Goal: Task Accomplishment & Management: Manage account settings

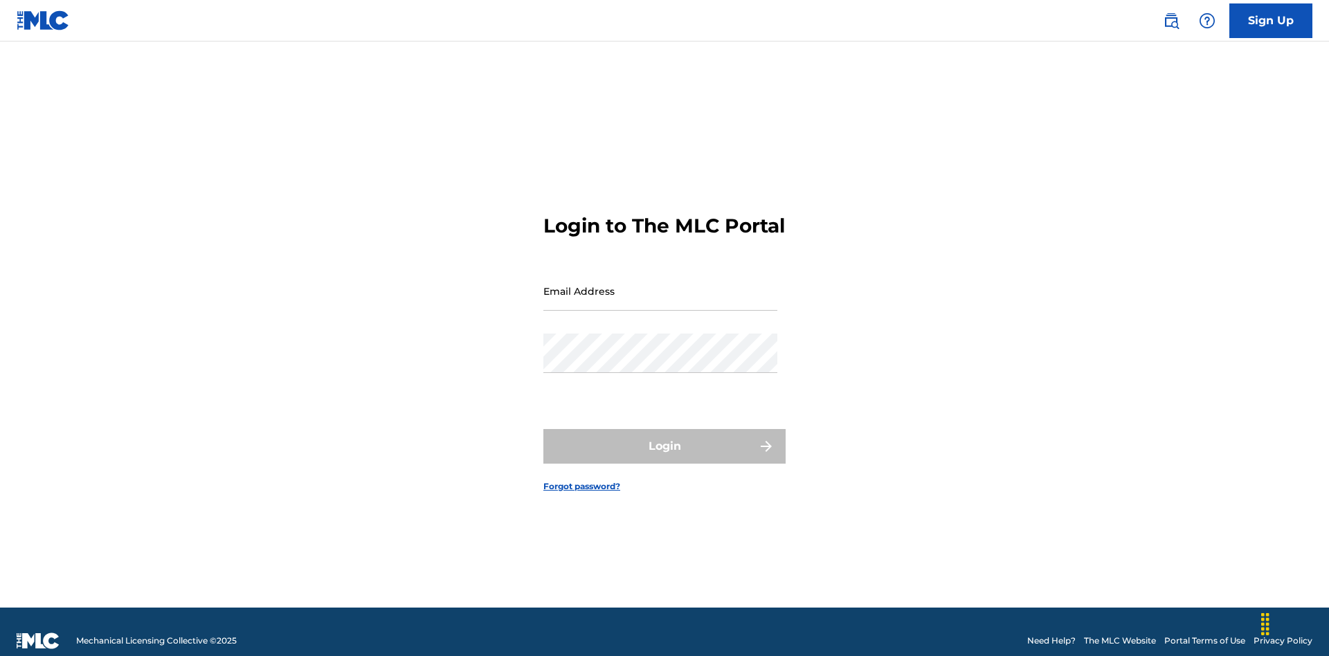
scroll to position [18, 0]
click at [660, 284] on input "Email Address" at bounding box center [660, 290] width 234 height 39
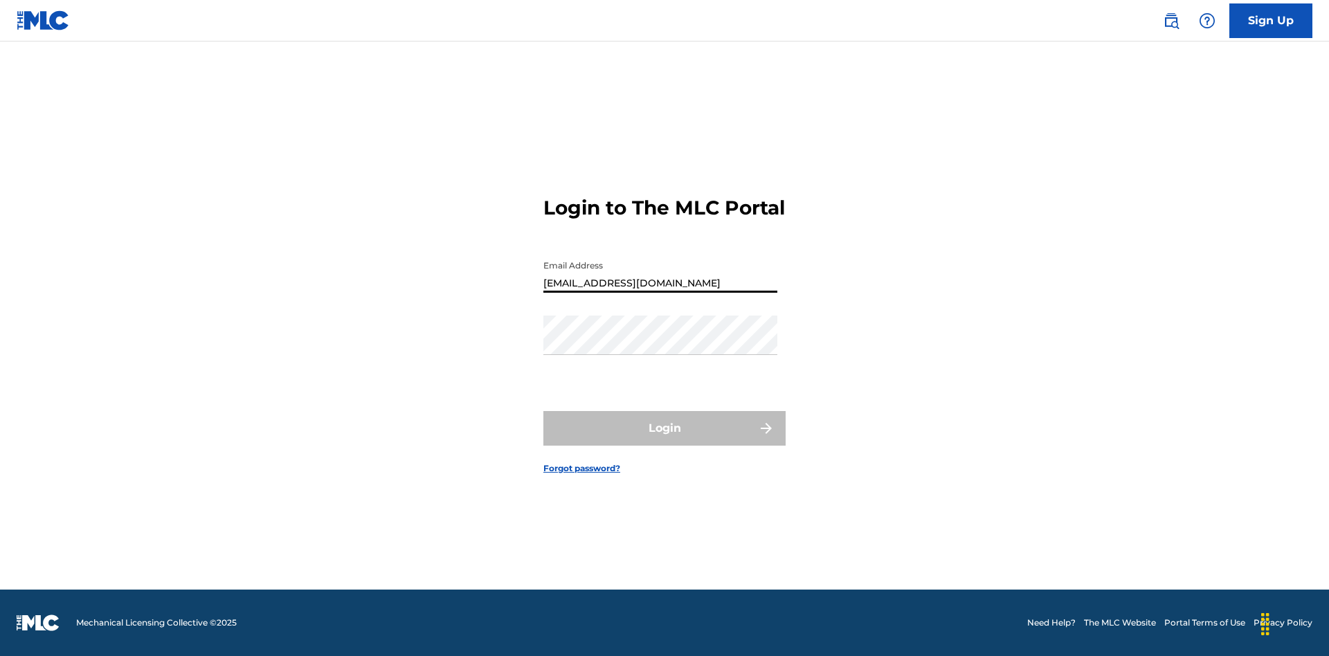
type input "[EMAIL_ADDRESS][DOMAIN_NAME]"
click at [665, 440] on button "Login" at bounding box center [664, 428] width 242 height 35
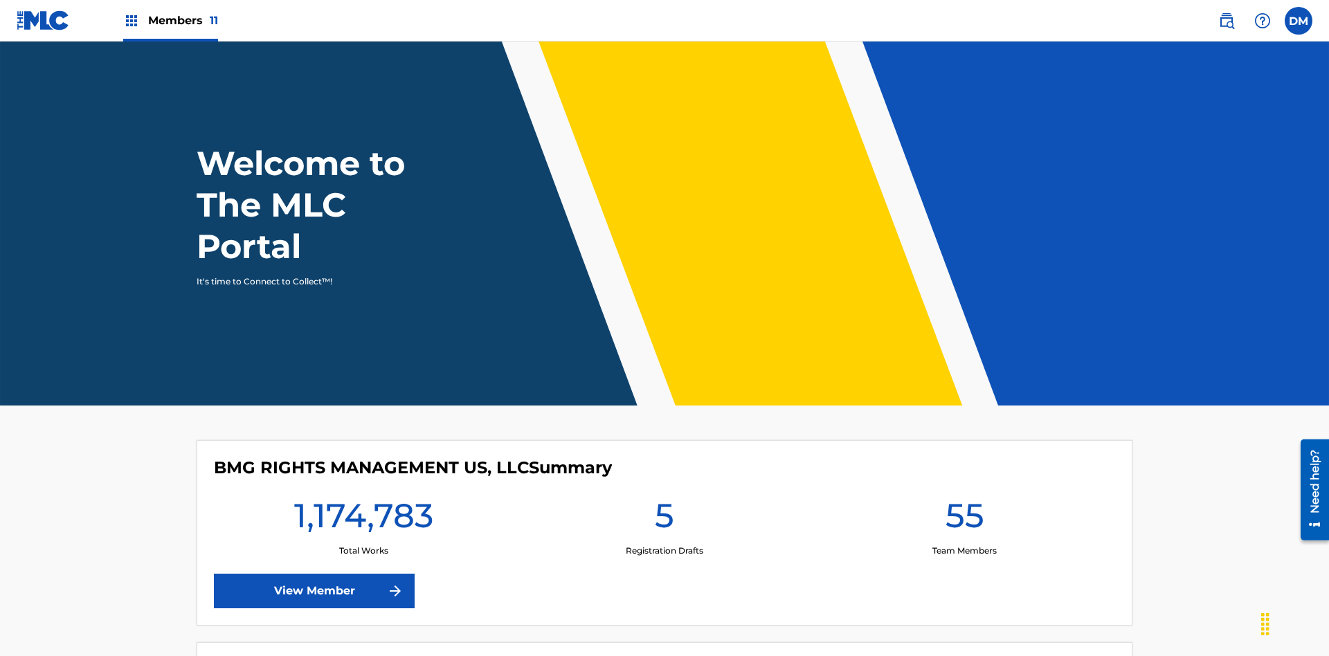
scroll to position [60, 0]
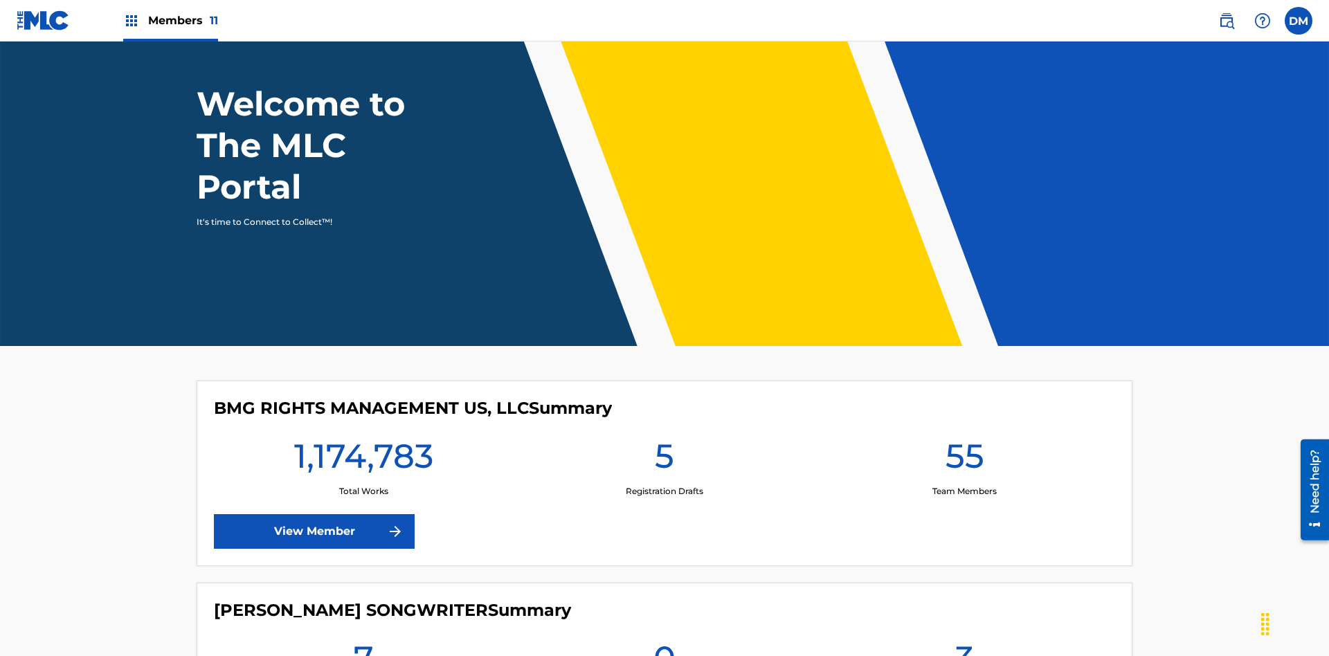
click at [170, 20] on span "Members 11" at bounding box center [183, 20] width 70 height 16
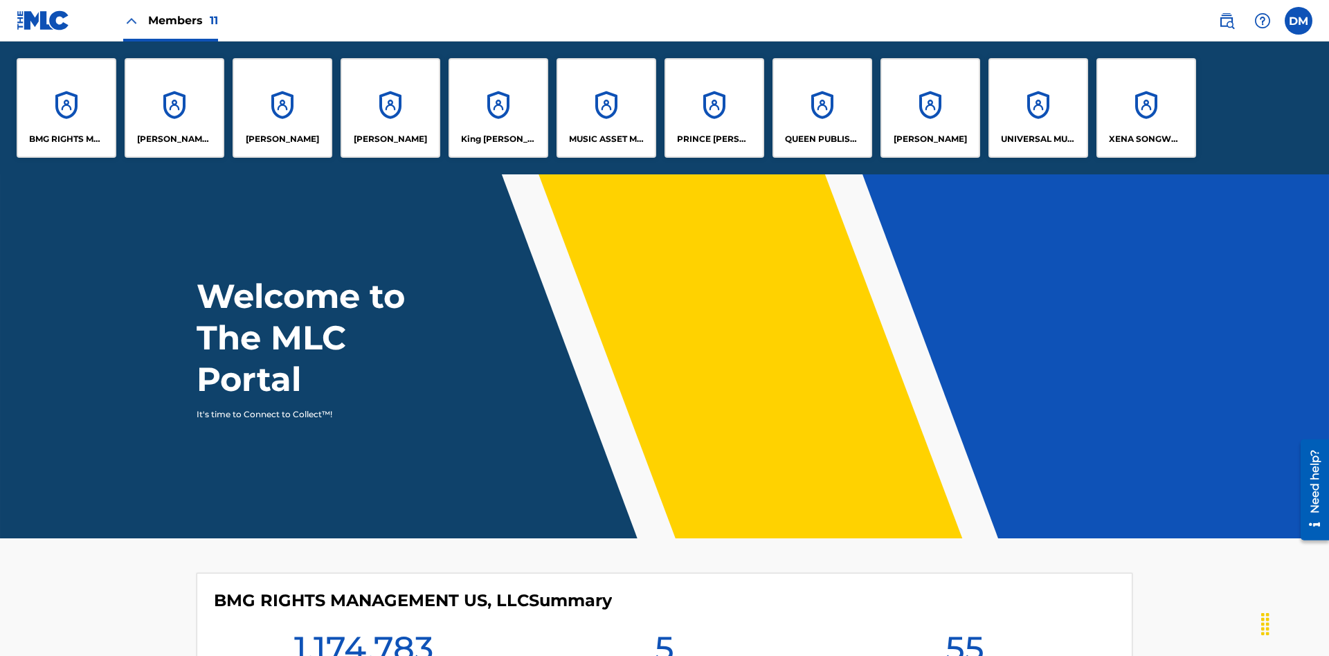
click at [822, 139] on p "QUEEN PUBLISHA" at bounding box center [822, 139] width 75 height 12
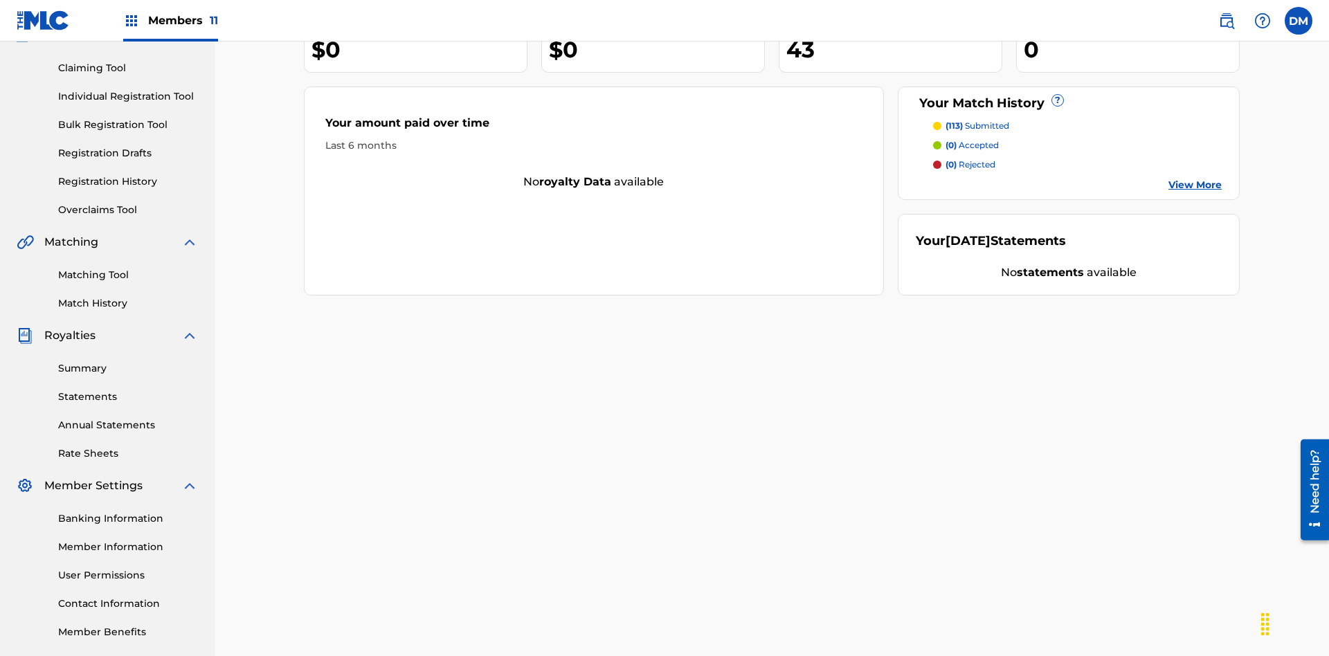
click at [128, 597] on link "Contact Information" at bounding box center [128, 604] width 140 height 15
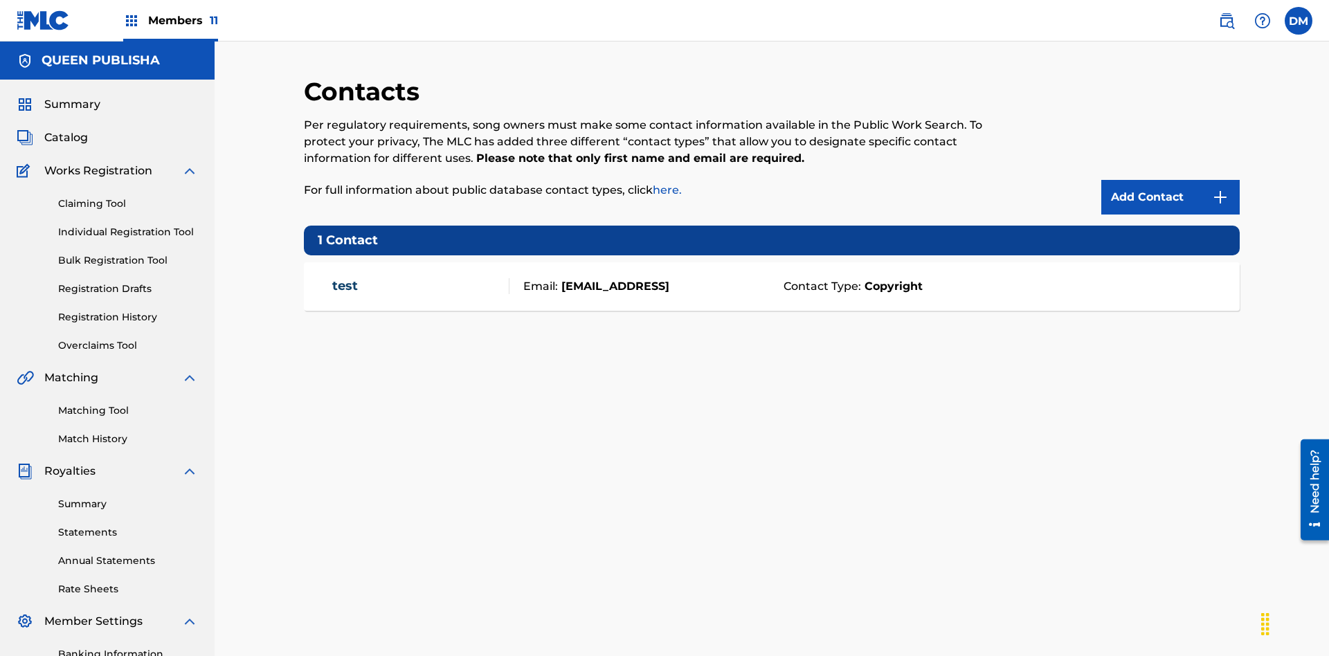
click at [170, 20] on span "Members 11" at bounding box center [183, 20] width 70 height 16
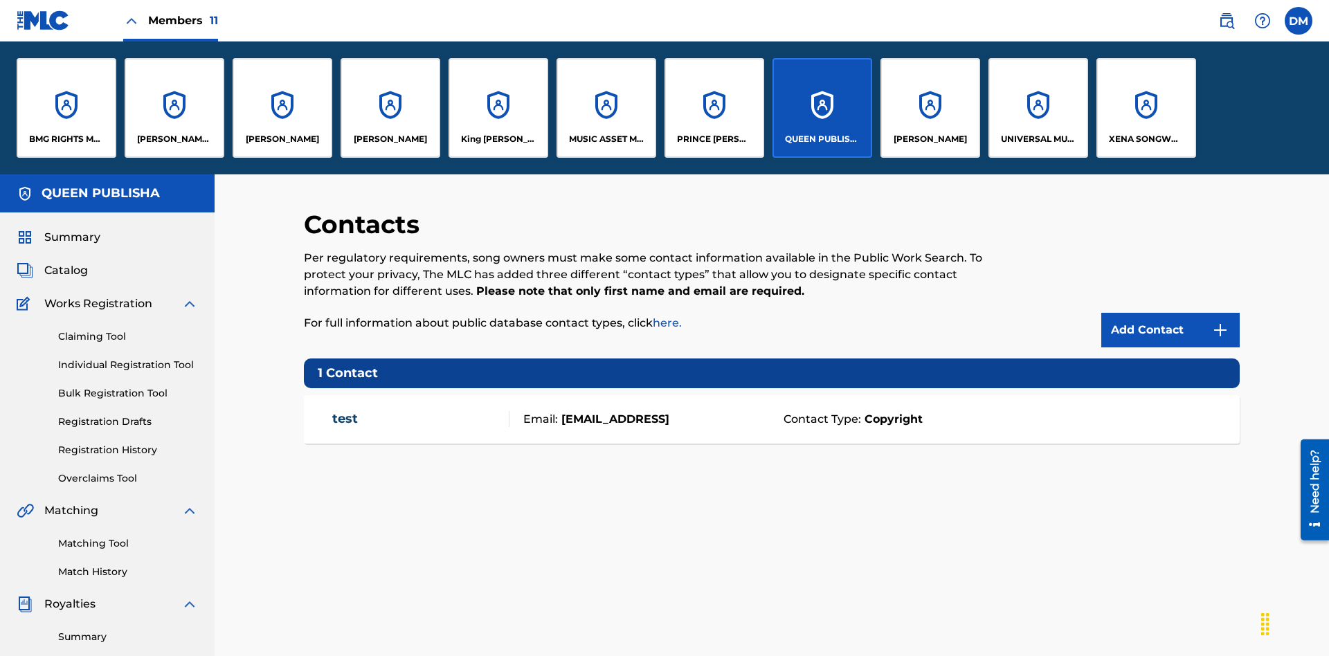
click at [282, 139] on p "ELVIS COSTELLO" at bounding box center [282, 139] width 73 height 12
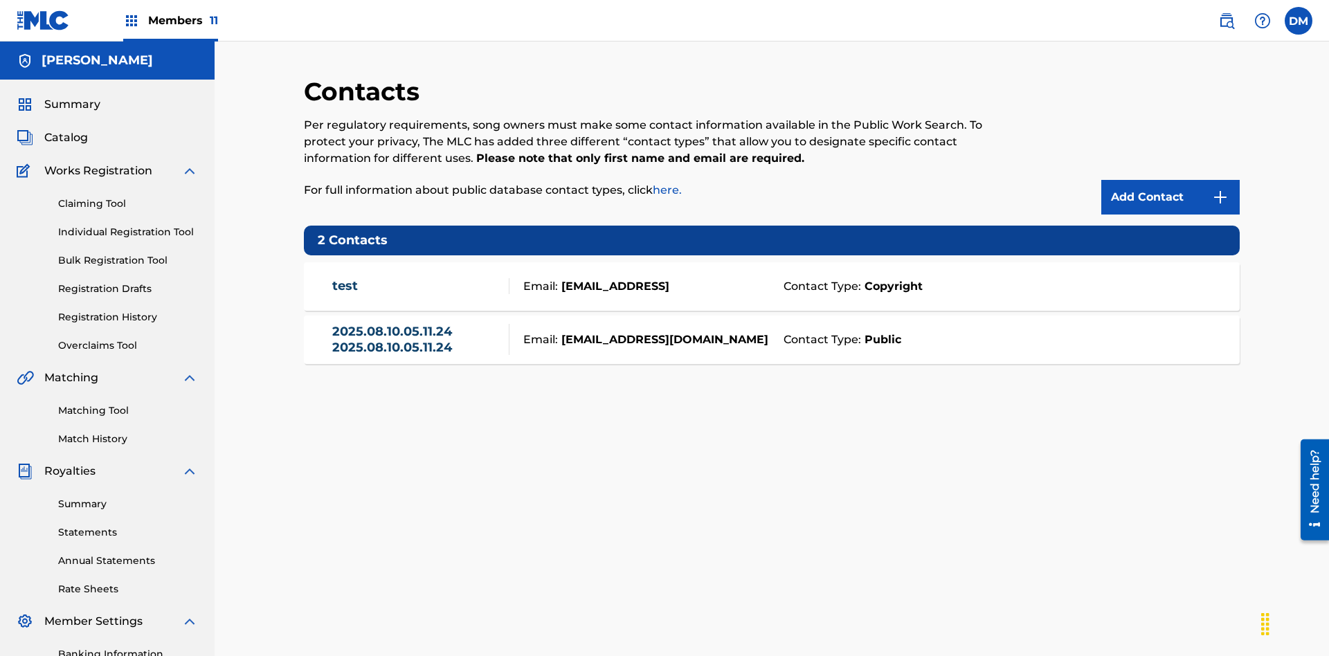
scroll to position [202, 0]
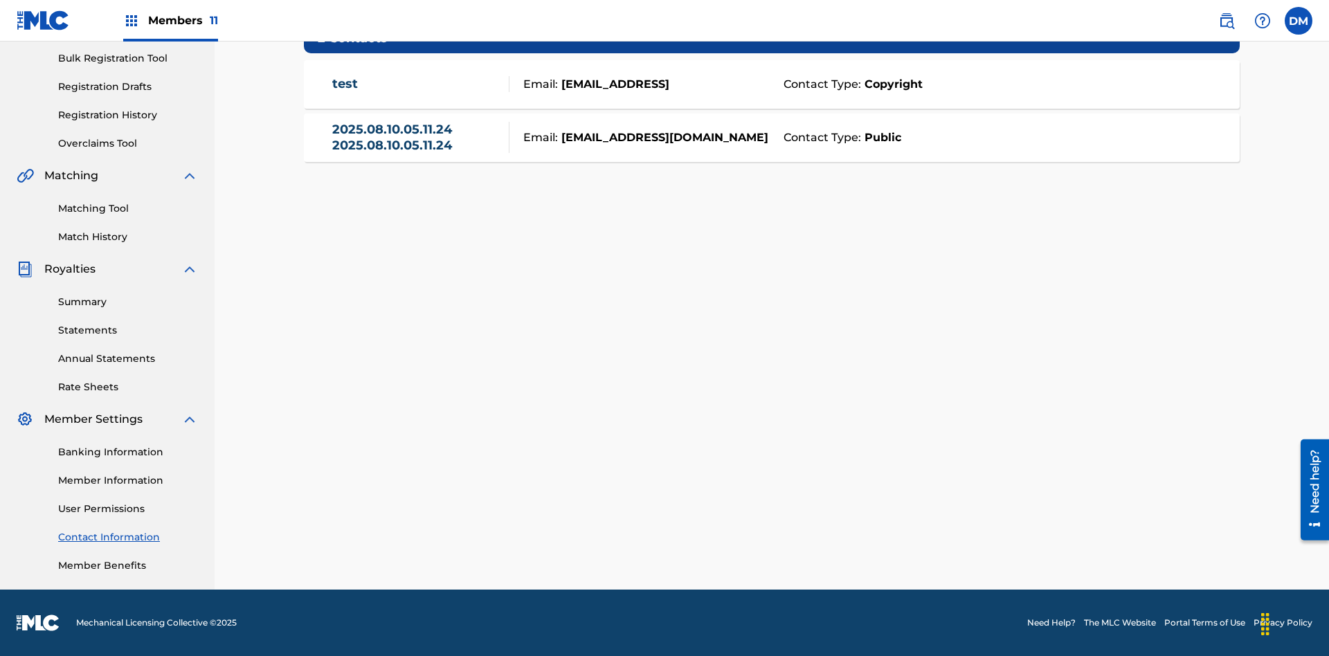
click at [880, 137] on strong "Public" at bounding box center [881, 137] width 40 height 17
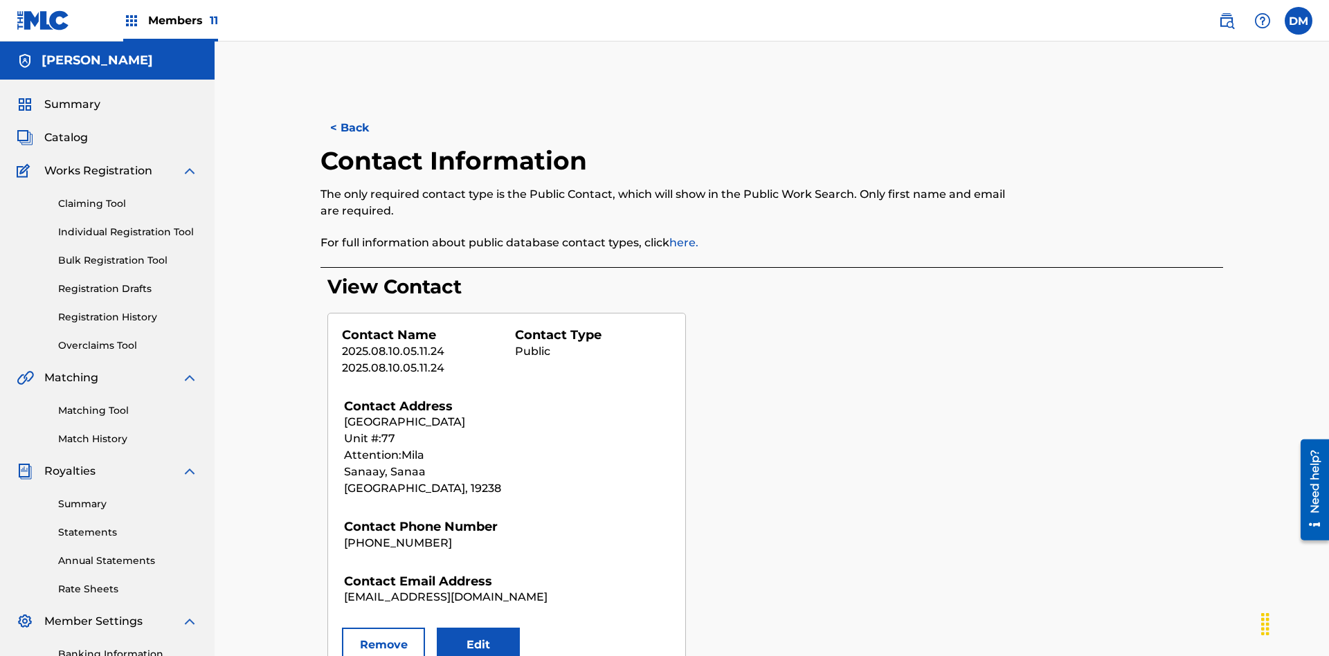
click at [383, 628] on button "Remove" at bounding box center [383, 645] width 83 height 35
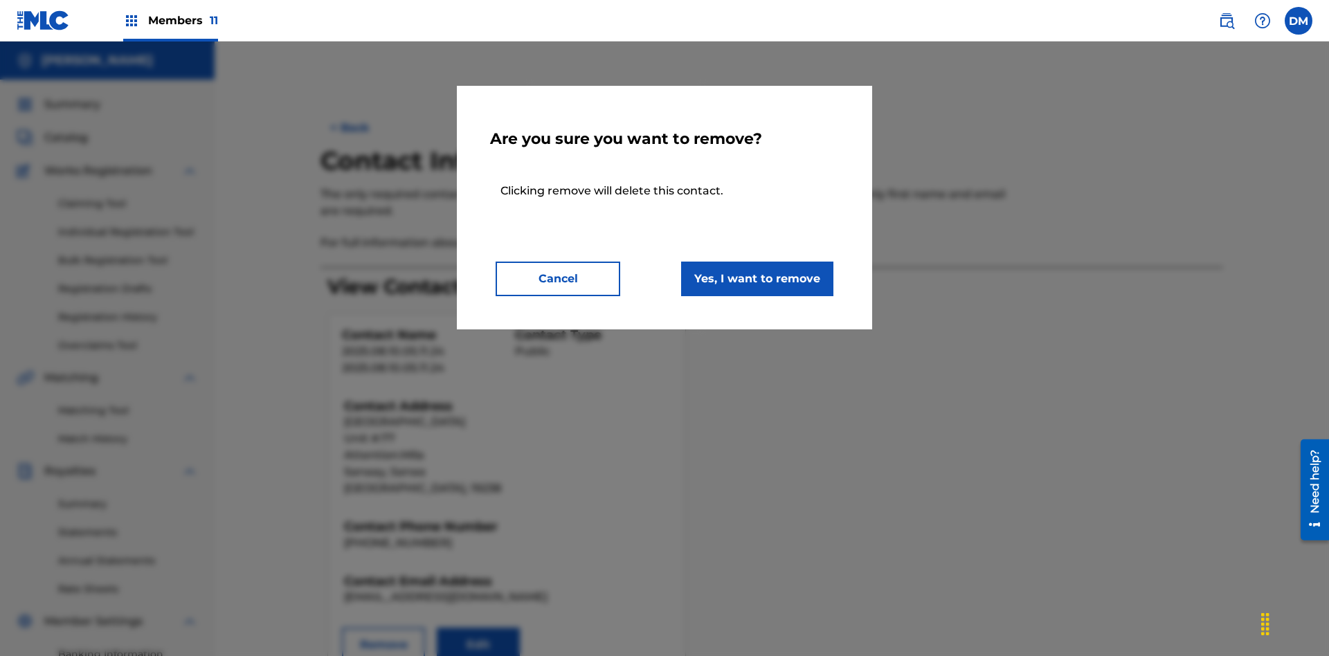
scroll to position [202, 0]
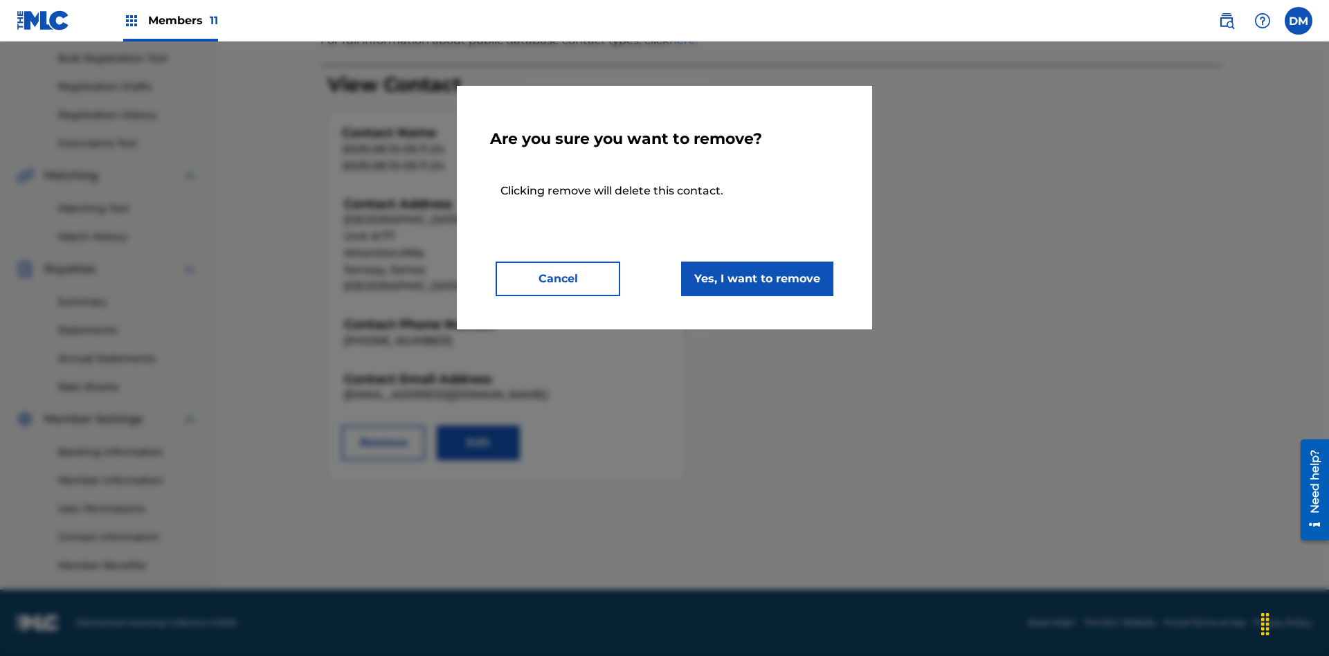
click at [757, 278] on button "Yes, I want to remove" at bounding box center [757, 279] width 152 height 35
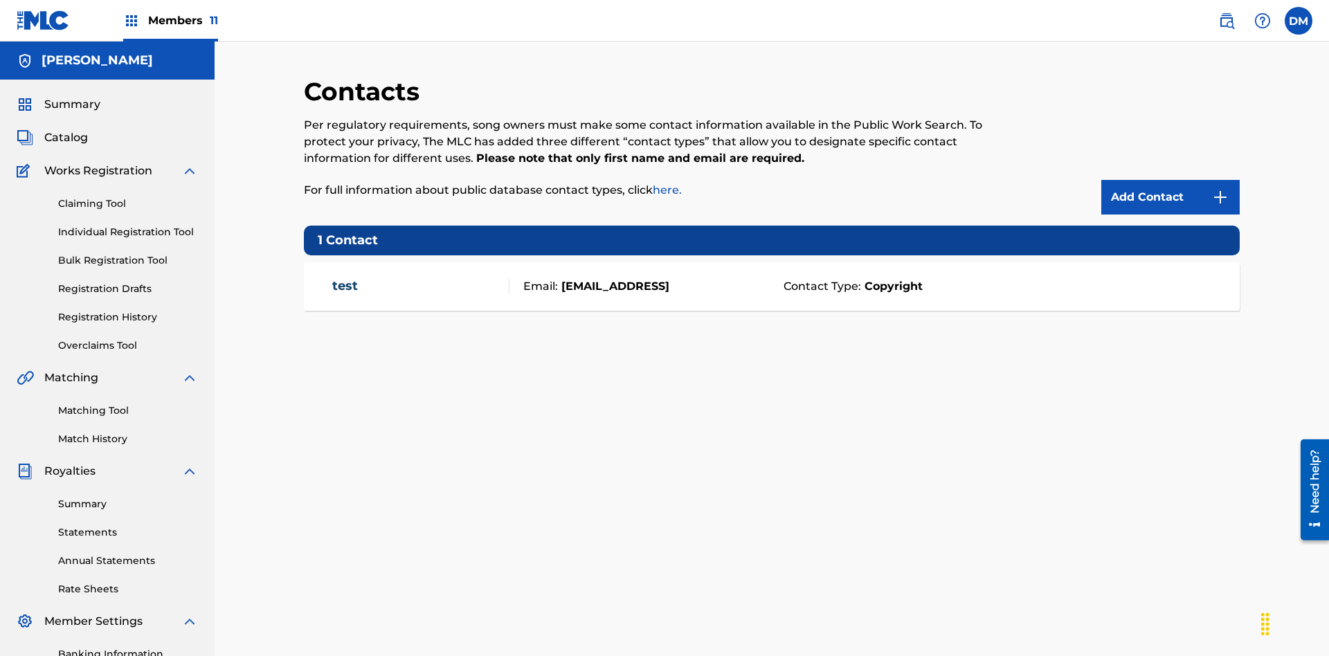
click at [170, 20] on span "Members 11" at bounding box center [183, 20] width 70 height 16
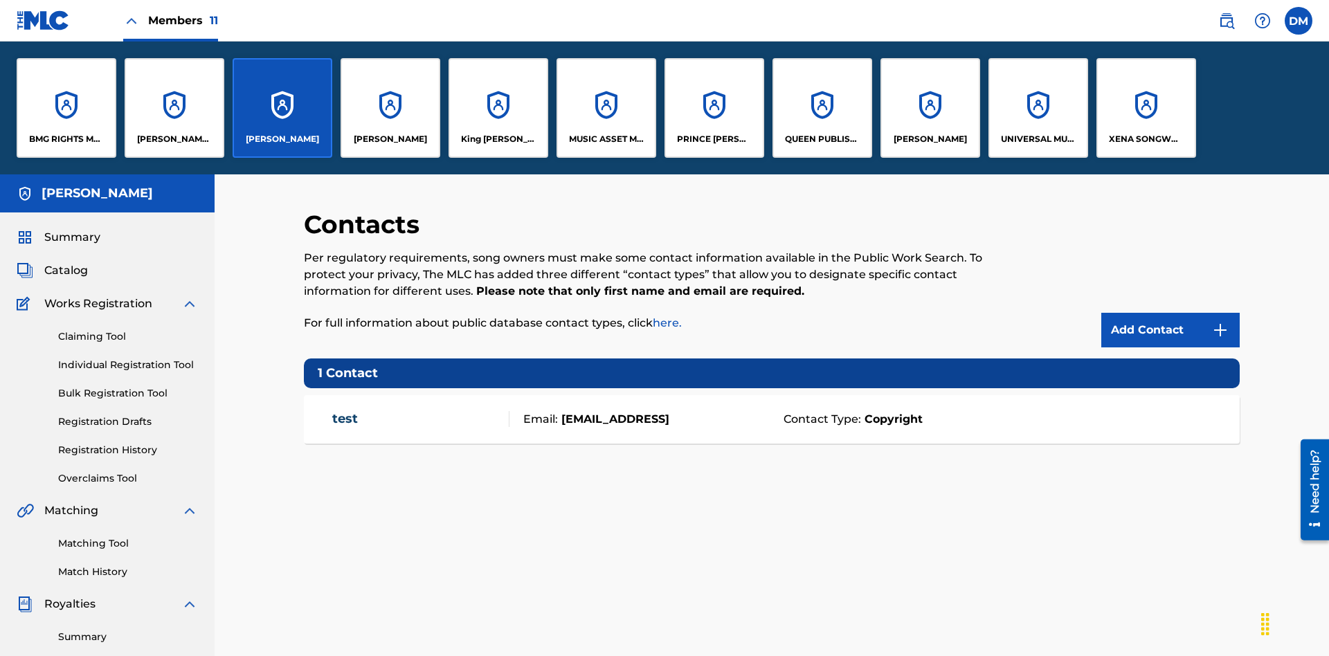
scroll to position [50, 0]
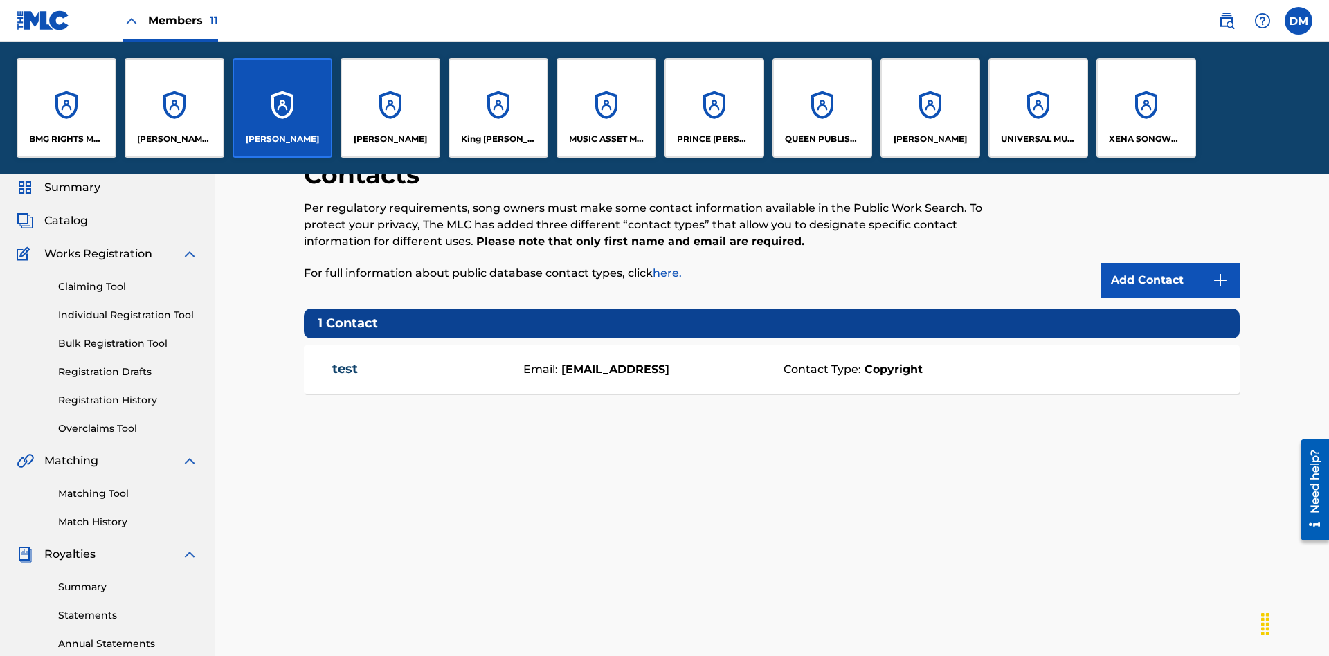
click at [822, 139] on p "QUEEN PUBLISHA" at bounding box center [822, 139] width 75 height 12
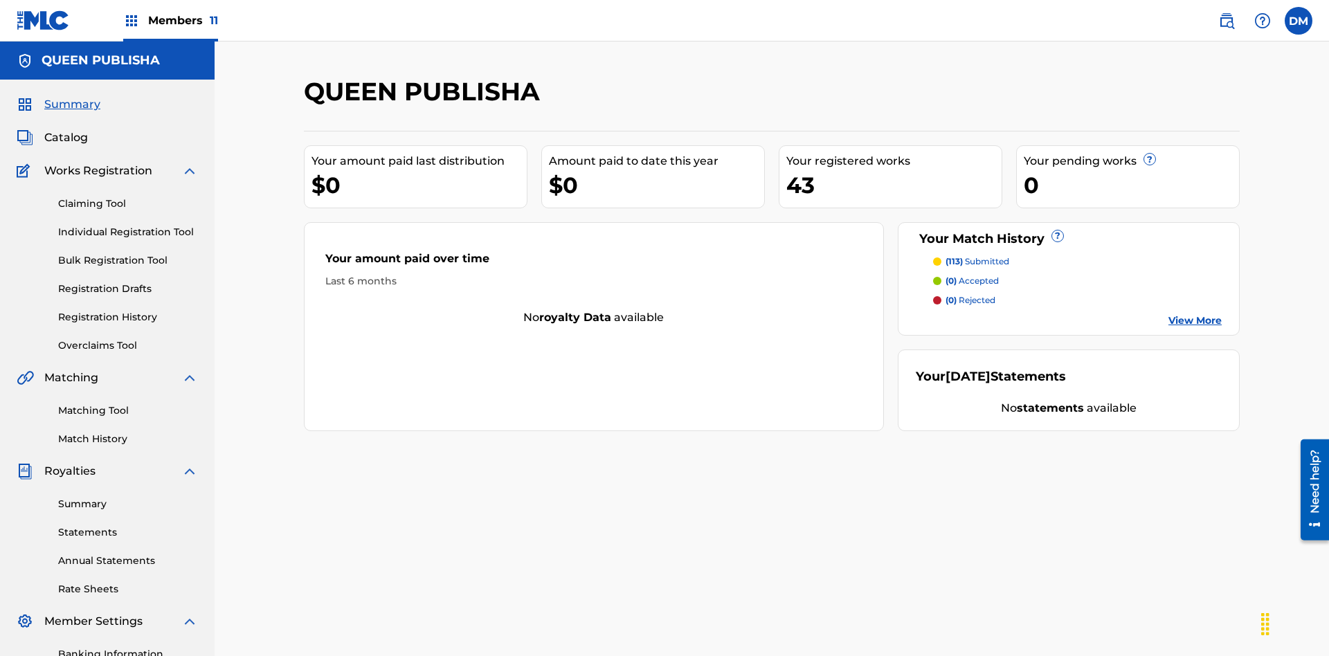
click at [66, 129] on span "Catalog" at bounding box center [66, 137] width 44 height 17
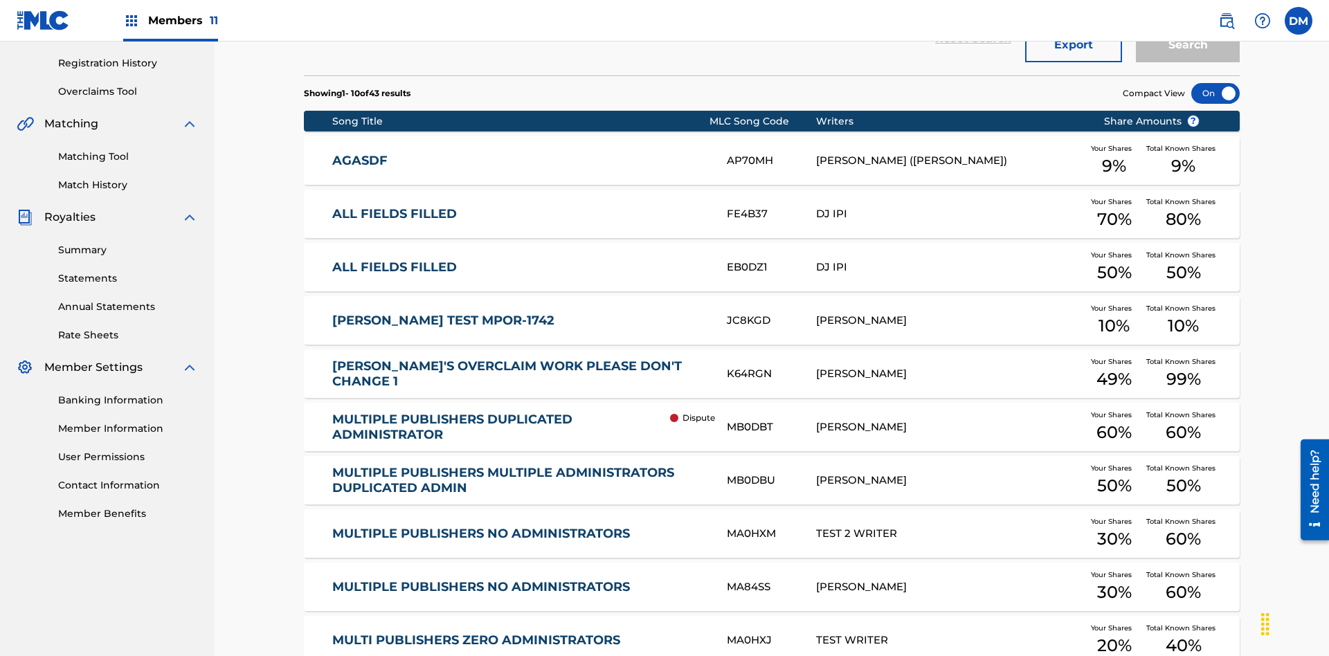
click at [1216, 93] on div at bounding box center [1215, 93] width 48 height 21
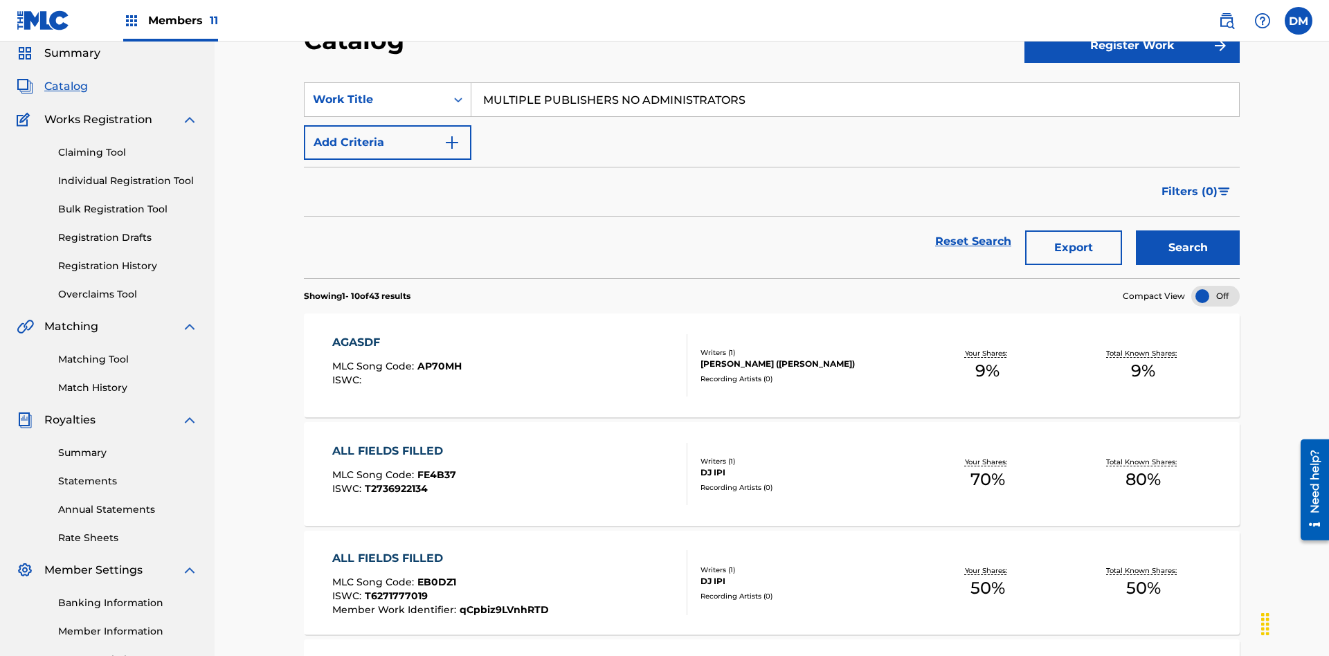
type input "MULTIPLE PUBLISHERS NO ADMINISTRATORS"
click at [1188, 231] on button "Search" at bounding box center [1188, 248] width 104 height 35
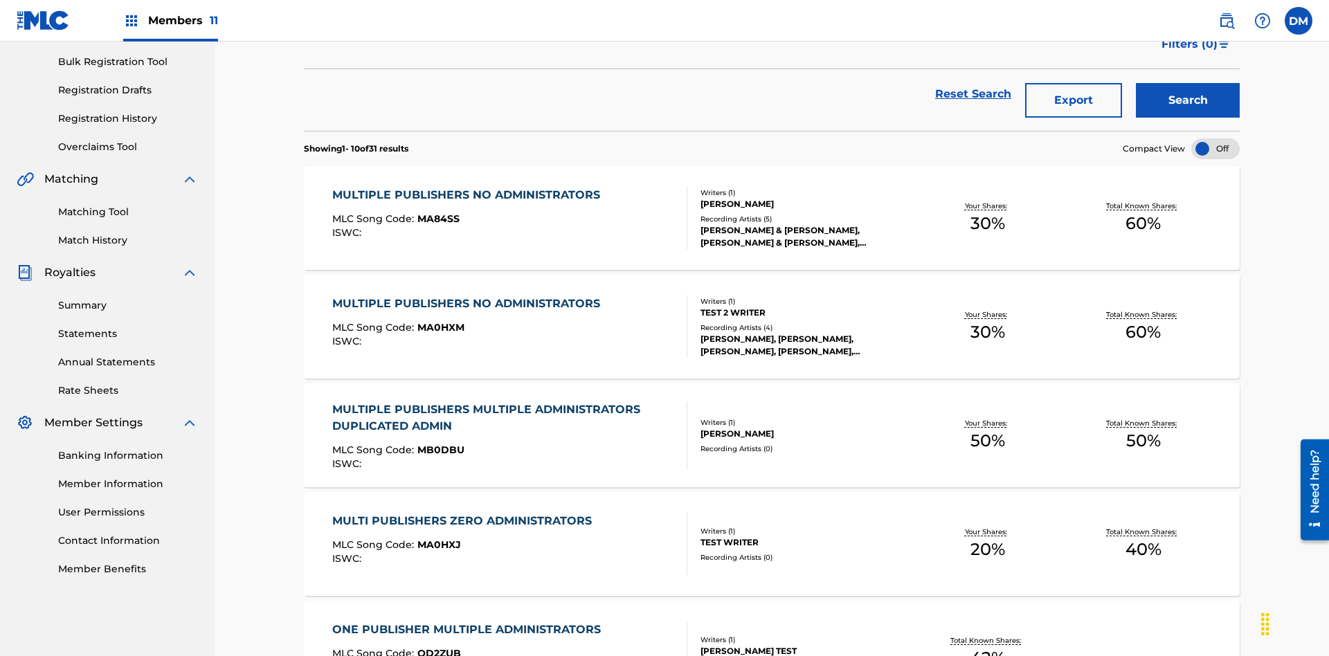
click at [436, 213] on span "MA84SS" at bounding box center [438, 219] width 42 height 12
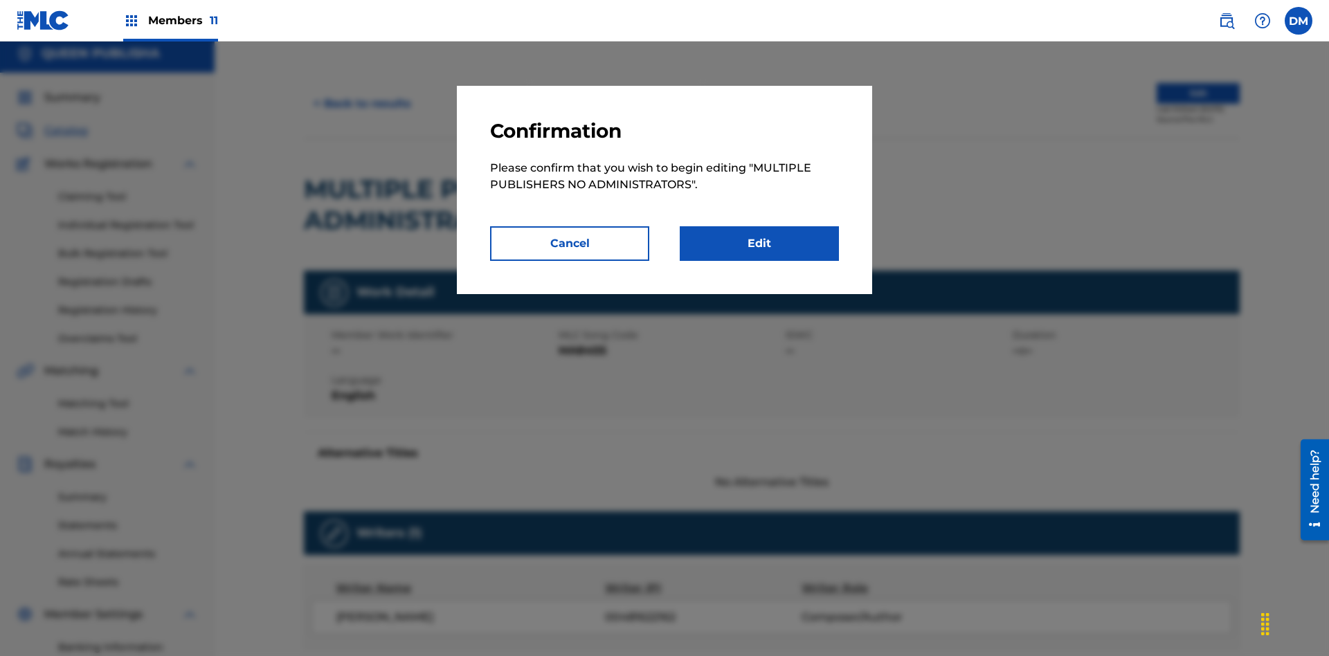
click at [759, 244] on link "Edit" at bounding box center [759, 243] width 159 height 35
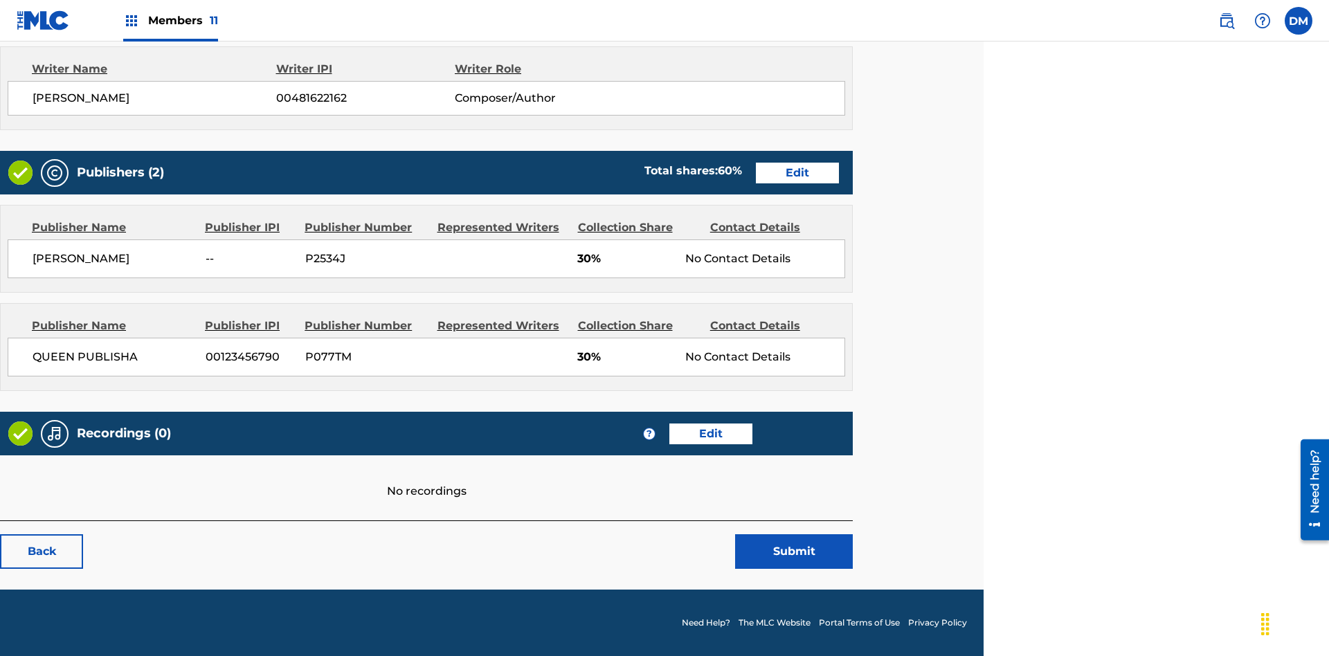
click at [170, 20] on span "Members 11" at bounding box center [183, 20] width 70 height 16
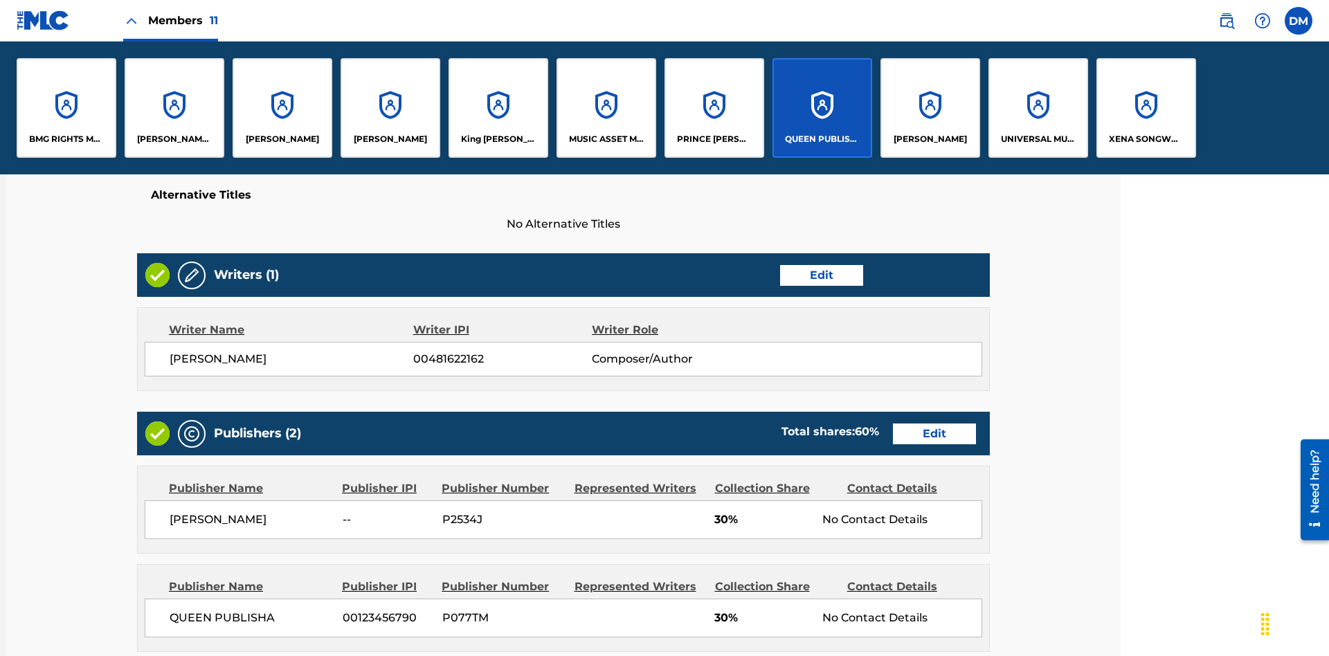
click at [822, 139] on p "QUEEN PUBLISHA" at bounding box center [822, 139] width 75 height 12
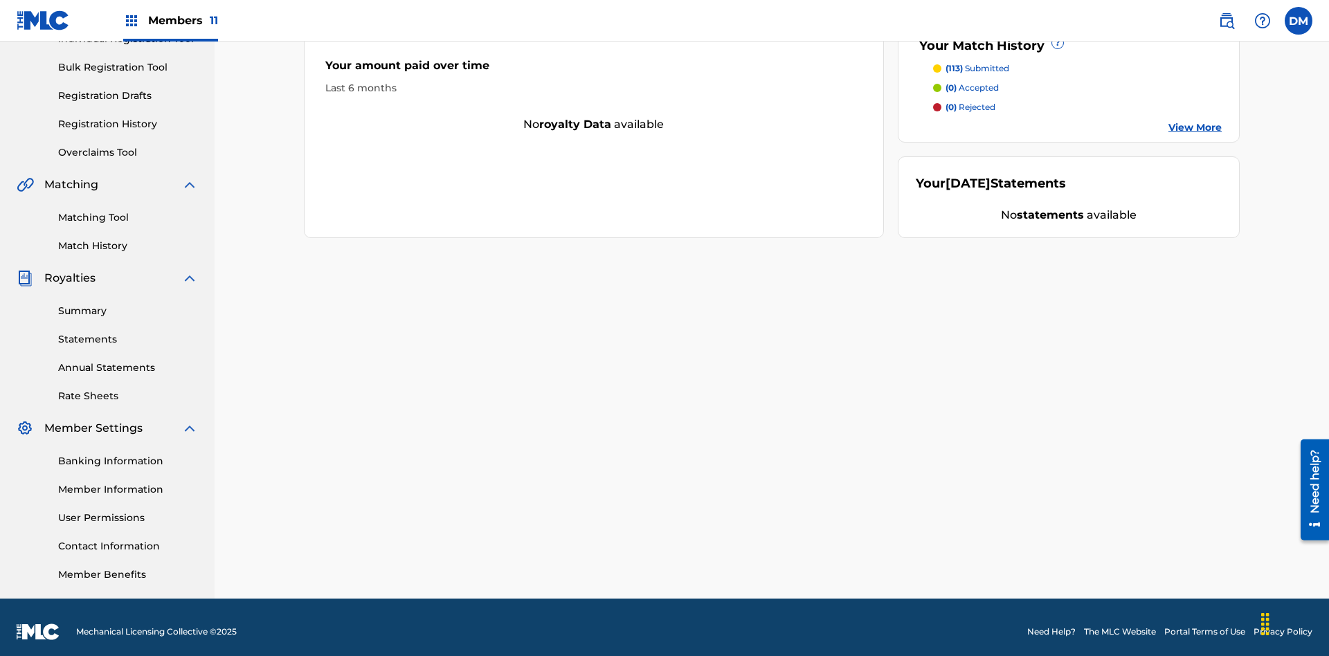
click at [128, 539] on link "Contact Information" at bounding box center [128, 546] width 140 height 15
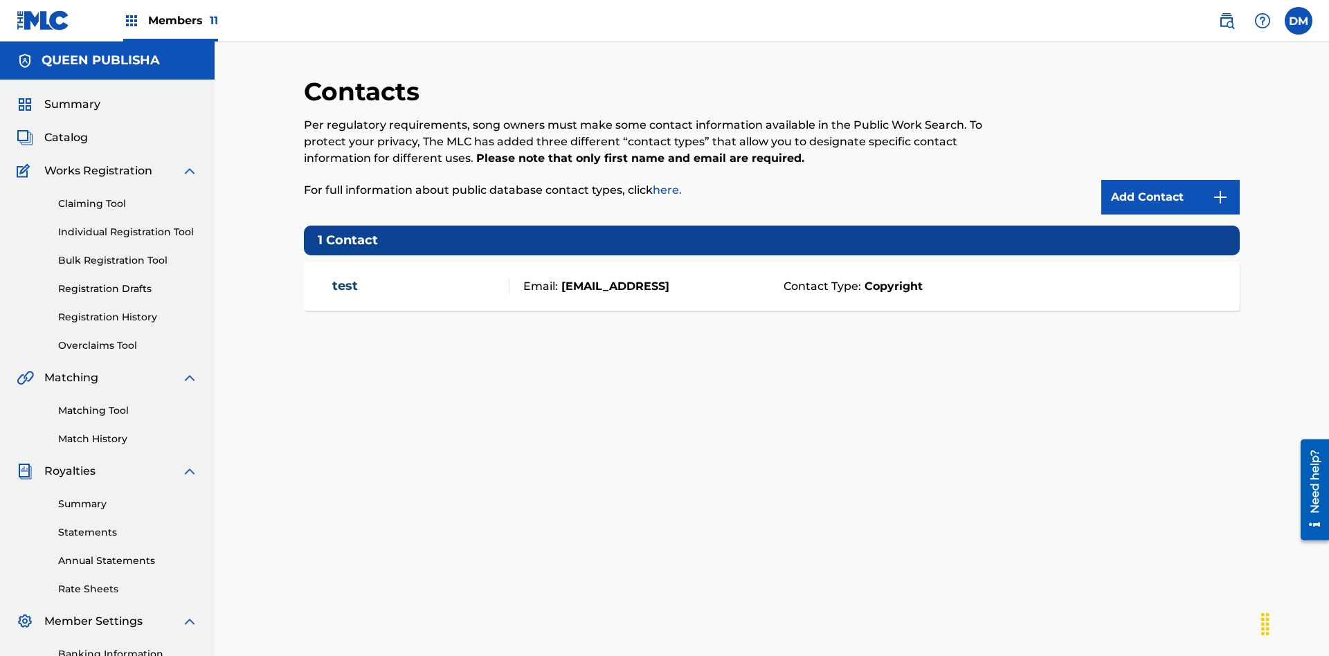
click at [1220, 189] on img at bounding box center [1220, 197] width 17 height 17
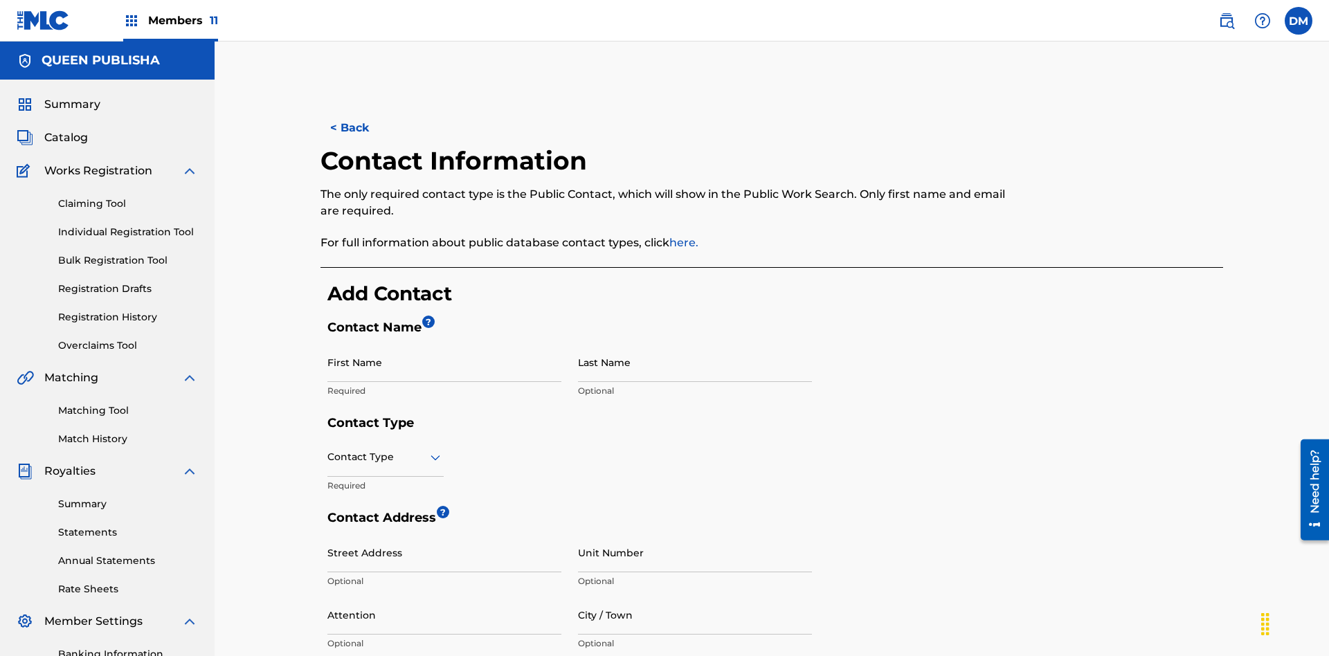
click at [444, 343] on input "First Name" at bounding box center [444, 362] width 234 height 39
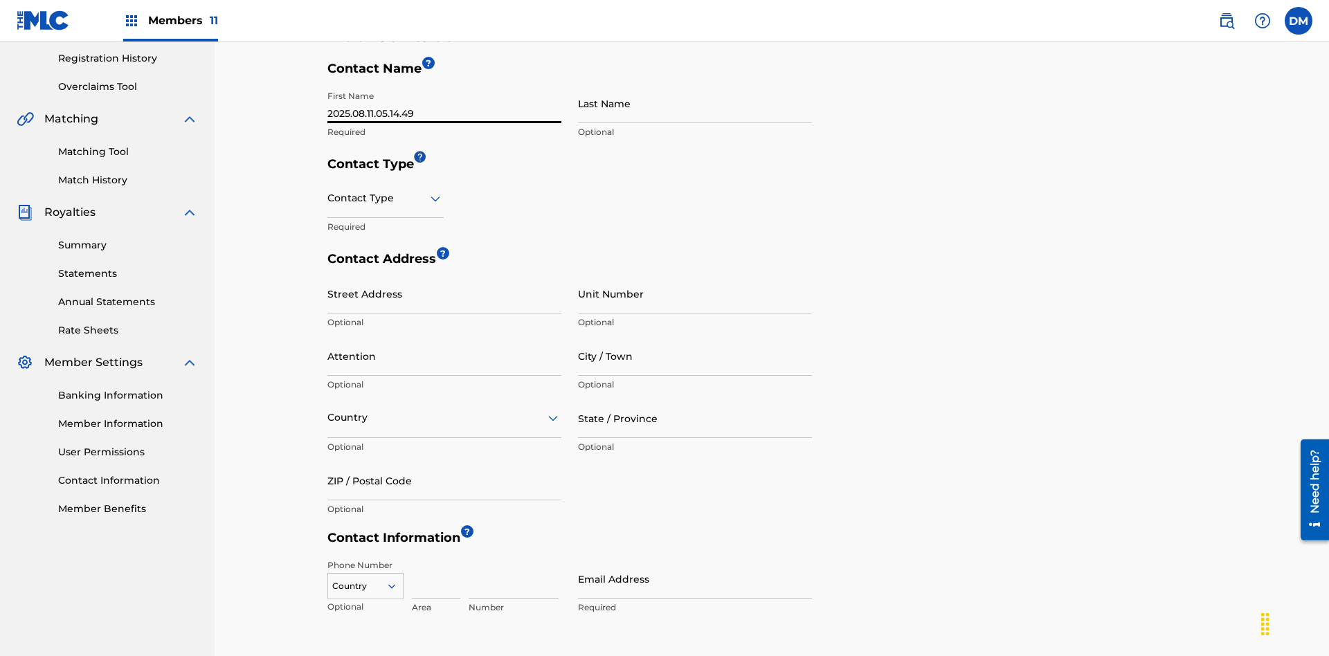
type input "2025.08.11.05.14.49"
click at [695, 103] on input "Last Name" at bounding box center [695, 103] width 234 height 39
type input "2025.08.11.05.14.49"
click at [328, 191] on input "text" at bounding box center [328, 198] width 3 height 15
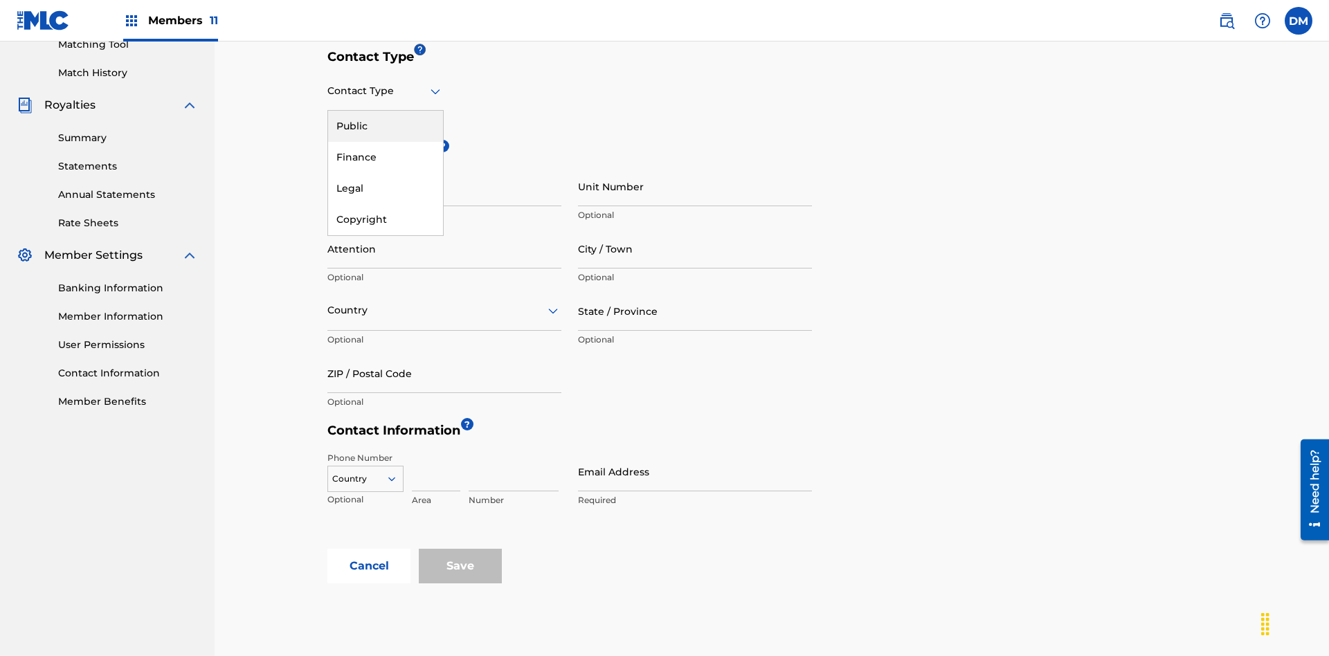
click at [386, 126] on div "Public" at bounding box center [385, 126] width 115 height 31
click at [695, 229] on input "City / Town" at bounding box center [695, 248] width 234 height 39
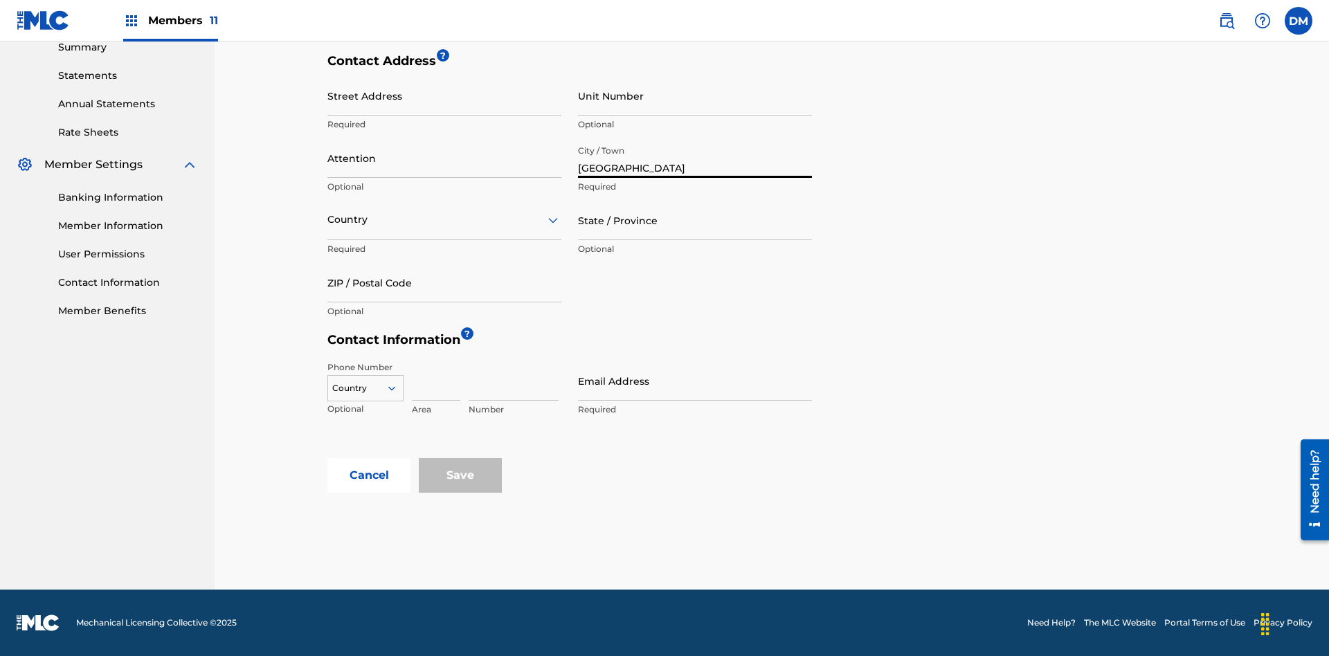
type input "Oaxaca"
click at [444, 103] on input "Street Address" at bounding box center [444, 95] width 234 height 39
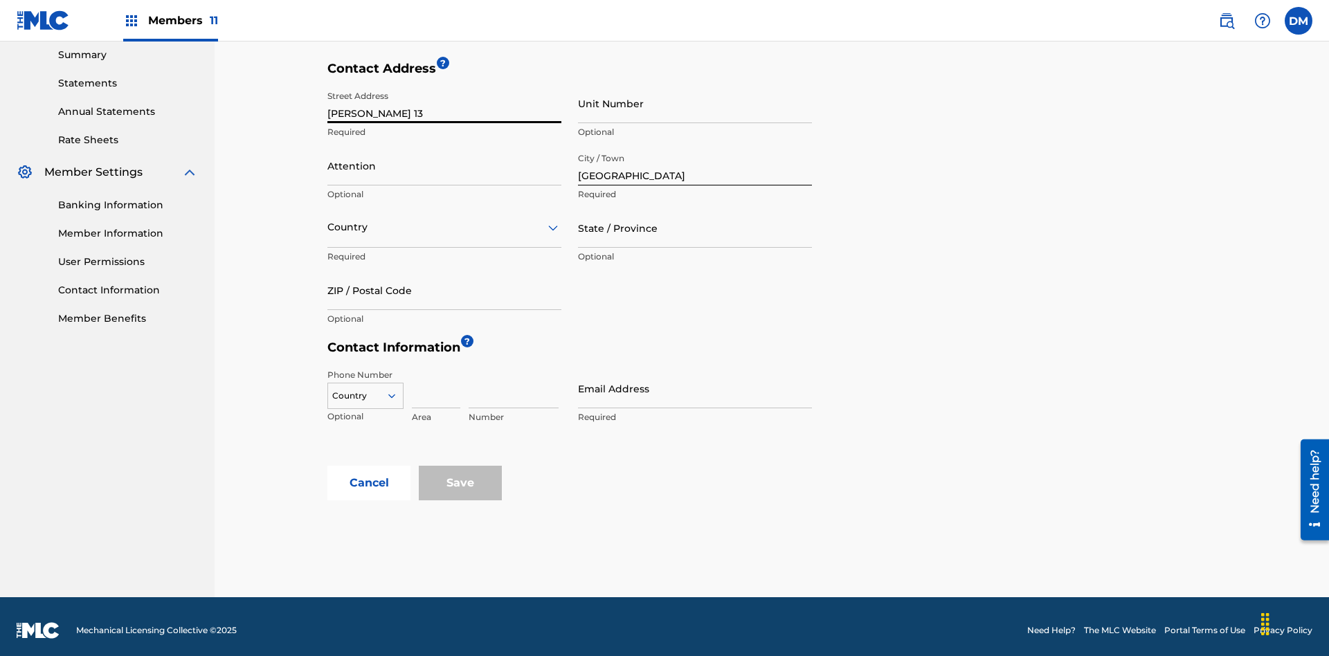
type input "MATAMOROS 13"
click at [695, 103] on input "Unit Number" at bounding box center [695, 103] width 234 height 39
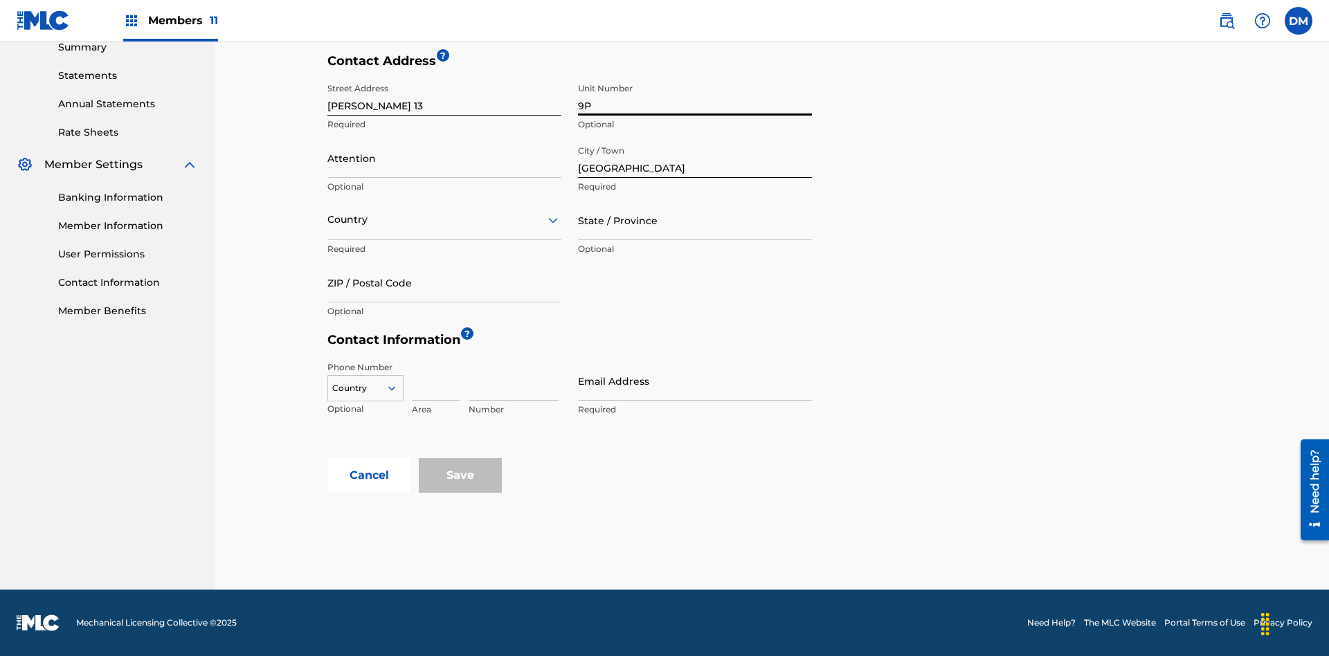
type input "9P"
click at [444, 158] on input "Attention" at bounding box center [444, 157] width 234 height 39
type input "Jose"
click at [328, 219] on input "text" at bounding box center [328, 220] width 3 height 15
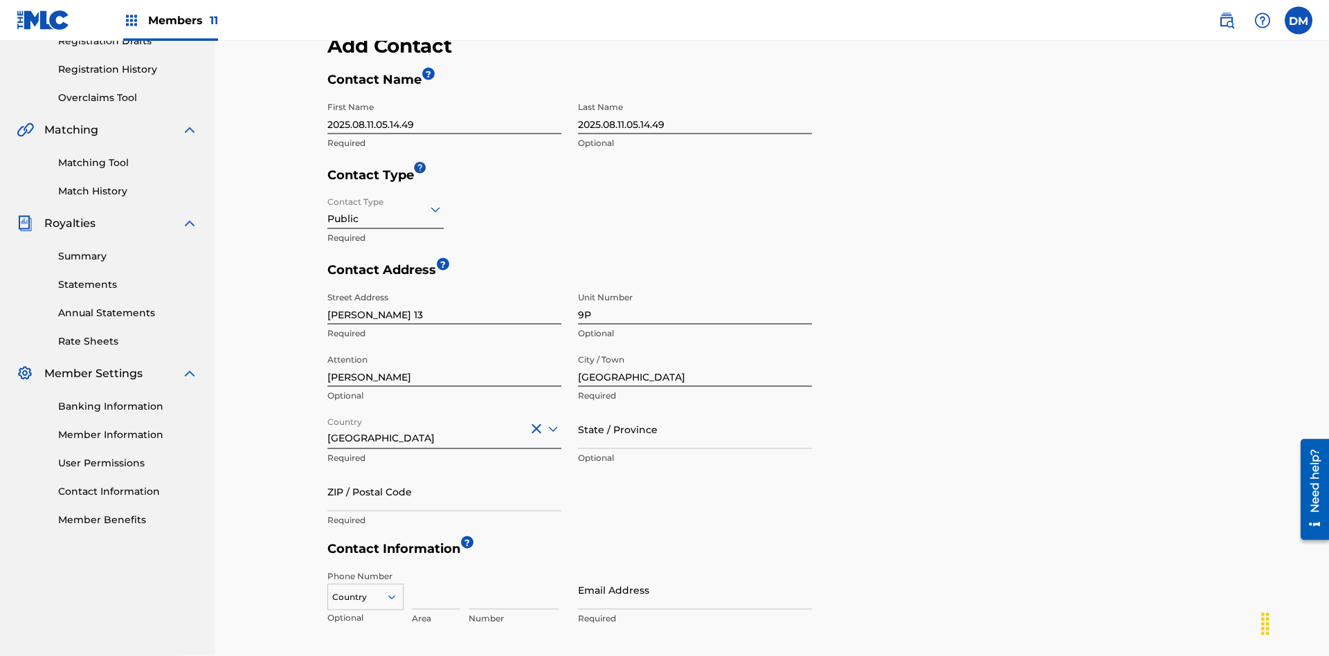
click at [695, 410] on input "State / Province" at bounding box center [695, 429] width 234 height 39
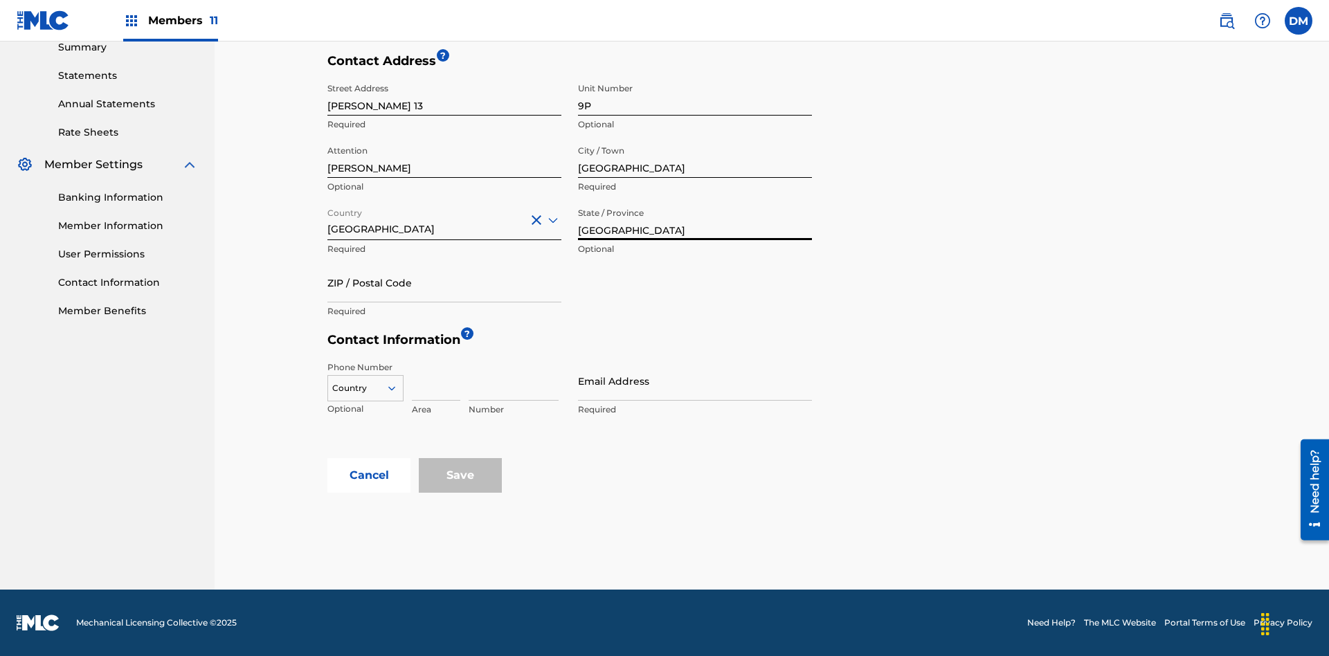
type input "Oaxaca"
click at [444, 282] on input "ZIP / Postal Code" at bounding box center [444, 282] width 234 height 39
type input "68080"
click at [397, 388] on icon at bounding box center [392, 388] width 12 height 12
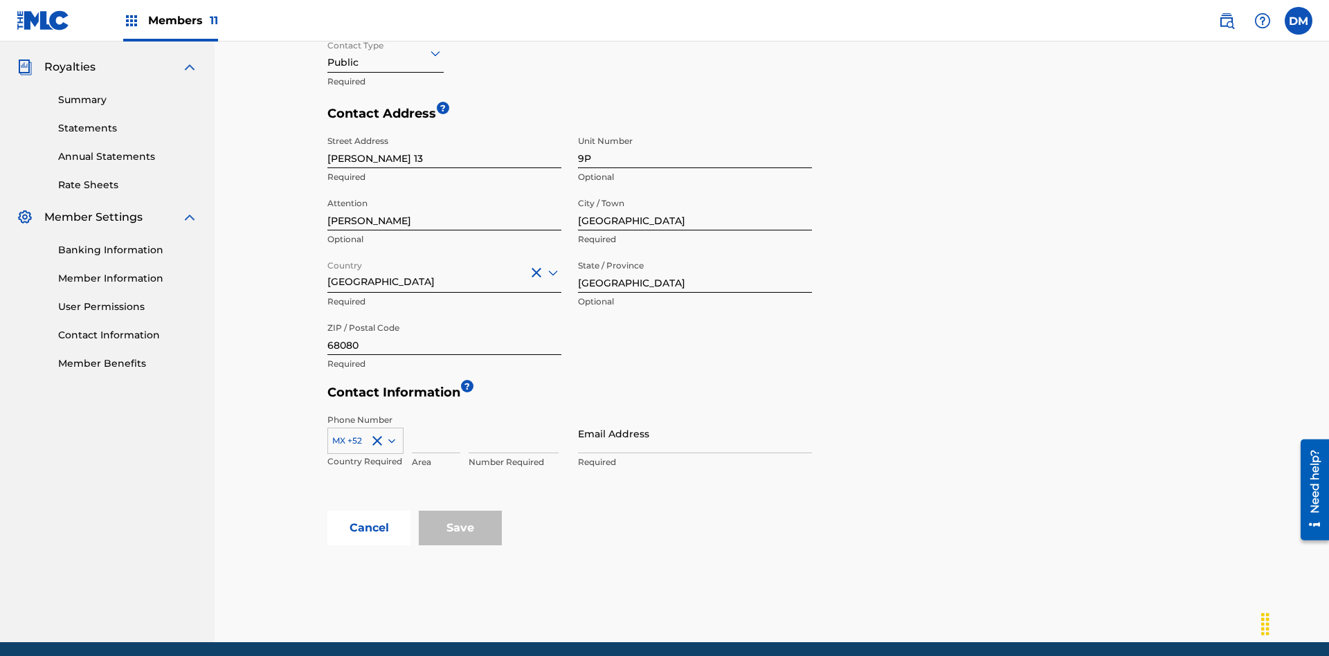
click at [436, 414] on input at bounding box center [436, 433] width 48 height 39
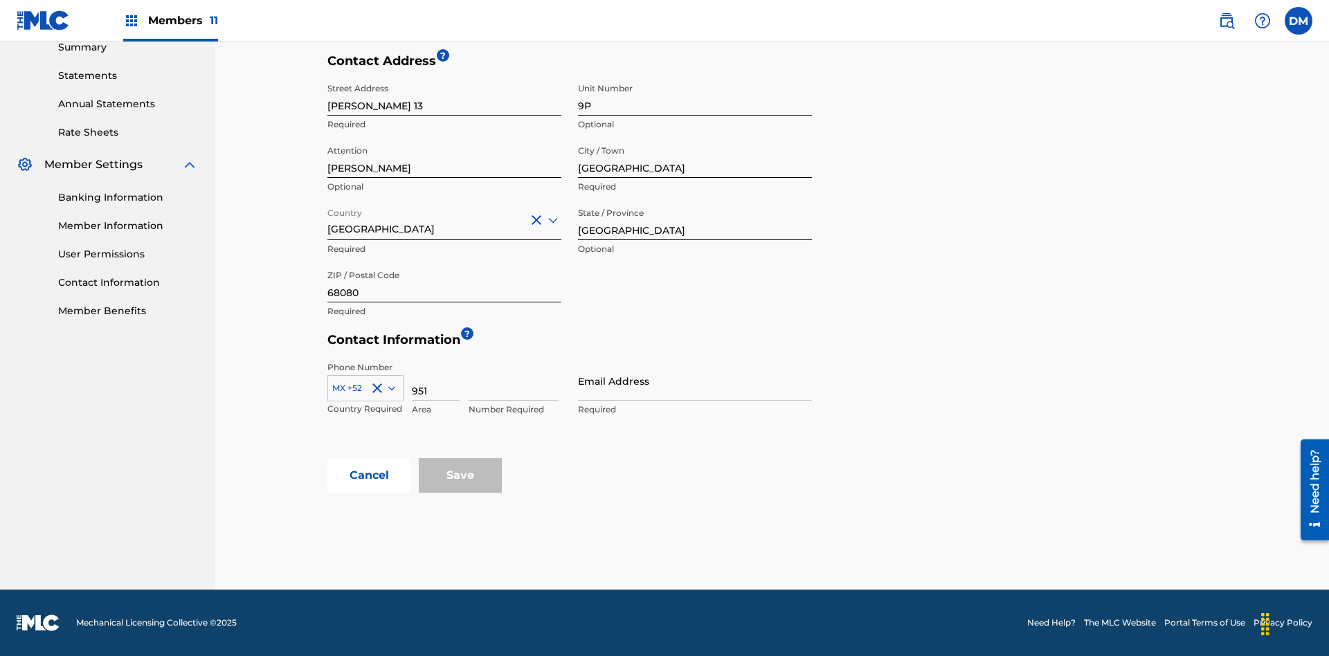
type input "951"
click at [514, 381] on input at bounding box center [514, 380] width 90 height 39
type input "5185312"
click at [695, 381] on input "Email Address" at bounding box center [695, 380] width 234 height 39
type input "espanol@email.com"
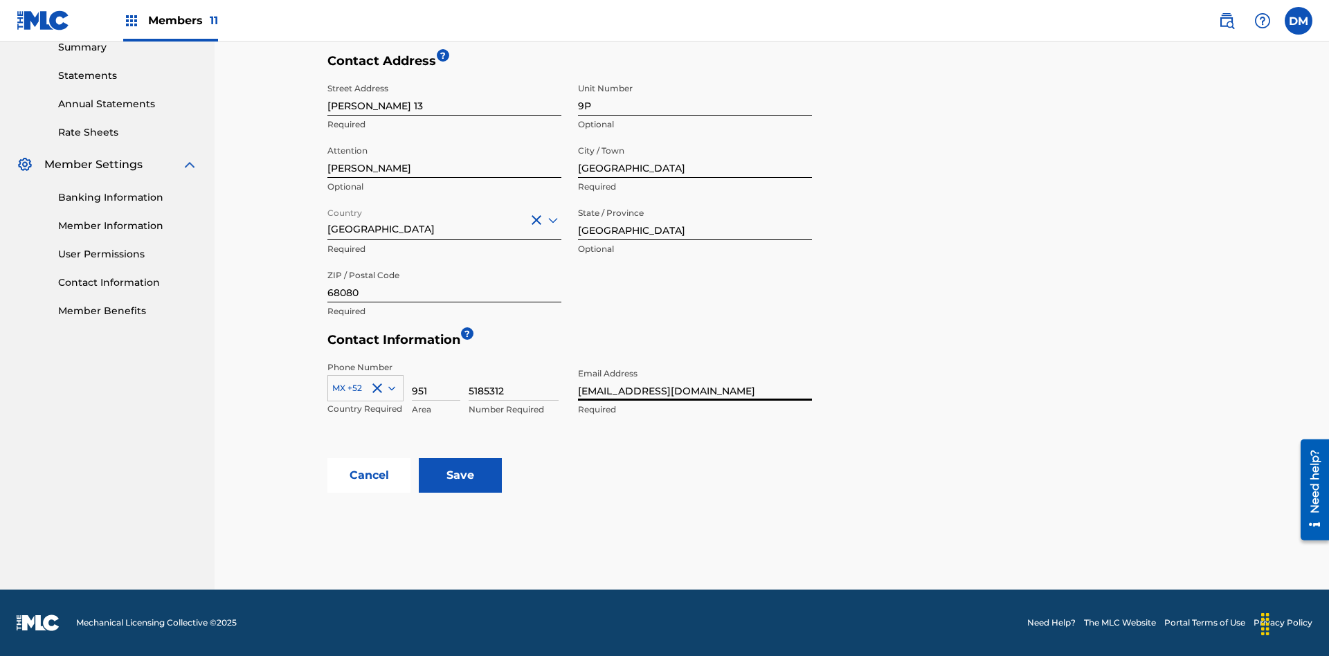
click at [460, 476] on input "Save" at bounding box center [460, 475] width 83 height 35
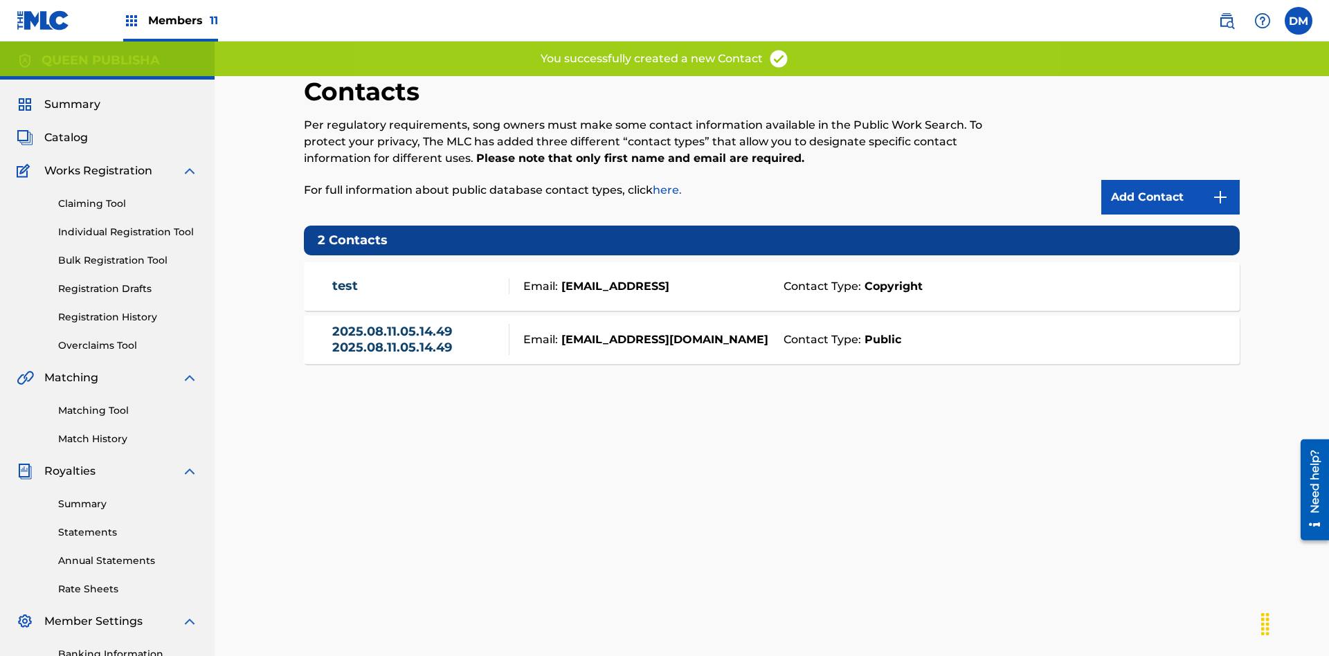
click at [170, 20] on span "Members 11" at bounding box center [183, 20] width 70 height 16
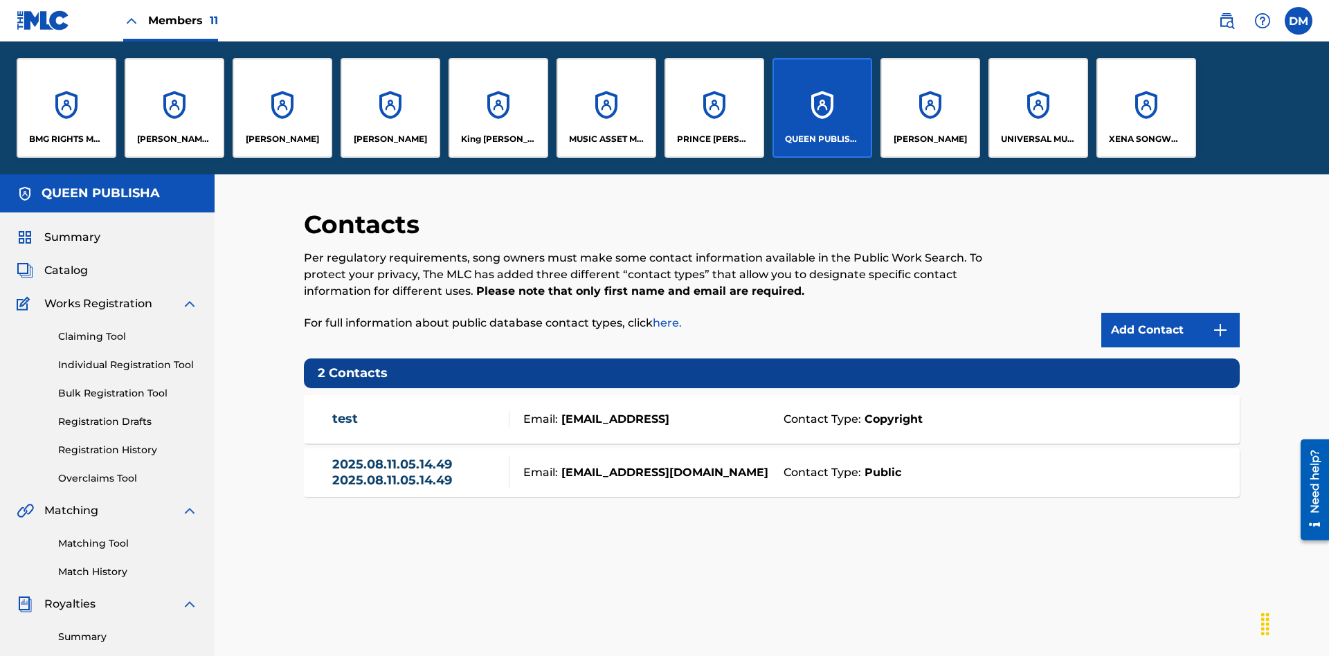
click at [282, 139] on p "ELVIS COSTELLO" at bounding box center [282, 139] width 73 height 12
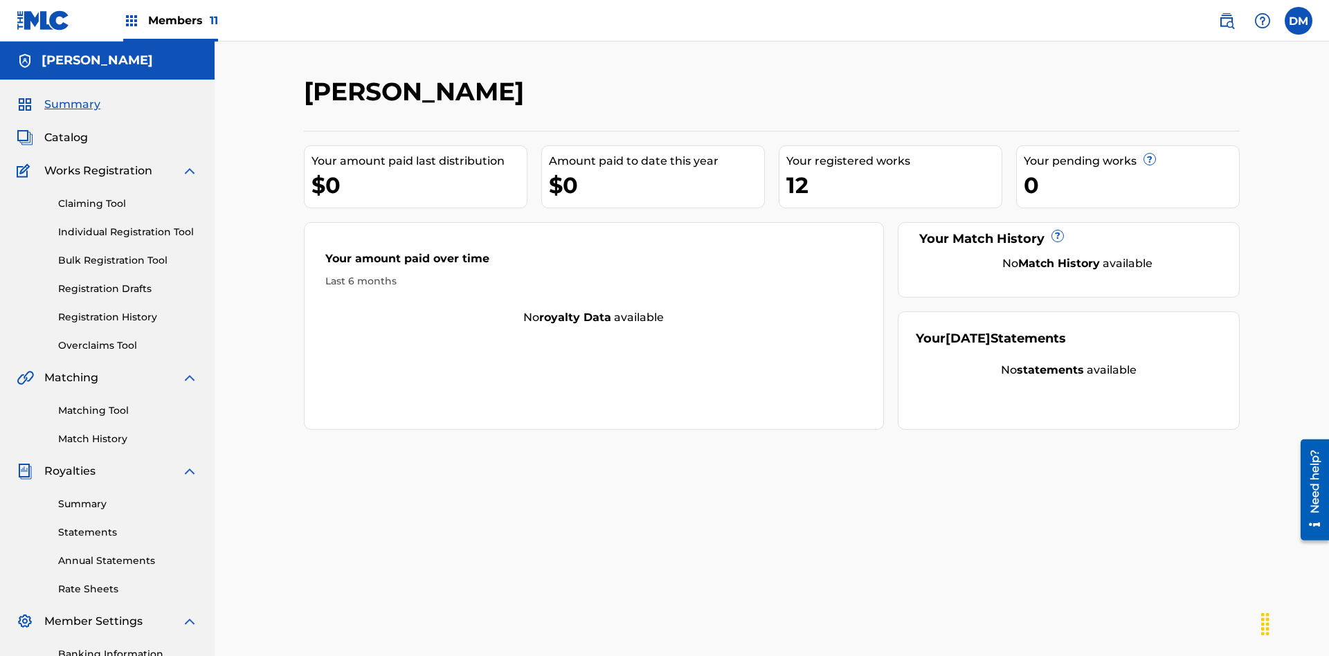
scroll to position [202, 0]
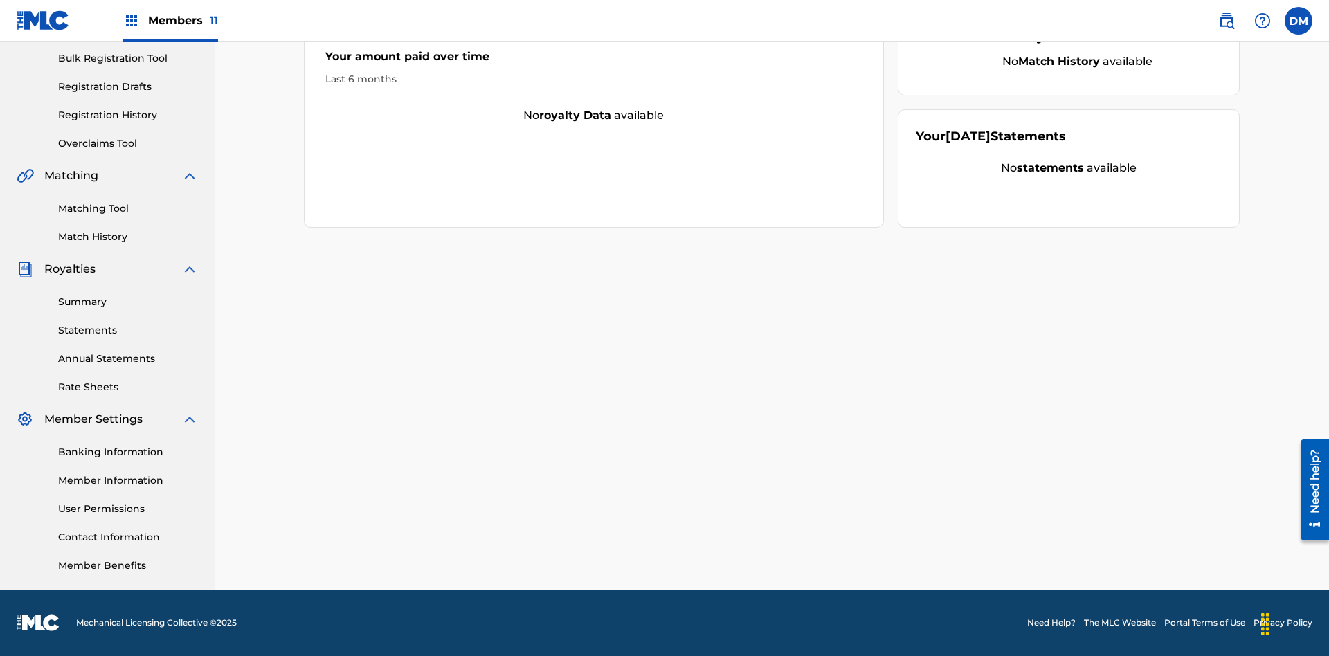
click at [128, 537] on link "Contact Information" at bounding box center [128, 537] width 140 height 15
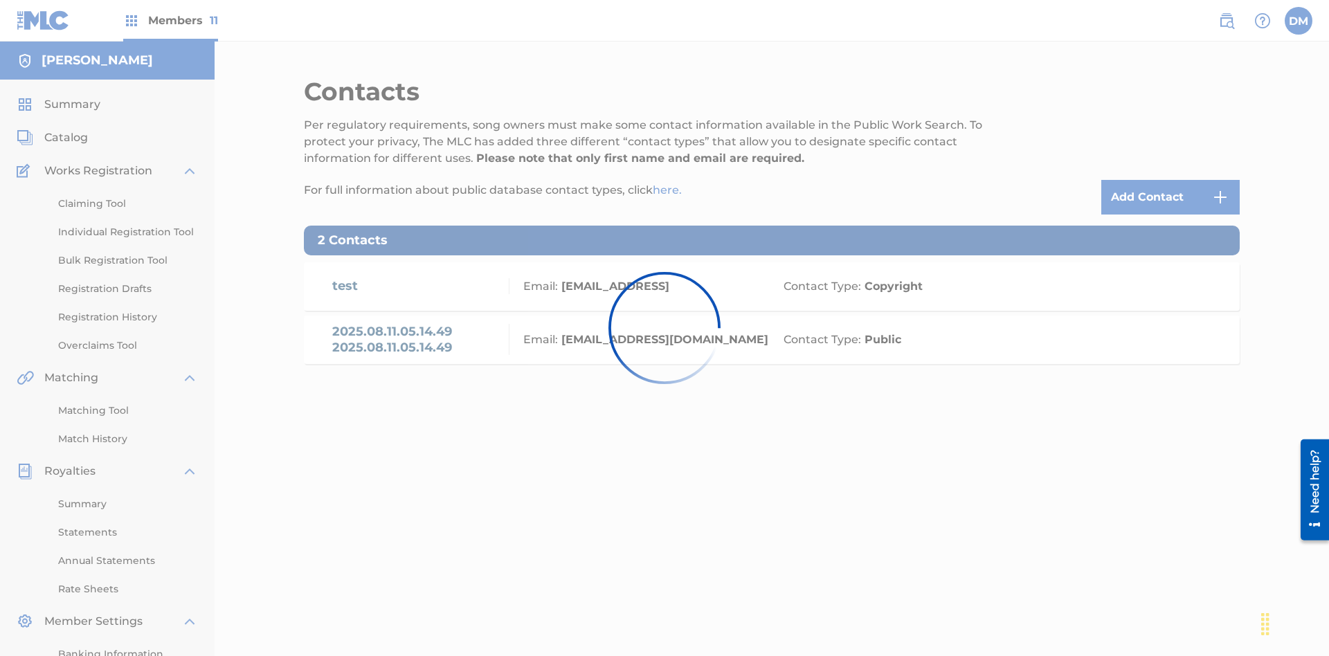
click at [1220, 189] on img at bounding box center [1220, 197] width 17 height 17
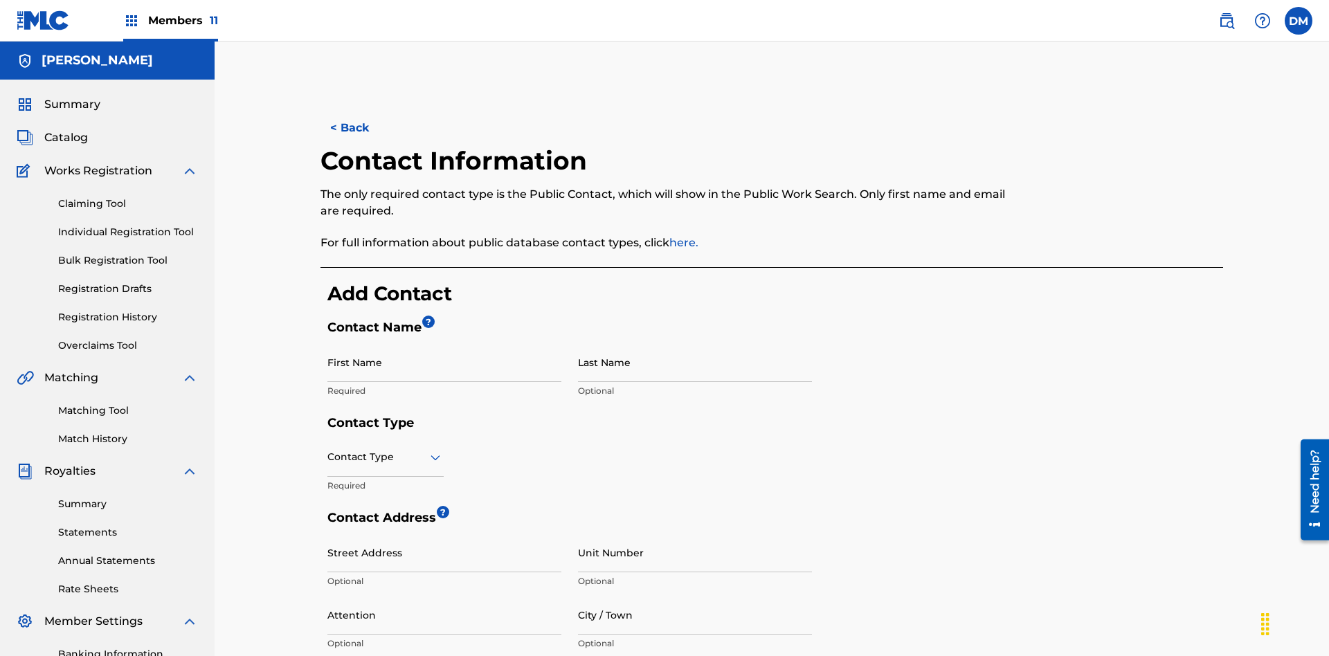
click at [444, 343] on input "First Name" at bounding box center [444, 362] width 234 height 39
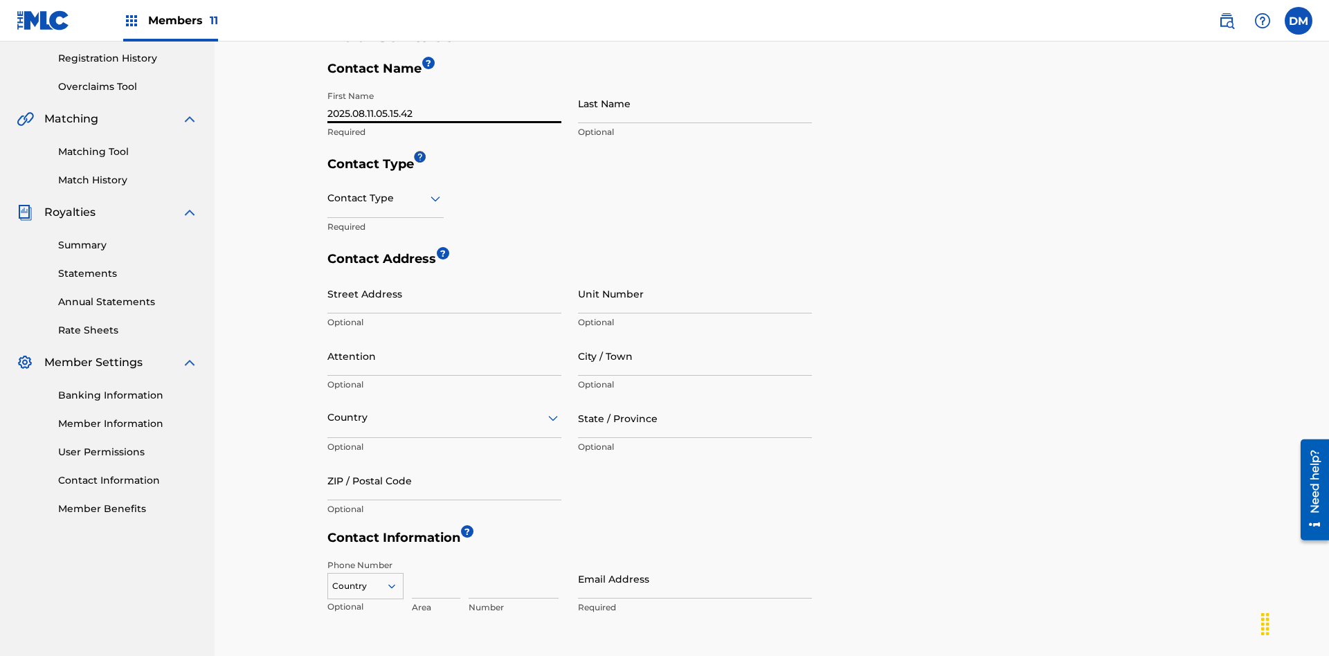
type input "2025.08.11.05.15.42"
click at [695, 103] on input "Last Name" at bounding box center [695, 103] width 234 height 39
type input "2025.08.11.05.15.42"
click at [328, 191] on input "text" at bounding box center [328, 198] width 3 height 15
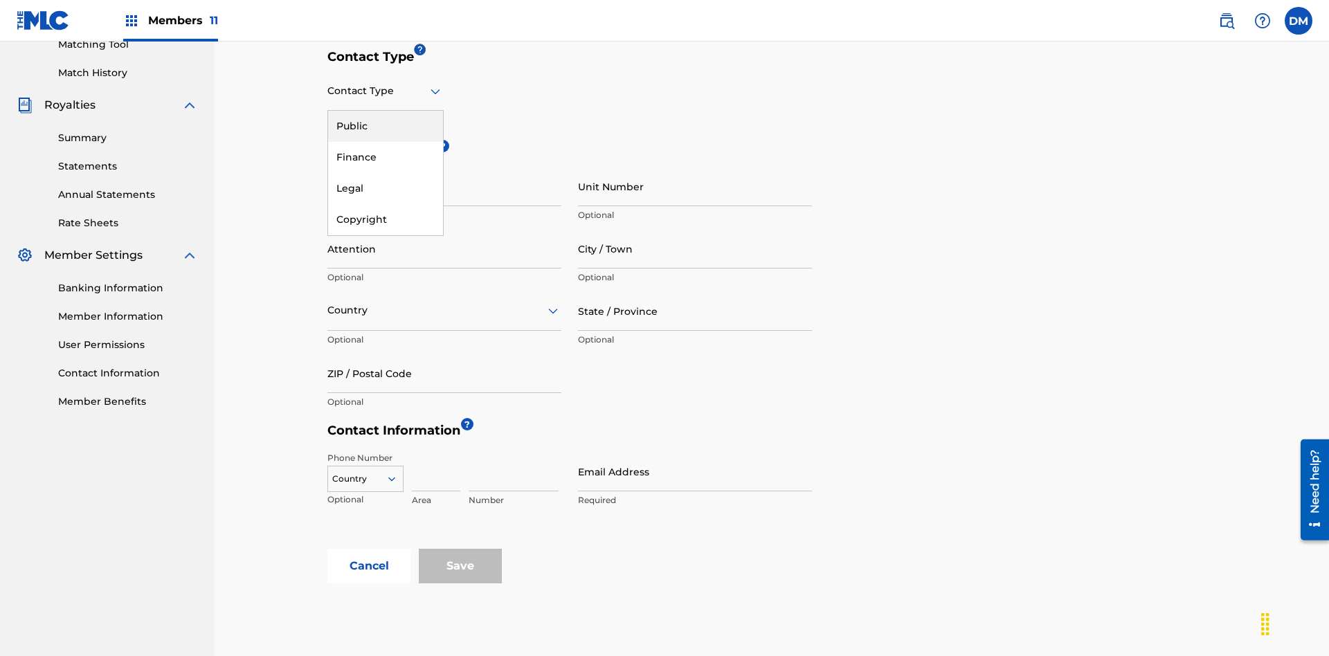
click at [386, 126] on div "Public" at bounding box center [385, 126] width 115 height 31
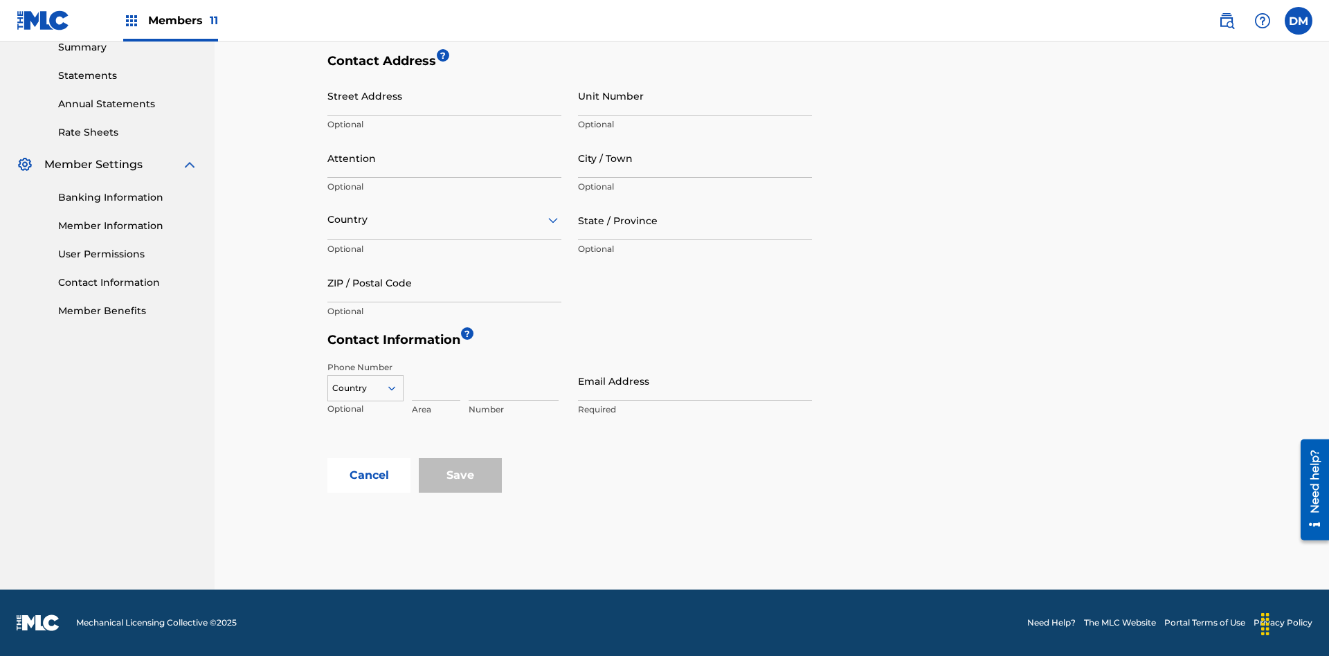
click at [695, 158] on input "City / Town" at bounding box center [695, 157] width 234 height 39
type input "Sanaay"
click at [444, 103] on input "Street Address" at bounding box center [444, 95] width 234 height 39
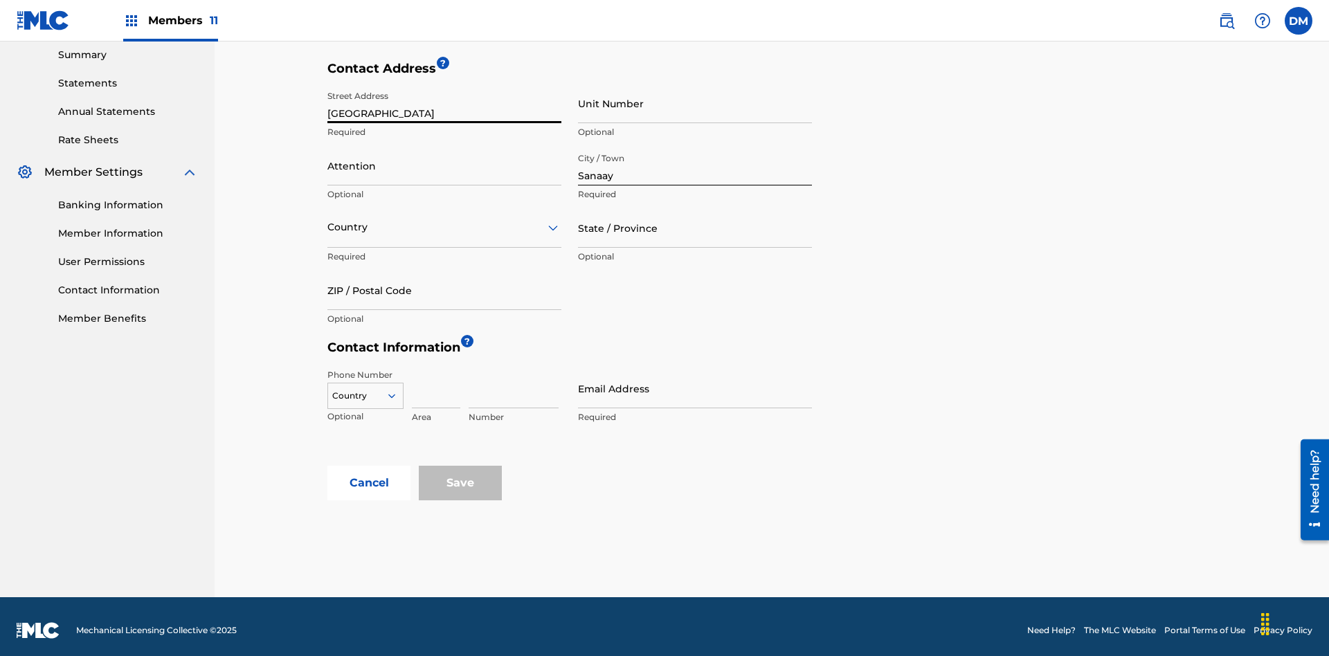
type input "North Ring Road"
click at [695, 103] on input "Unit Number" at bounding box center [695, 103] width 234 height 39
type input "77"
click at [444, 158] on input "Attention" at bounding box center [444, 165] width 234 height 39
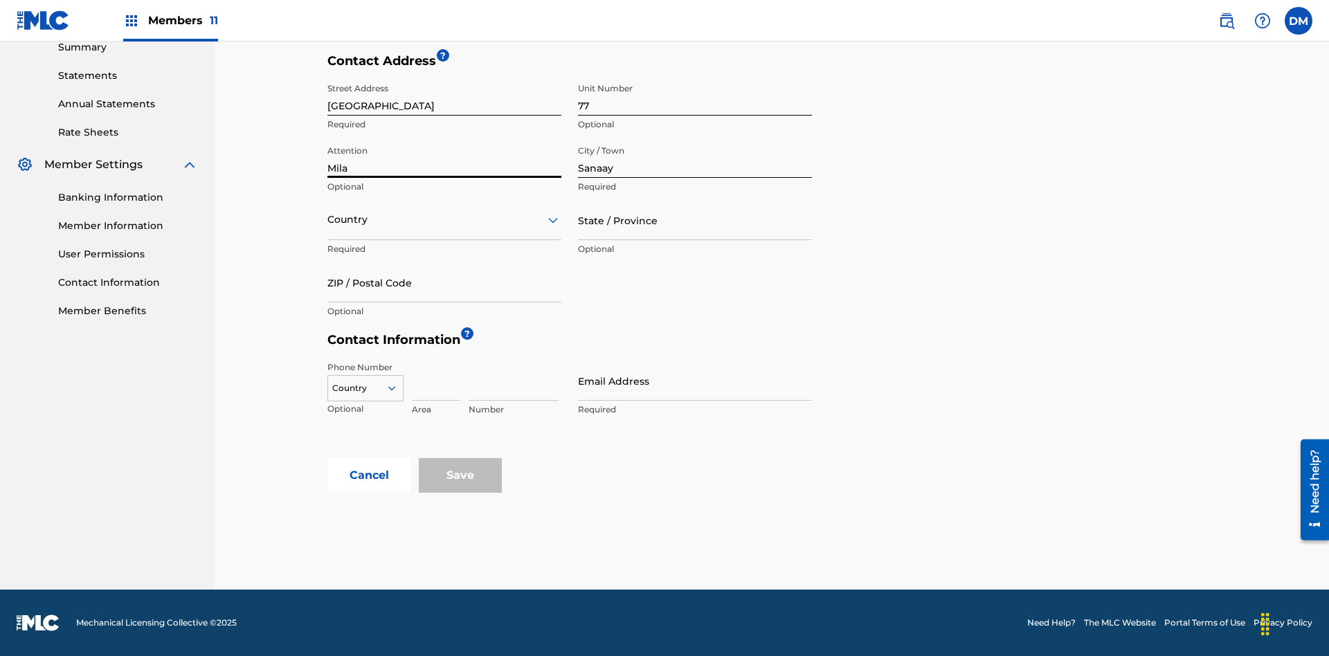
type input "Mila"
click at [328, 219] on input "text" at bounding box center [328, 220] width 3 height 15
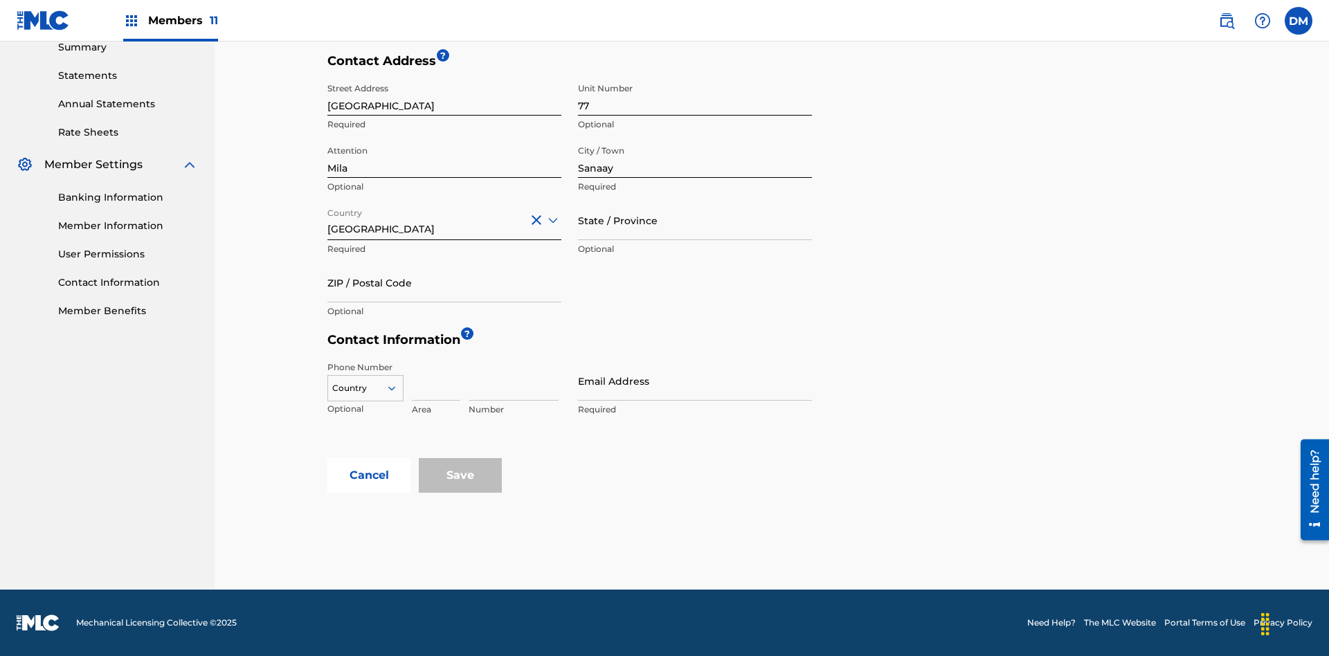
click at [695, 220] on input "State / Province" at bounding box center [695, 220] width 234 height 39
type input "Sanaa"
click at [444, 282] on input "ZIP / Postal Code" at bounding box center [444, 282] width 234 height 39
type input "19238"
click at [397, 388] on icon at bounding box center [392, 388] width 12 height 12
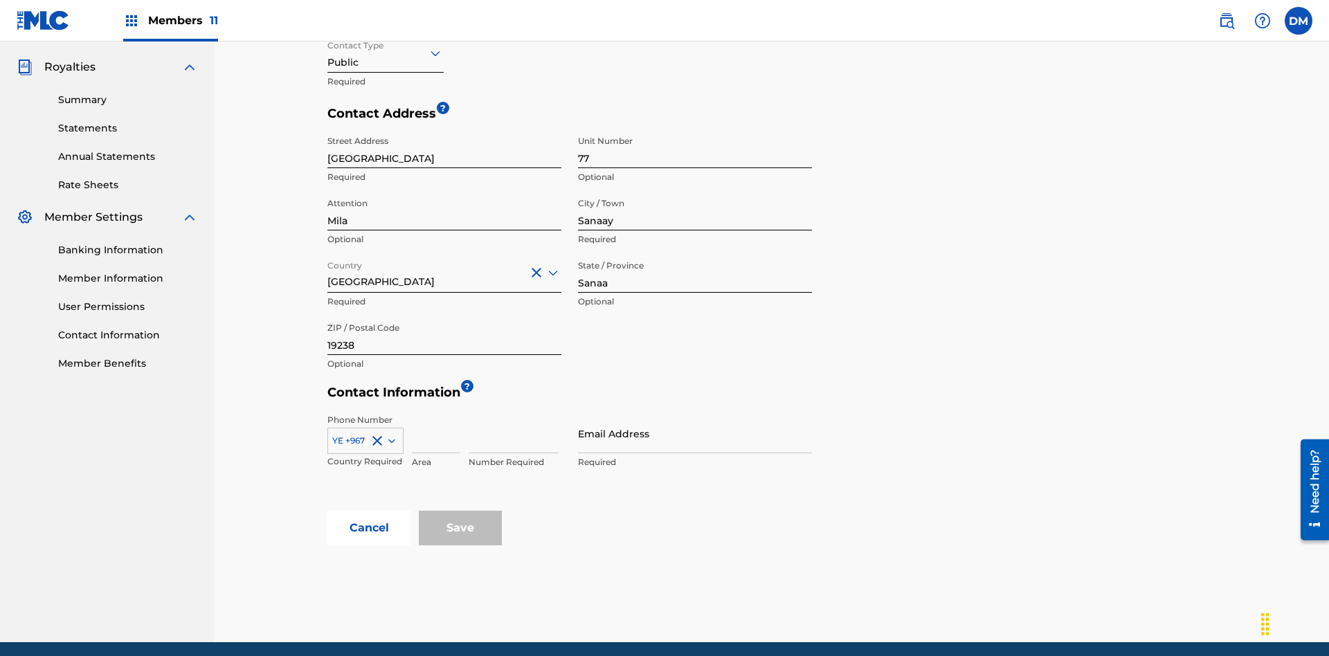
click at [436, 414] on input at bounding box center [436, 433] width 48 height 39
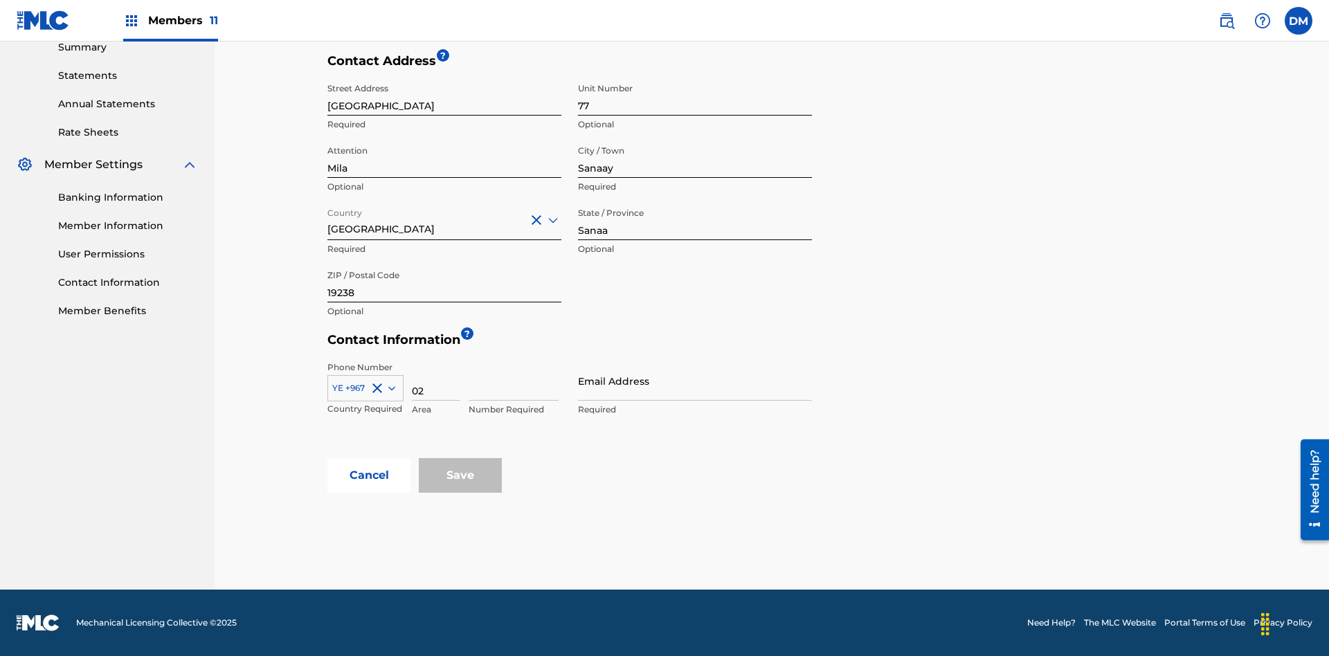
type input "02"
click at [514, 381] on input at bounding box center [514, 380] width 90 height 39
type input "255435"
click at [695, 381] on input "Email Address" at bounding box center [695, 380] width 234 height 39
type input "arabic_email@email.com"
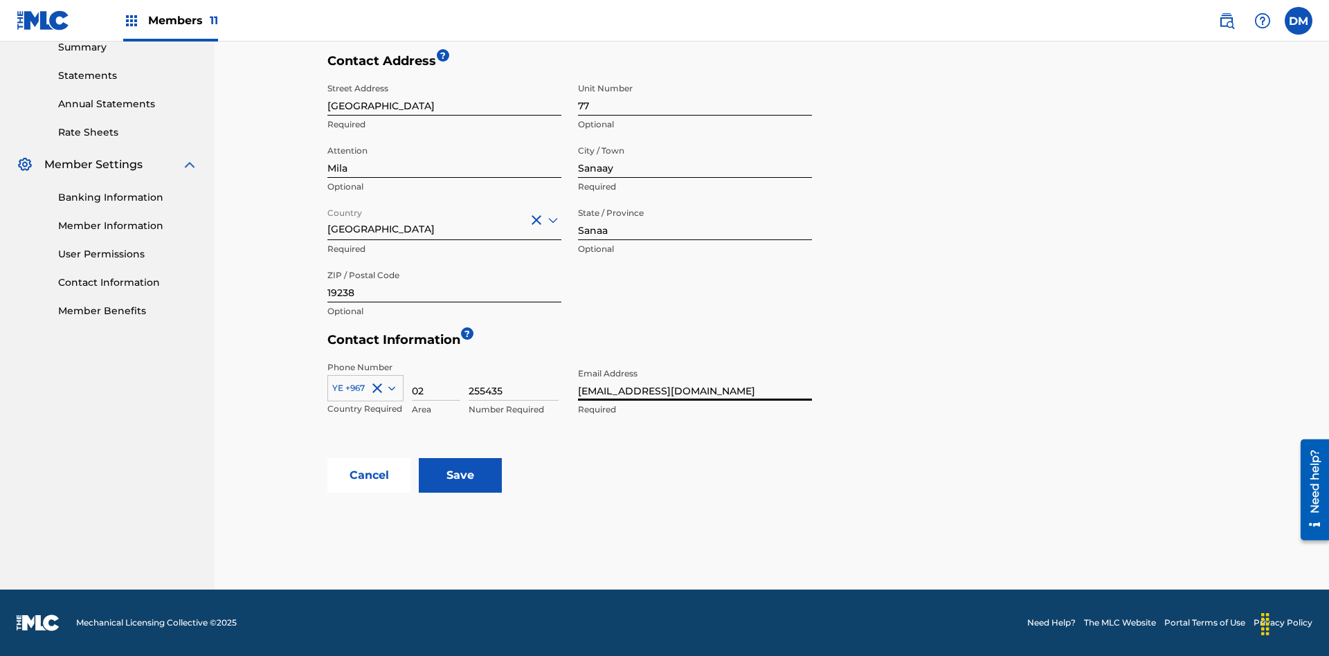
click at [460, 476] on input "Save" at bounding box center [460, 475] width 83 height 35
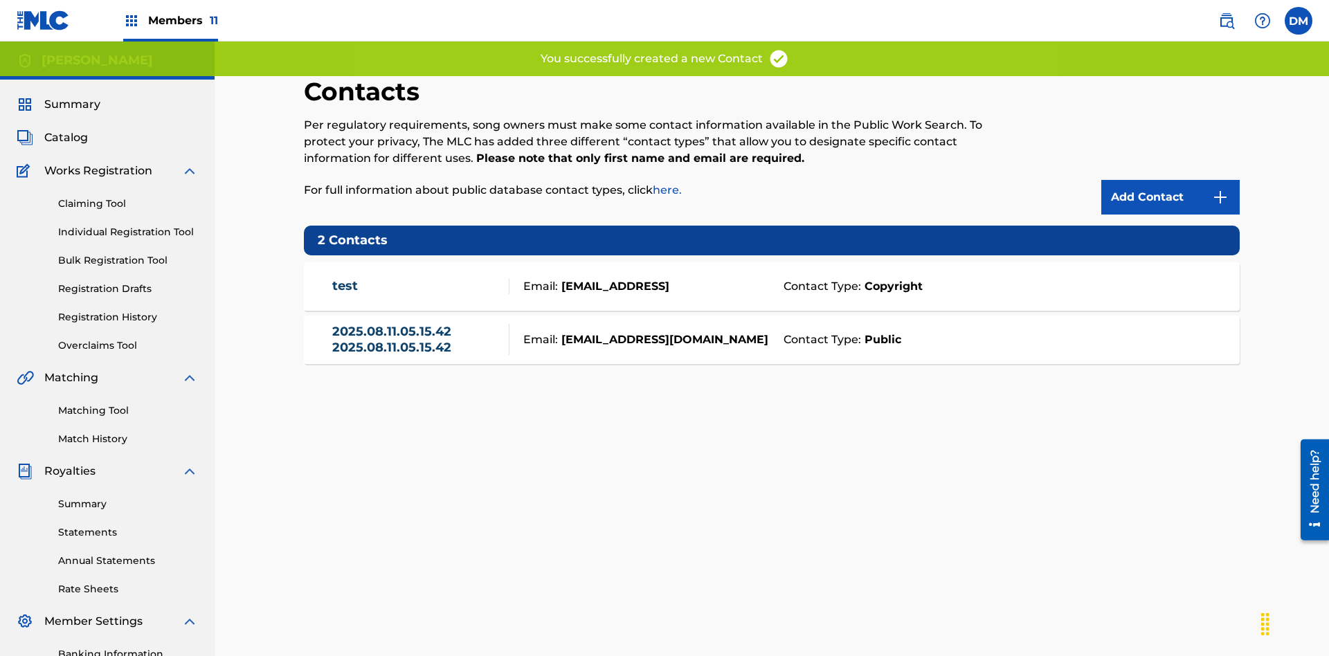
click at [170, 20] on span "Members 11" at bounding box center [183, 20] width 70 height 16
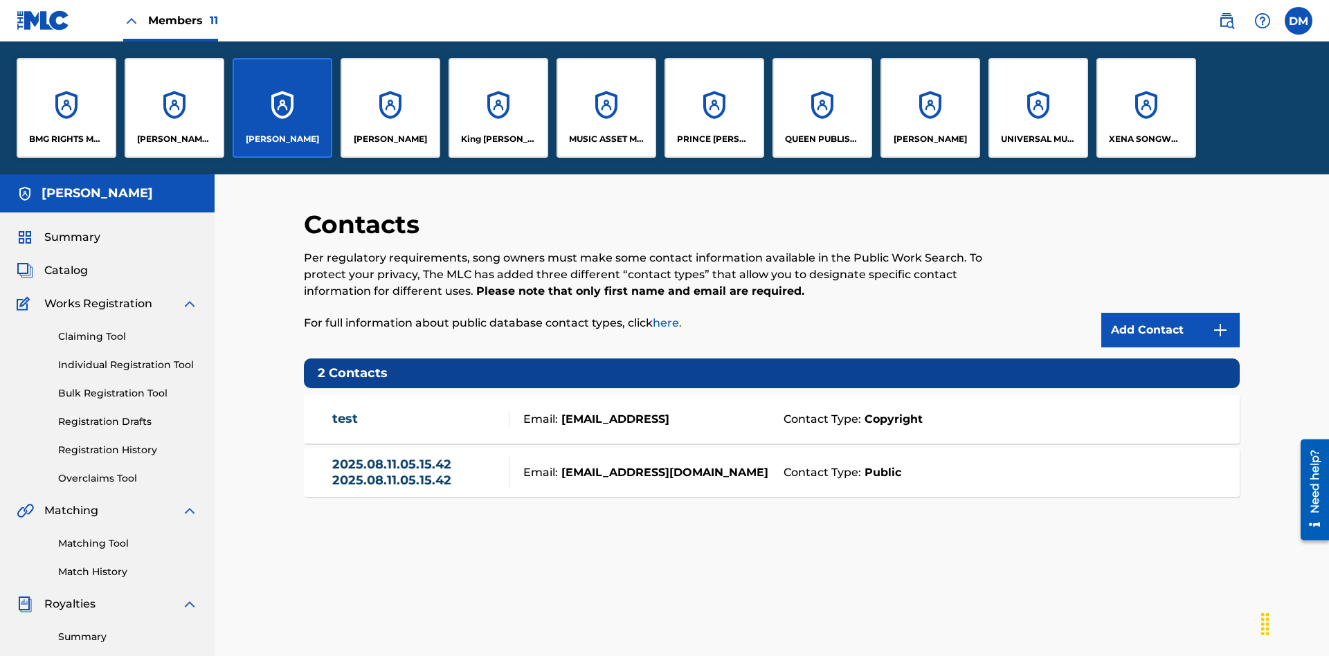
click at [282, 139] on p "ELVIS COSTELLO" at bounding box center [282, 139] width 73 height 12
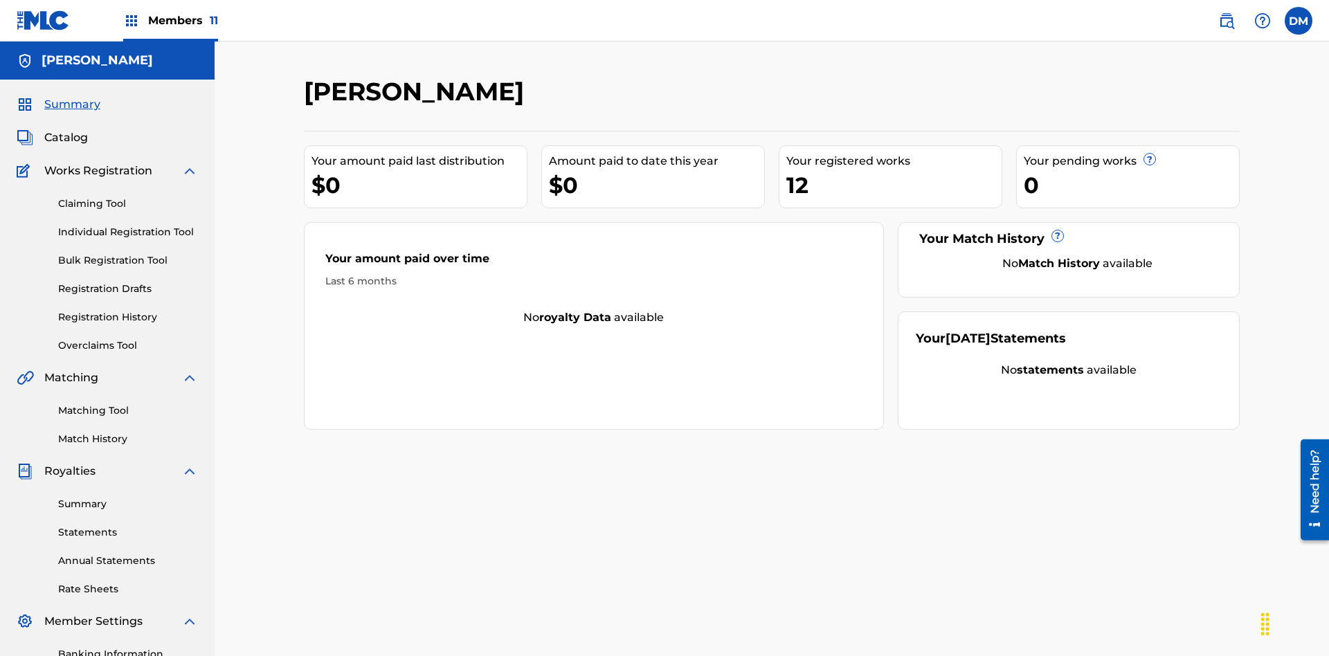
click at [66, 129] on span "Catalog" at bounding box center [66, 137] width 44 height 17
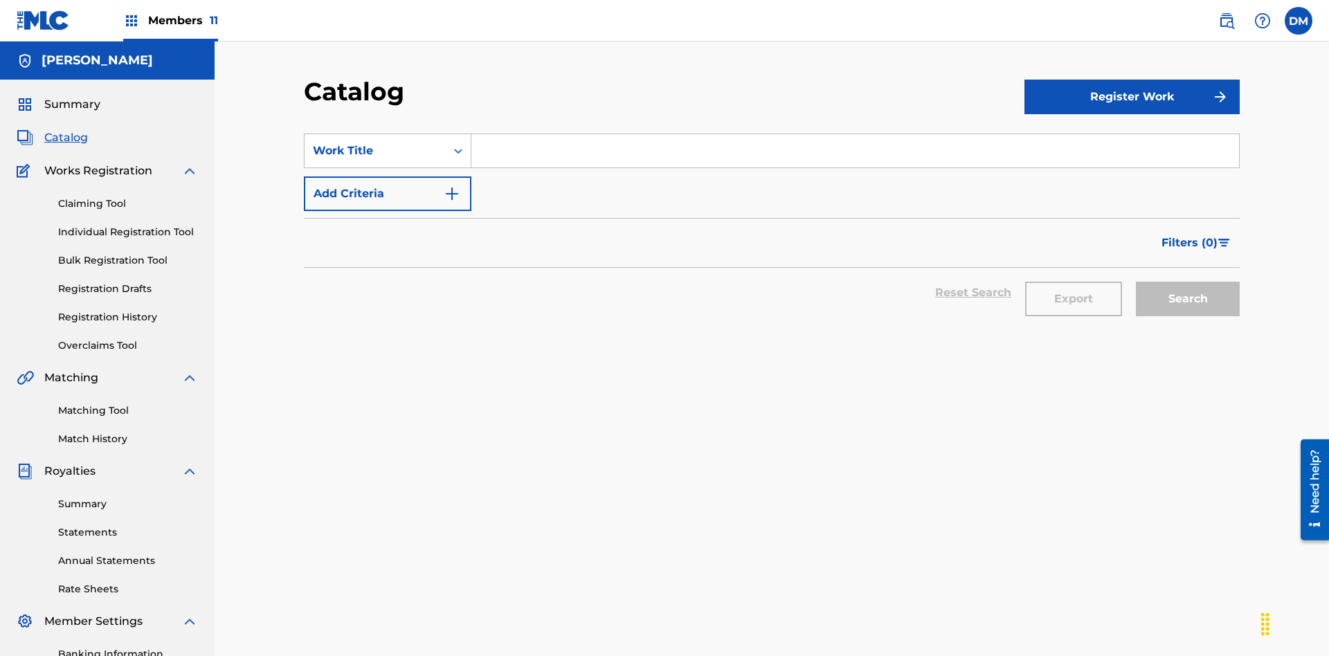
click at [855, 134] on input "Search Form" at bounding box center [855, 150] width 768 height 33
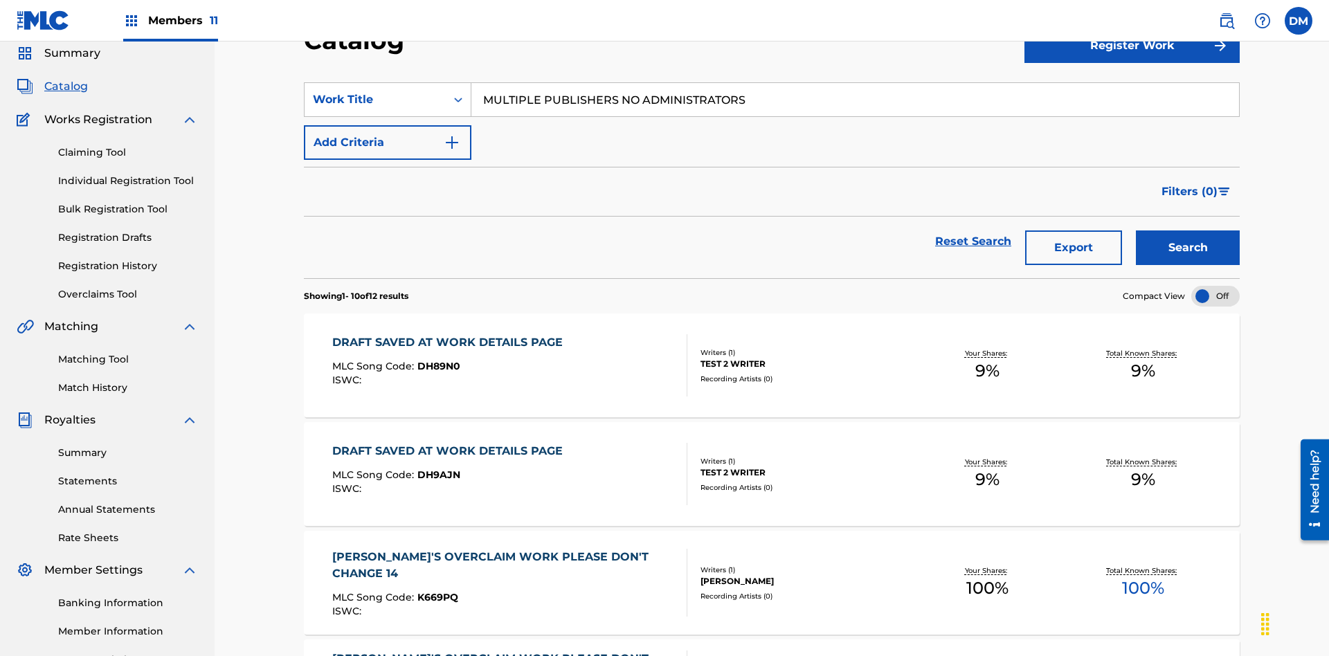
type input "MULTIPLE PUBLISHERS NO ADMINISTRATORS"
click at [1188, 231] on button "Search" at bounding box center [1188, 248] width 104 height 35
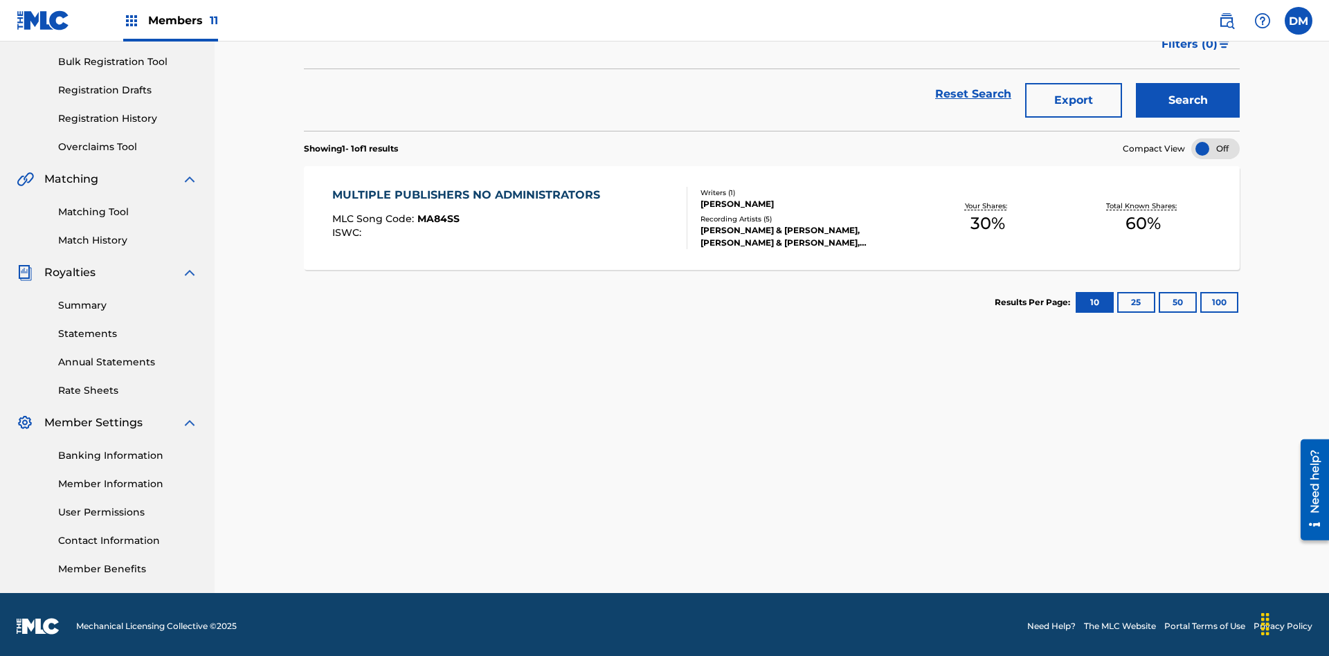
click at [436, 215] on span "MA84SS" at bounding box center [438, 219] width 42 height 12
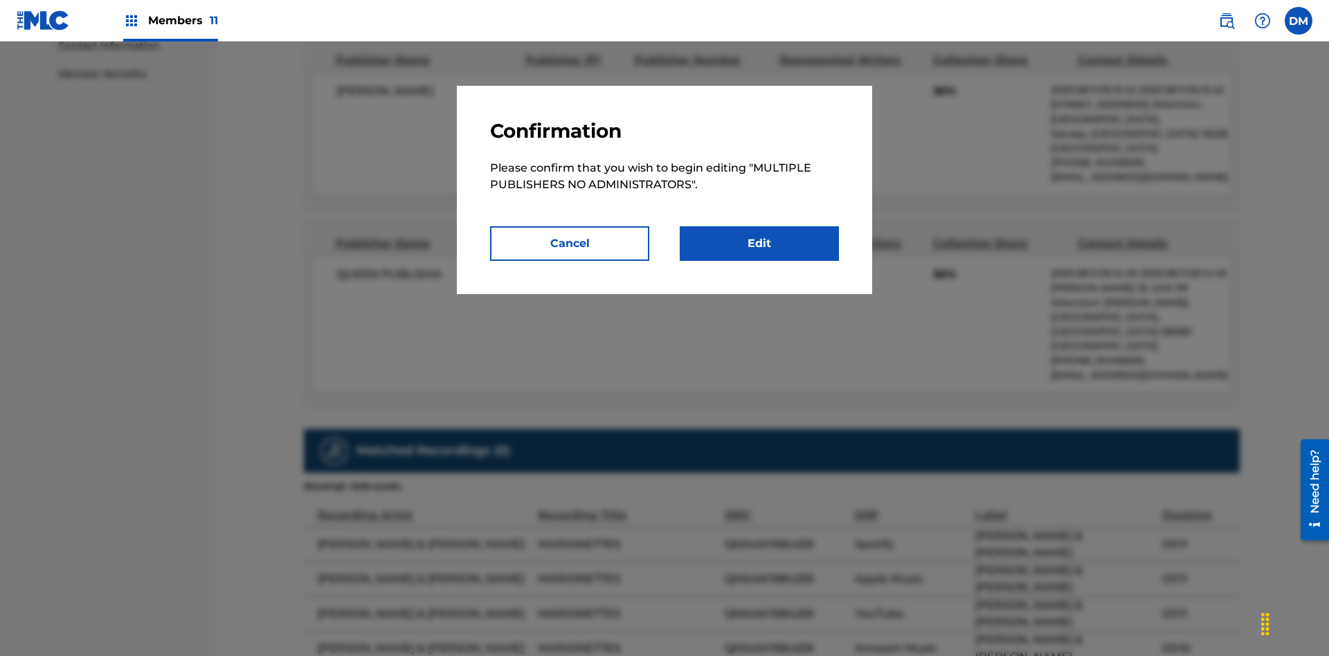
scroll to position [7, 0]
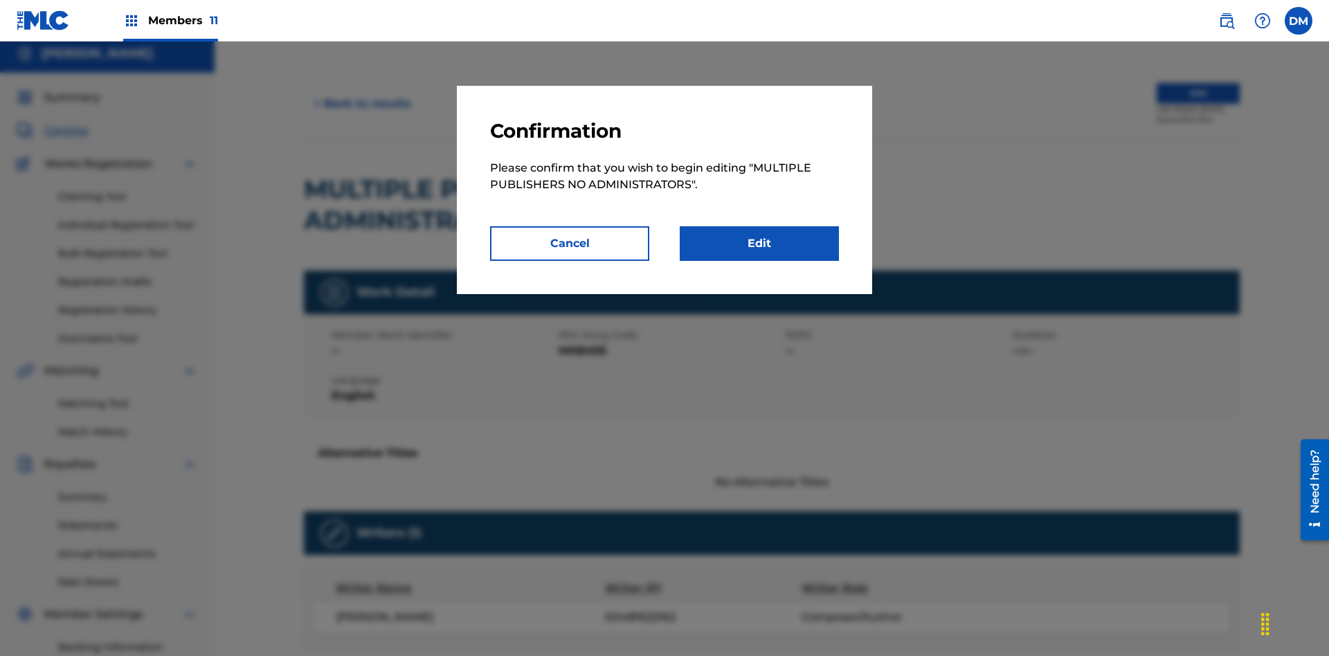
click at [759, 244] on link "Edit" at bounding box center [759, 243] width 159 height 35
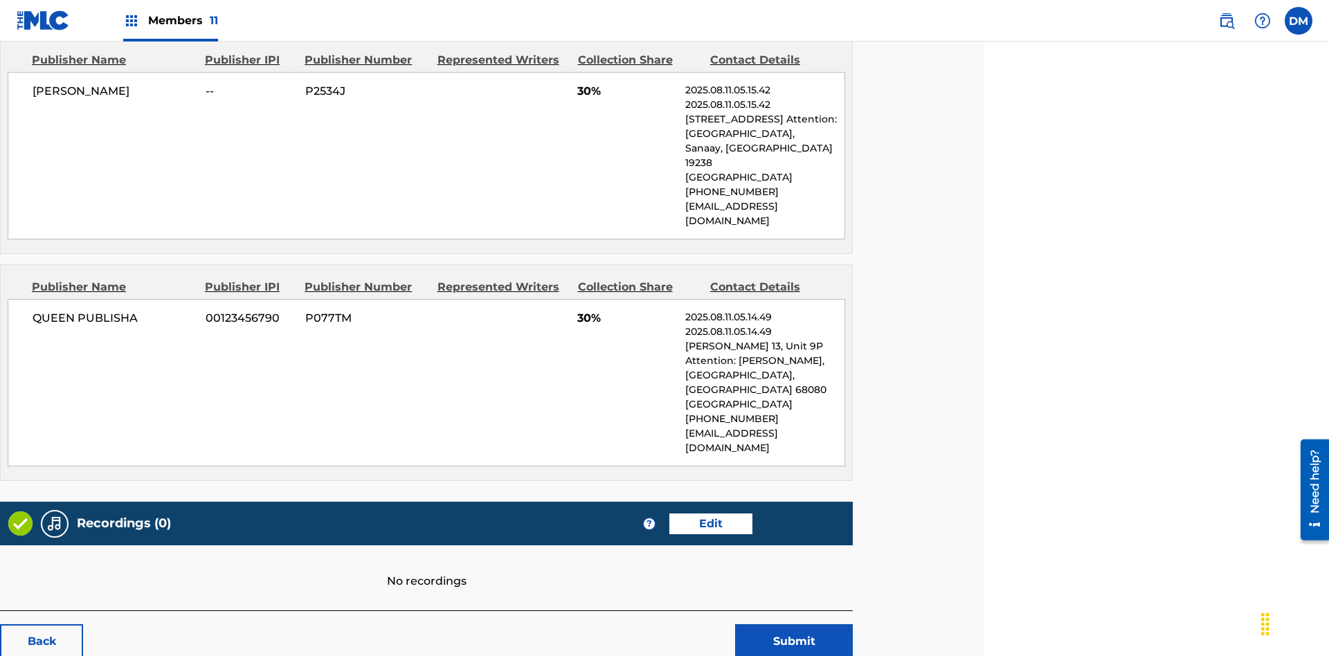
click at [170, 20] on span "Members 11" at bounding box center [183, 20] width 70 height 16
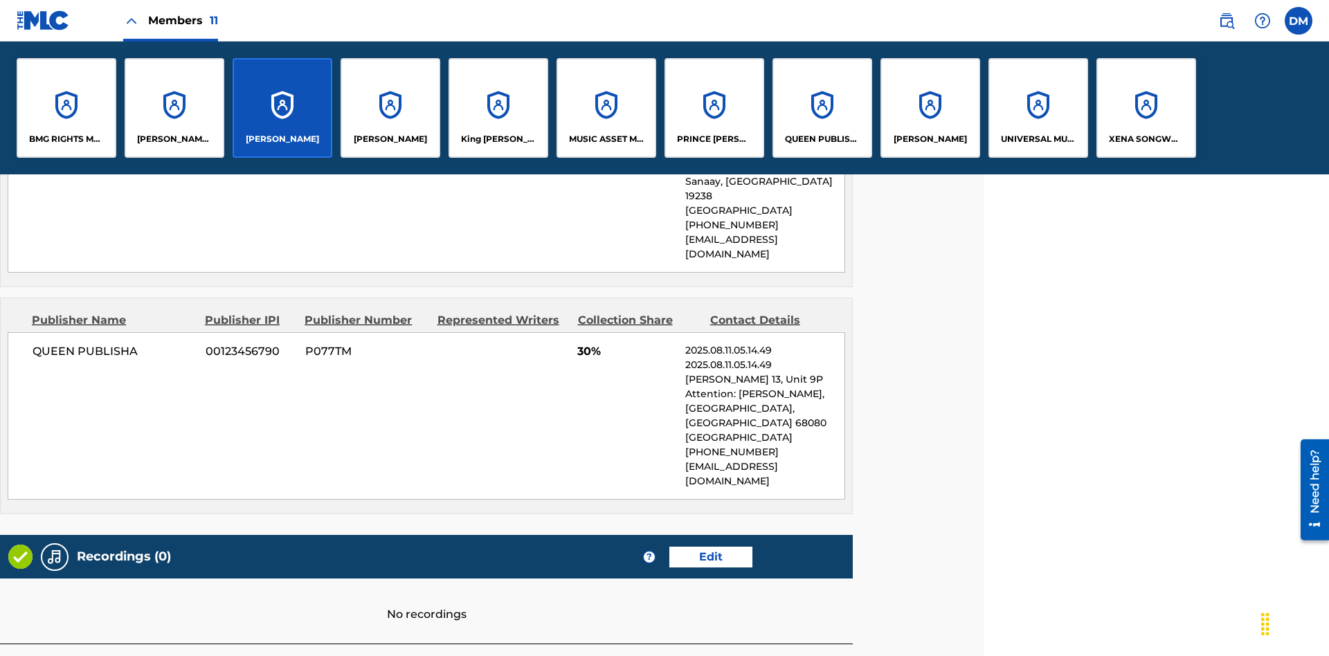
click at [822, 139] on p "QUEEN PUBLISHA" at bounding box center [822, 139] width 75 height 12
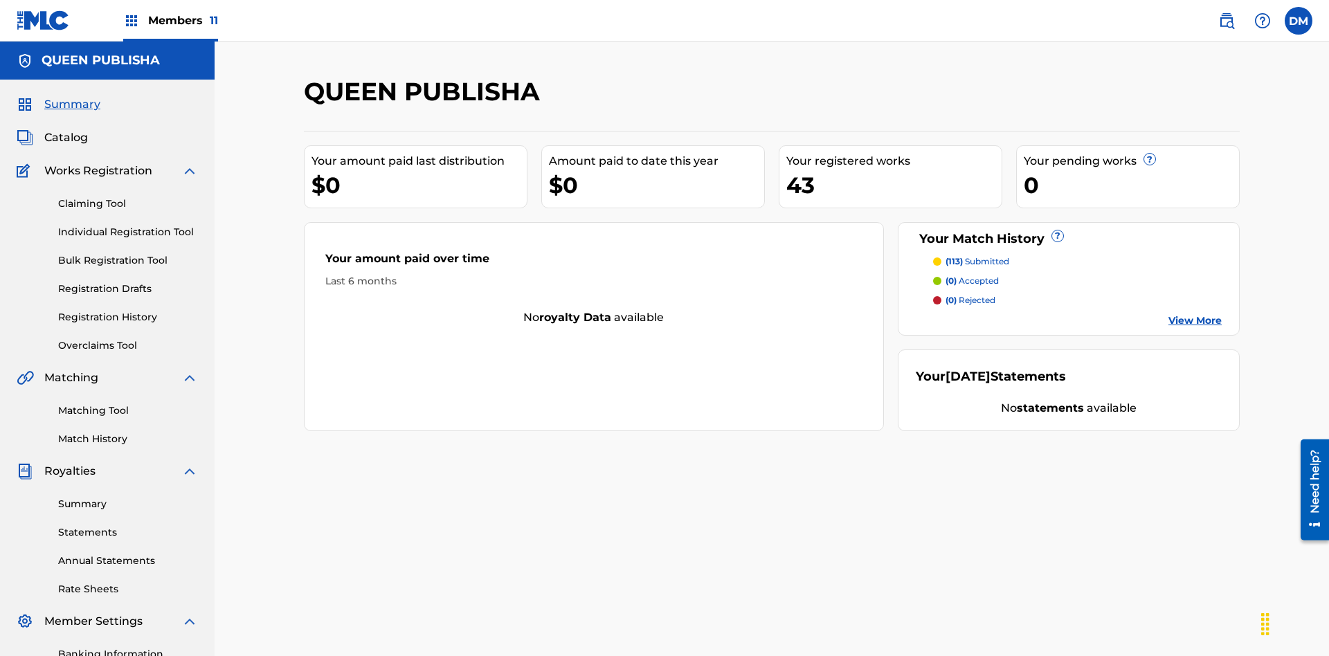
click at [66, 129] on span "Catalog" at bounding box center [66, 137] width 44 height 17
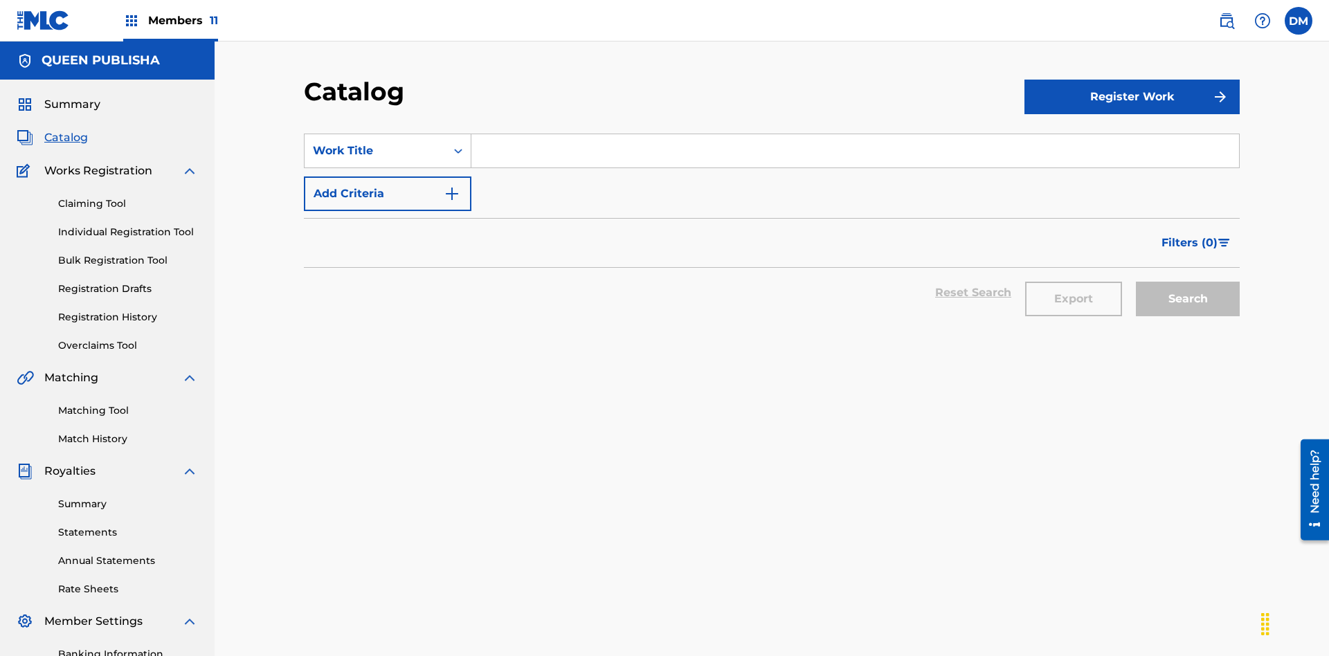
click at [855, 134] on input "Search Form" at bounding box center [855, 150] width 768 height 33
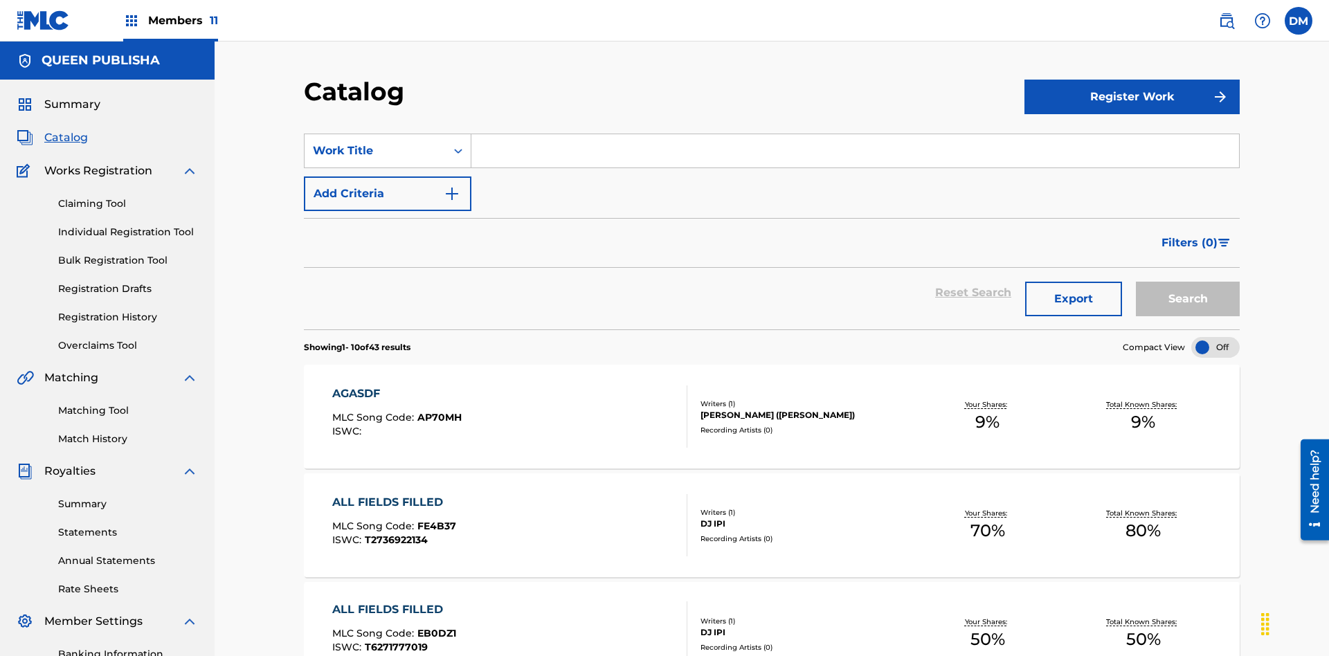
scroll to position [51, 0]
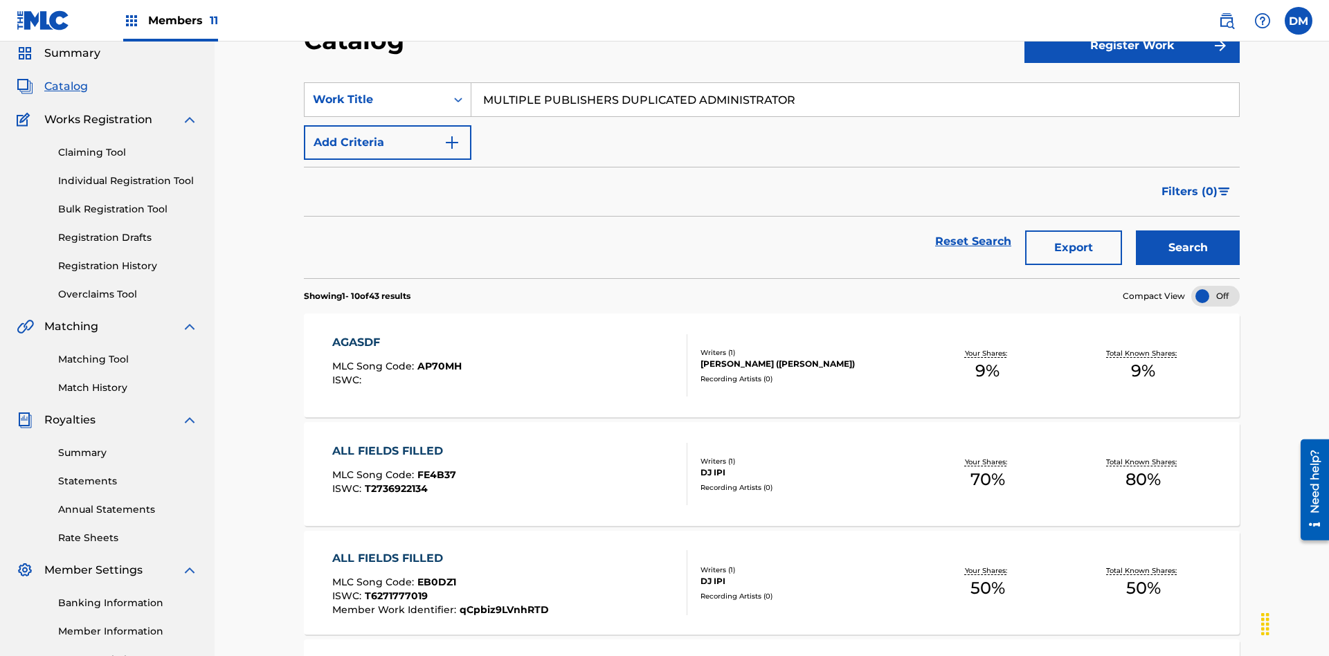
type input "MULTIPLE PUBLISHERS DUPLICATED ADMINISTRATOR"
click at [1188, 231] on button "Search" at bounding box center [1188, 248] width 104 height 35
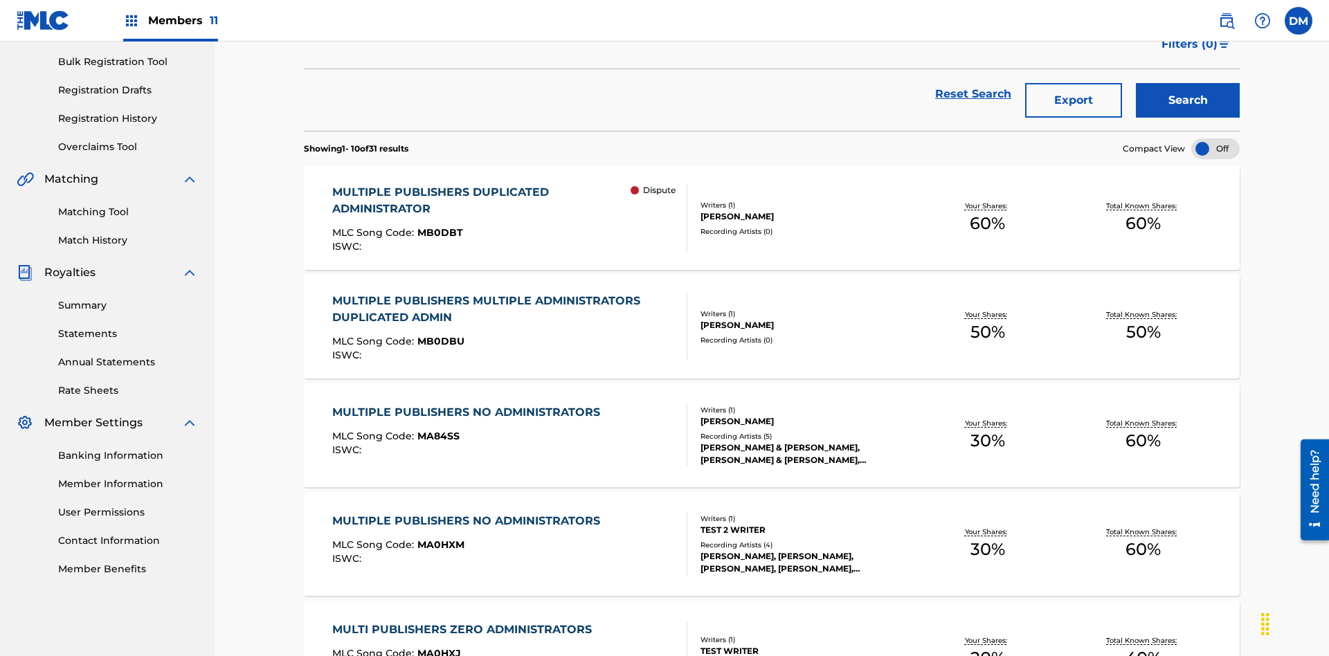
scroll to position [0, 0]
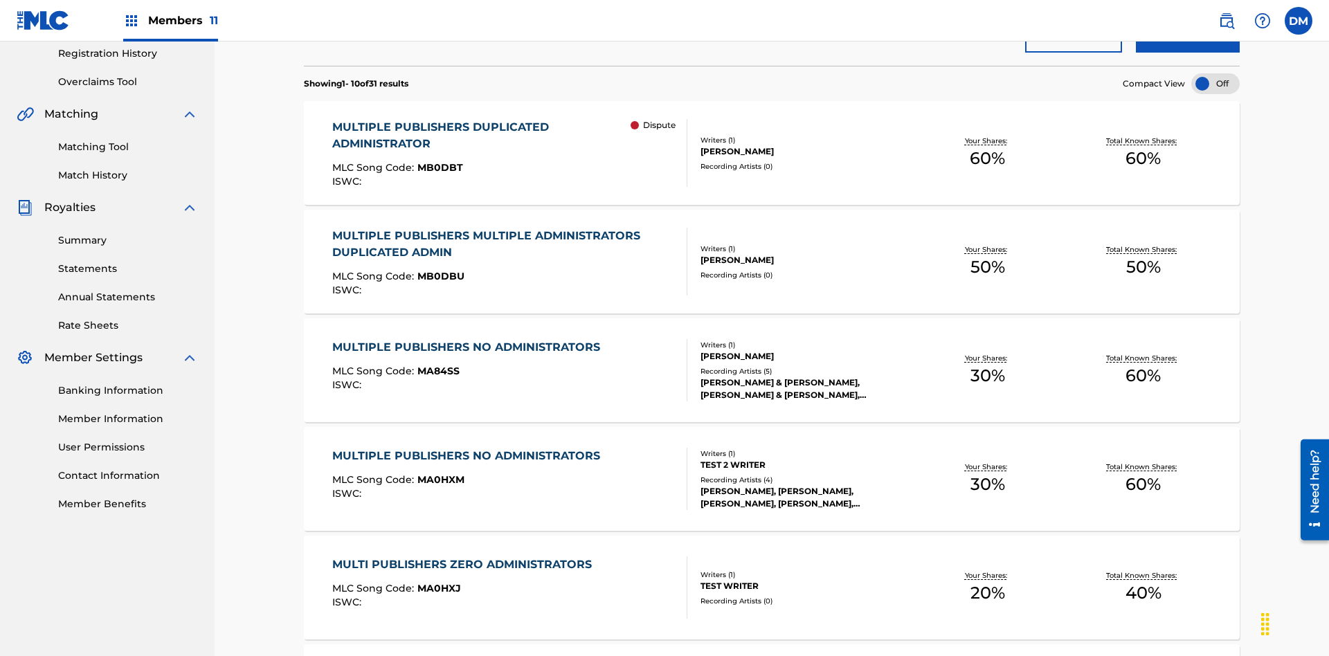
click at [437, 161] on span "MB0DBT" at bounding box center [440, 167] width 46 height 12
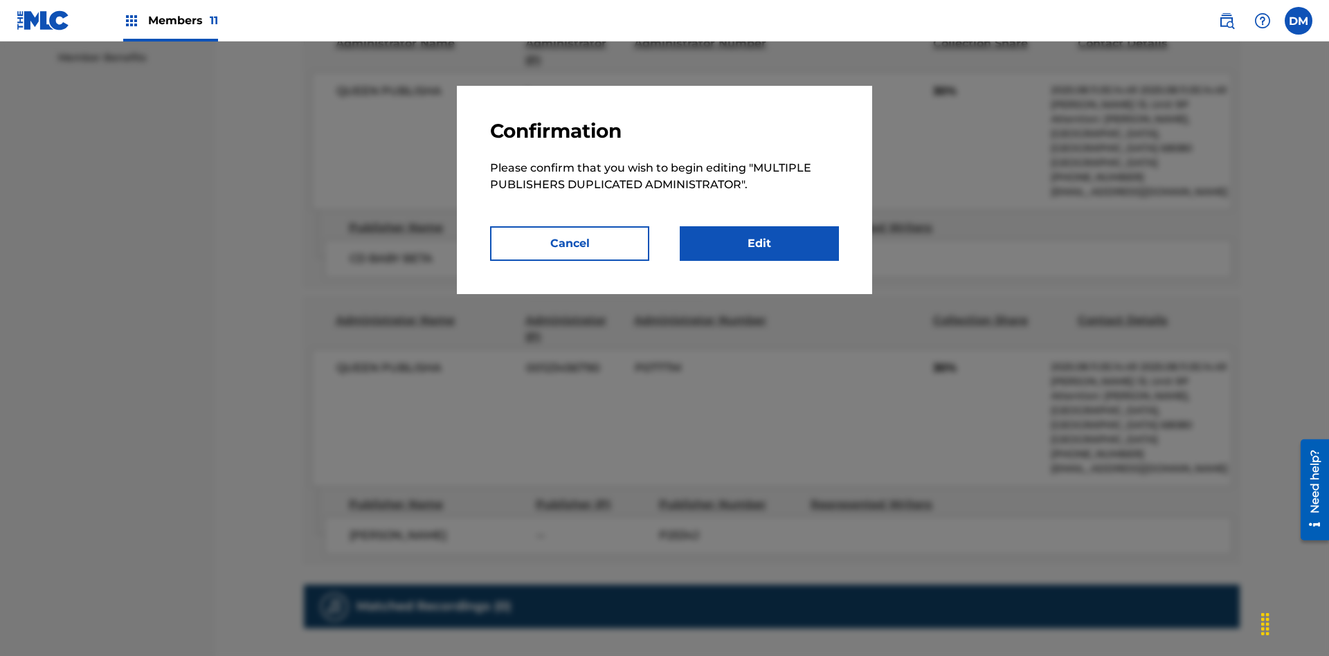
scroll to position [7, 0]
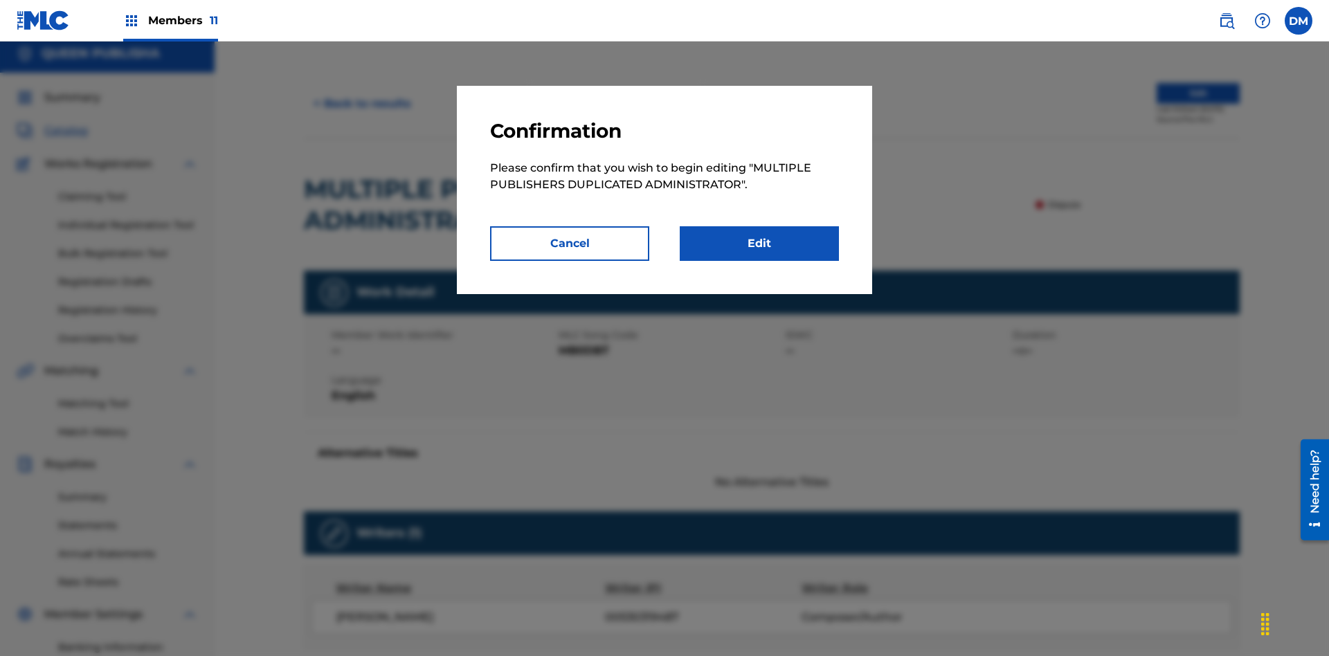
click at [759, 244] on link "Edit" at bounding box center [759, 243] width 159 height 35
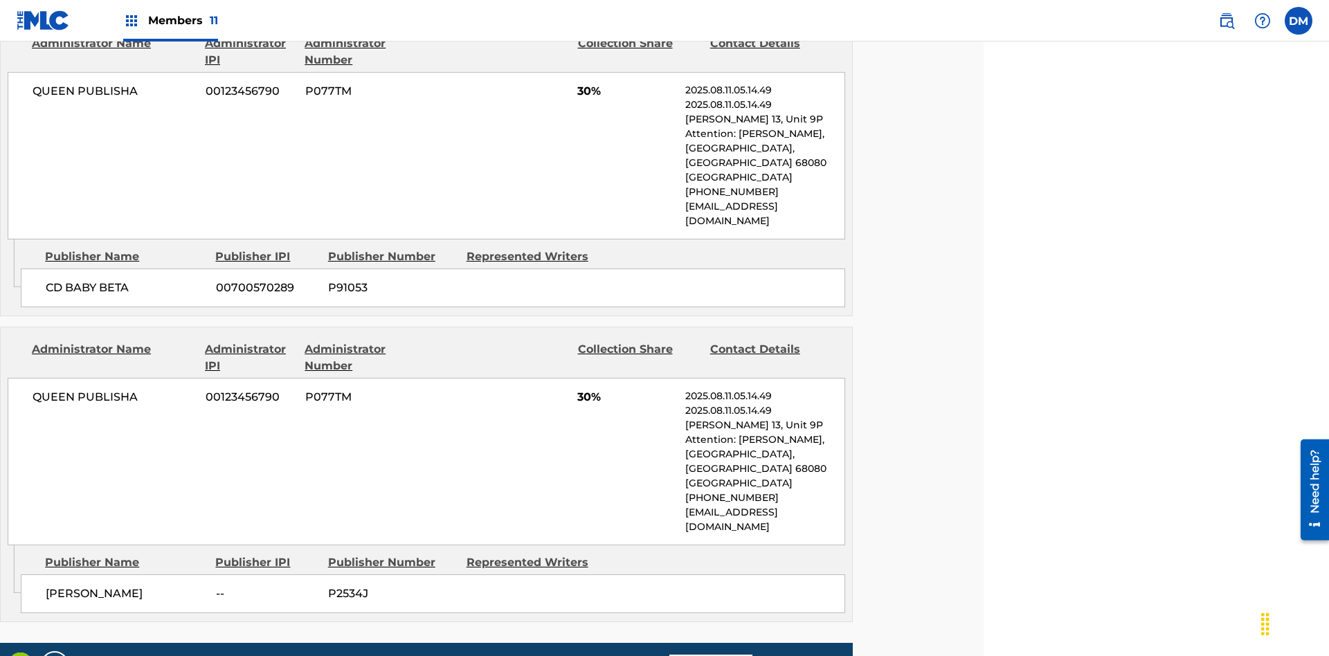
click at [170, 20] on span "Members 11" at bounding box center [183, 20] width 70 height 16
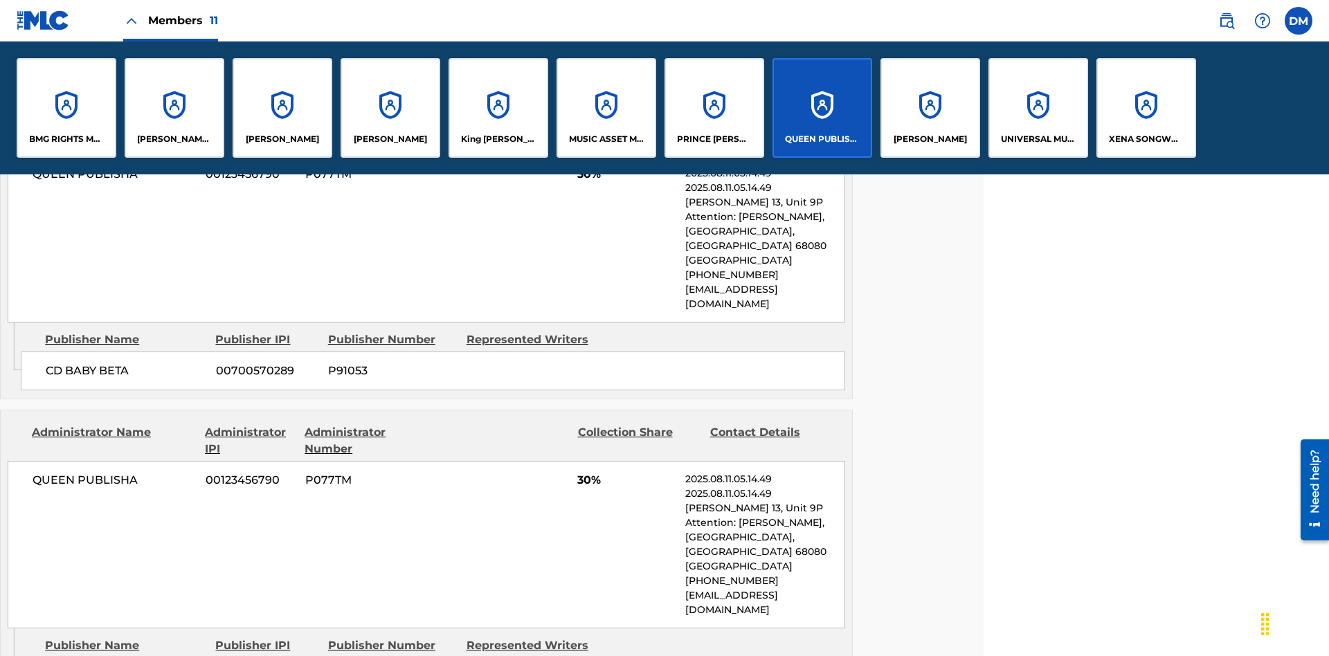
click at [822, 139] on p "QUEEN PUBLISHA" at bounding box center [822, 139] width 75 height 12
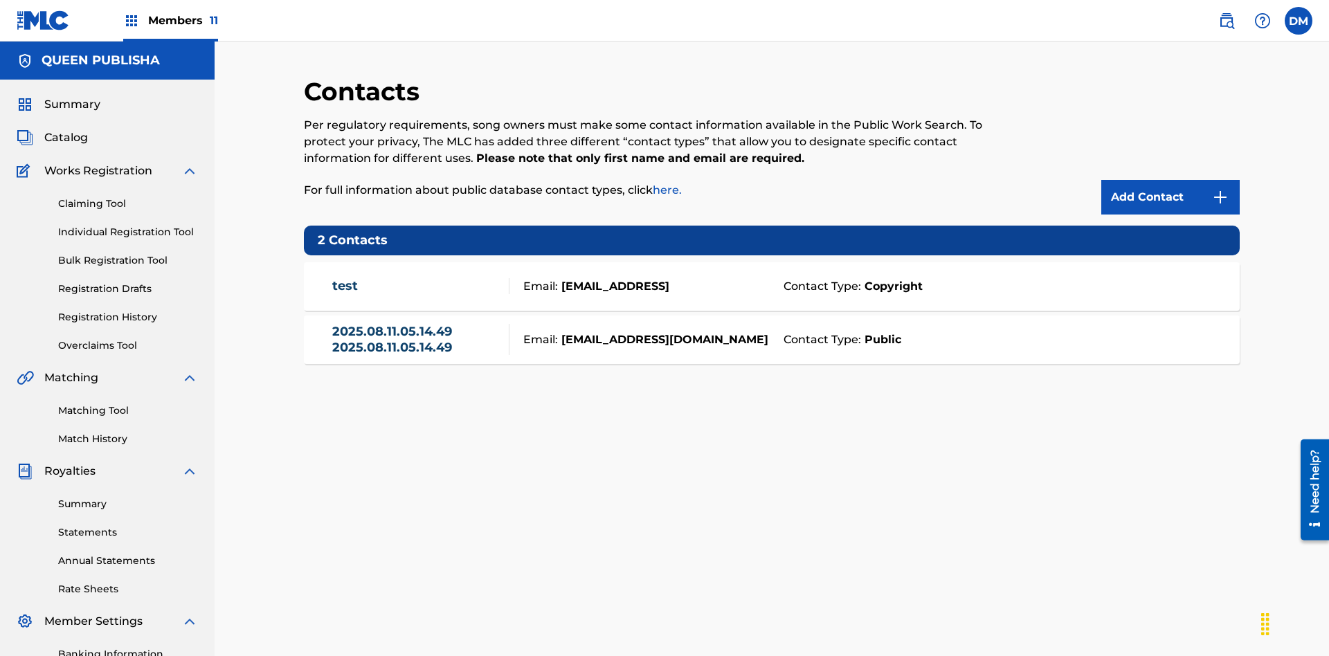
scroll to position [202, 0]
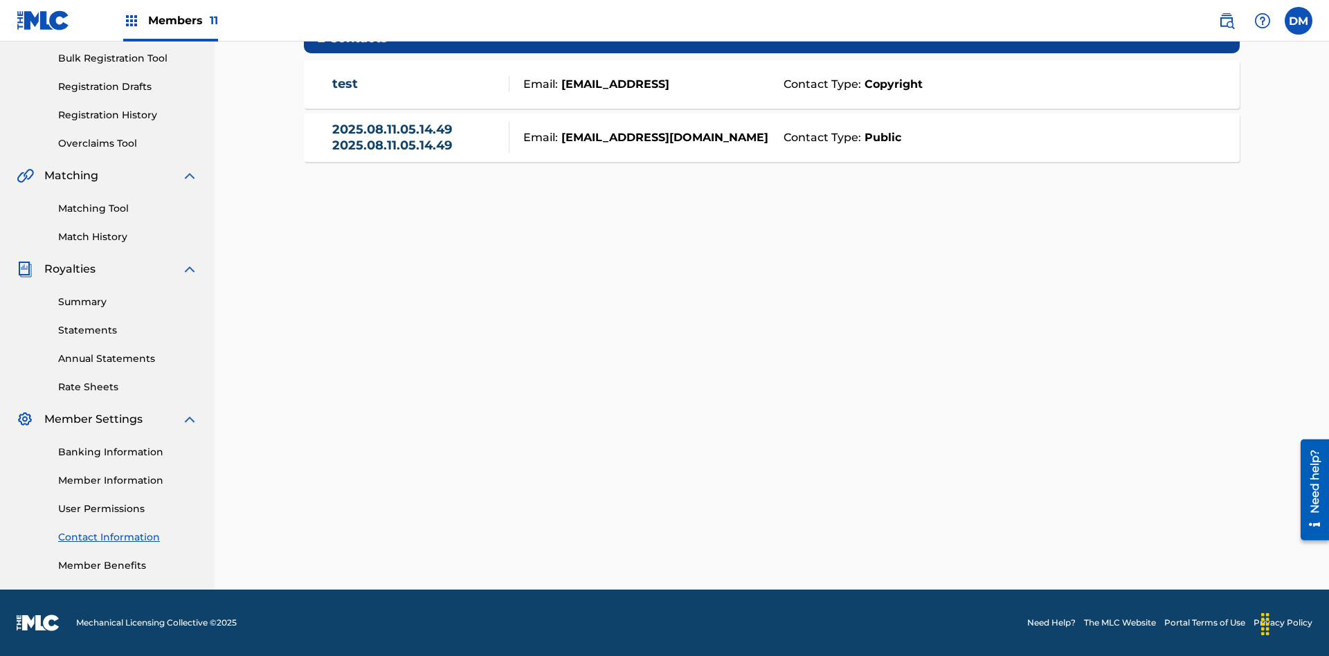
click at [880, 137] on strong "Public" at bounding box center [881, 137] width 40 height 17
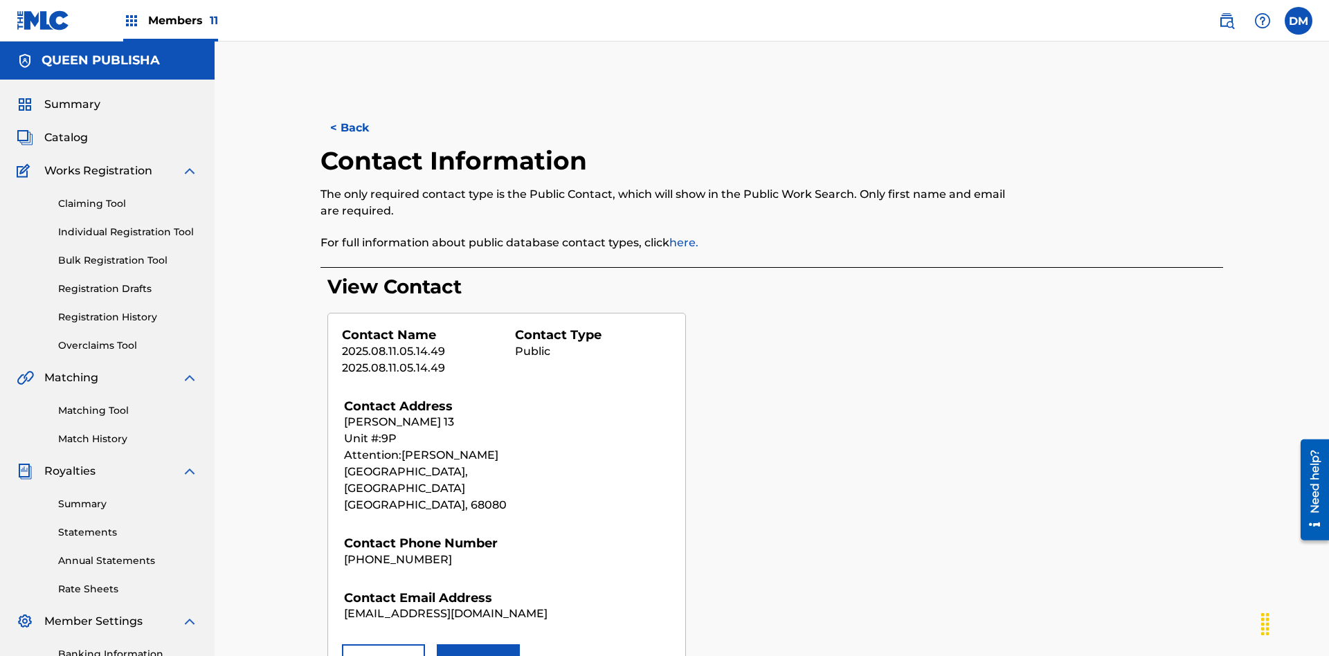
click at [383, 644] on button "Remove" at bounding box center [383, 661] width 83 height 35
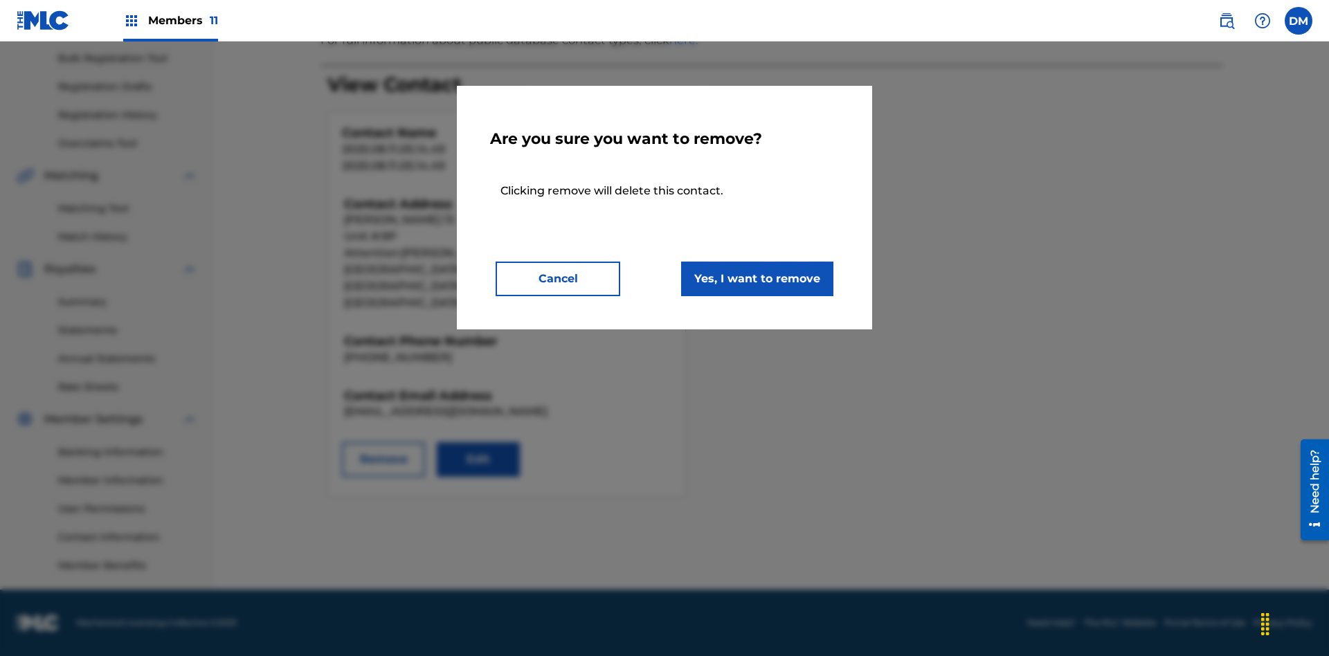
click at [757, 278] on button "Yes, I want to remove" at bounding box center [757, 279] width 152 height 35
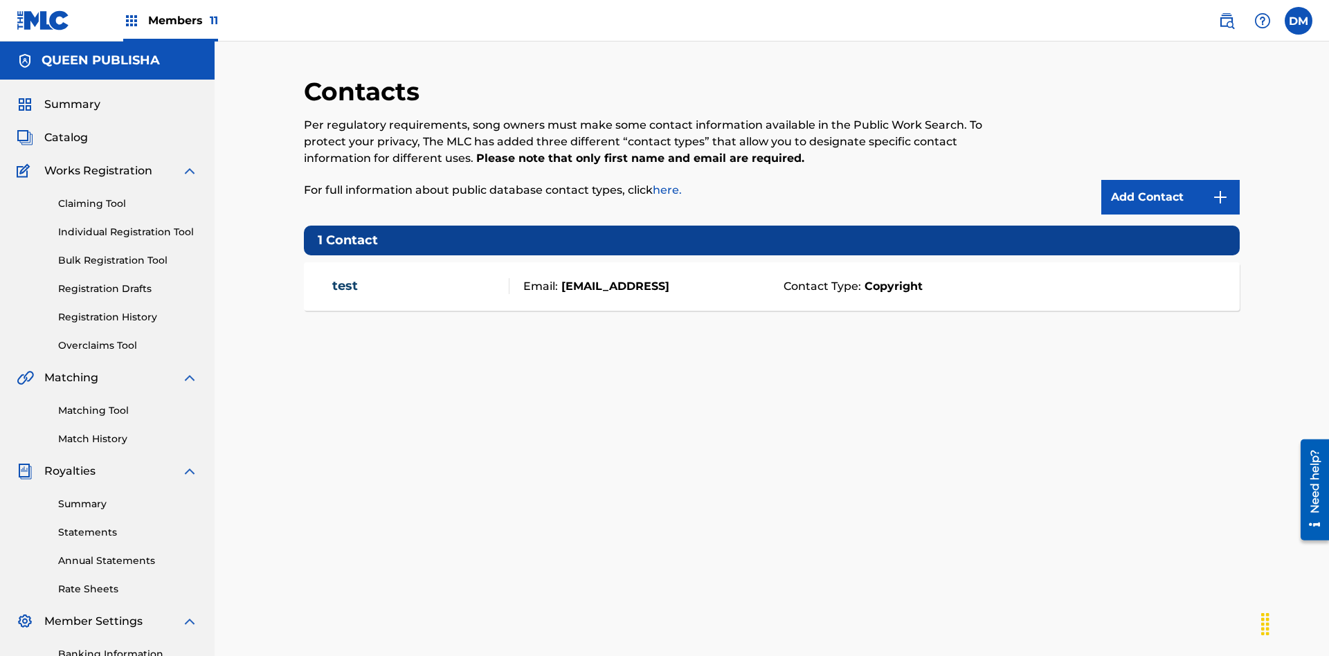
click at [170, 20] on span "Members 11" at bounding box center [183, 20] width 70 height 16
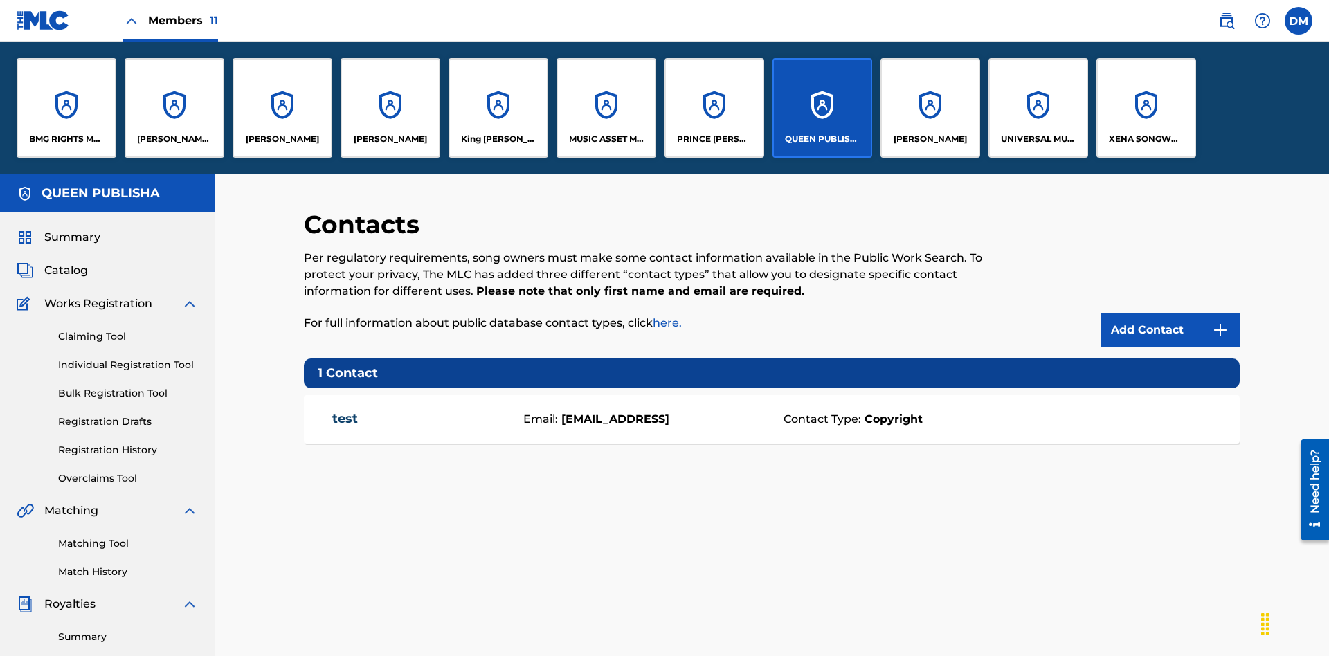
click at [822, 139] on p "QUEEN PUBLISHA" at bounding box center [822, 139] width 75 height 12
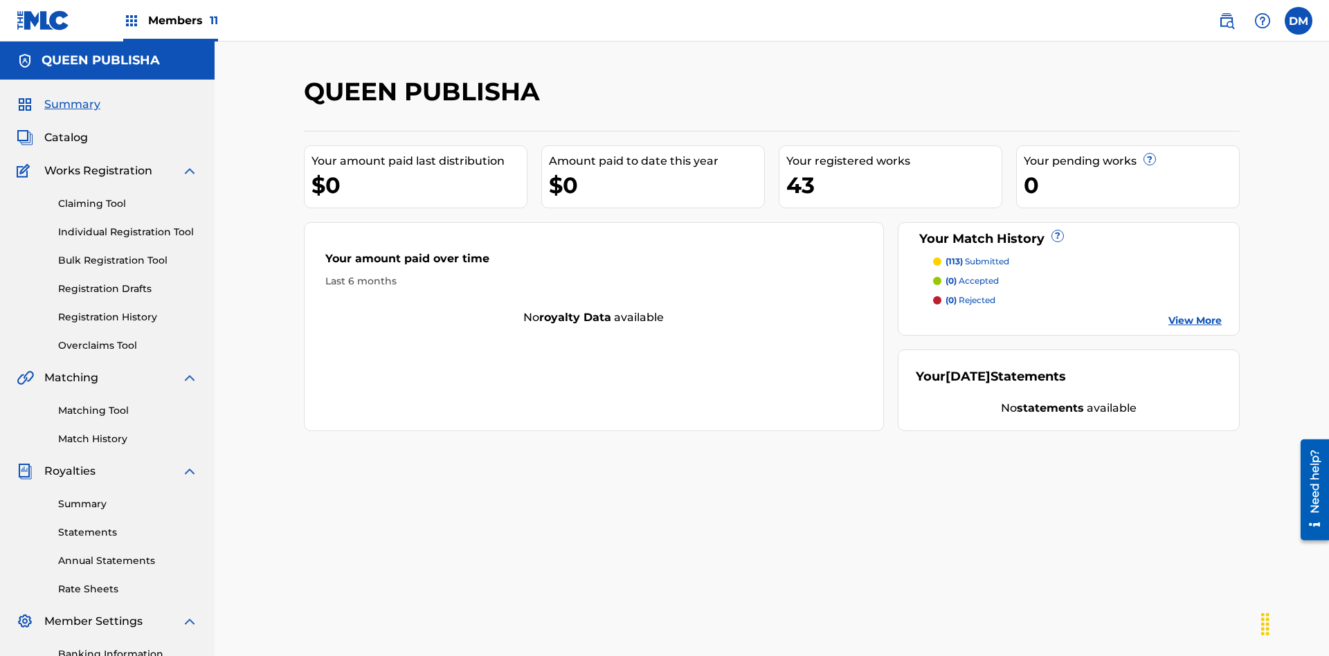
click at [66, 129] on span "Catalog" at bounding box center [66, 137] width 44 height 17
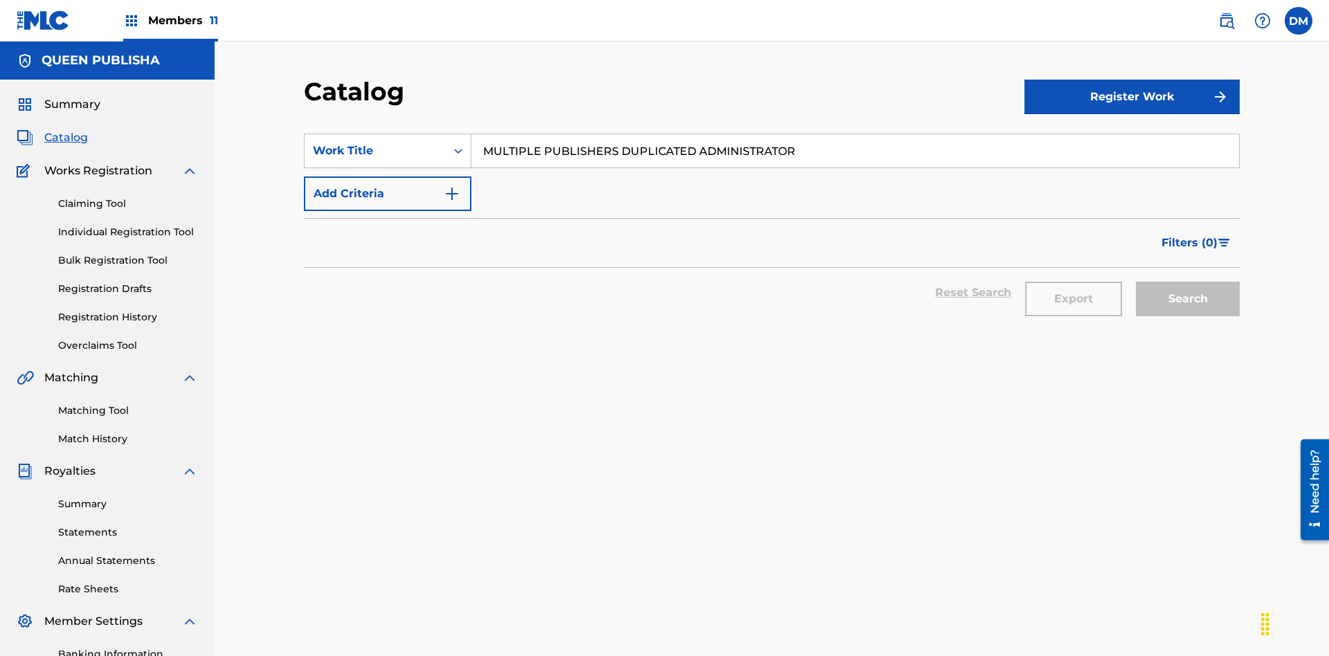
click at [855, 134] on input "MULTIPLE PUBLISHERS DUPLICATED ADMINISTRATOR" at bounding box center [855, 150] width 768 height 33
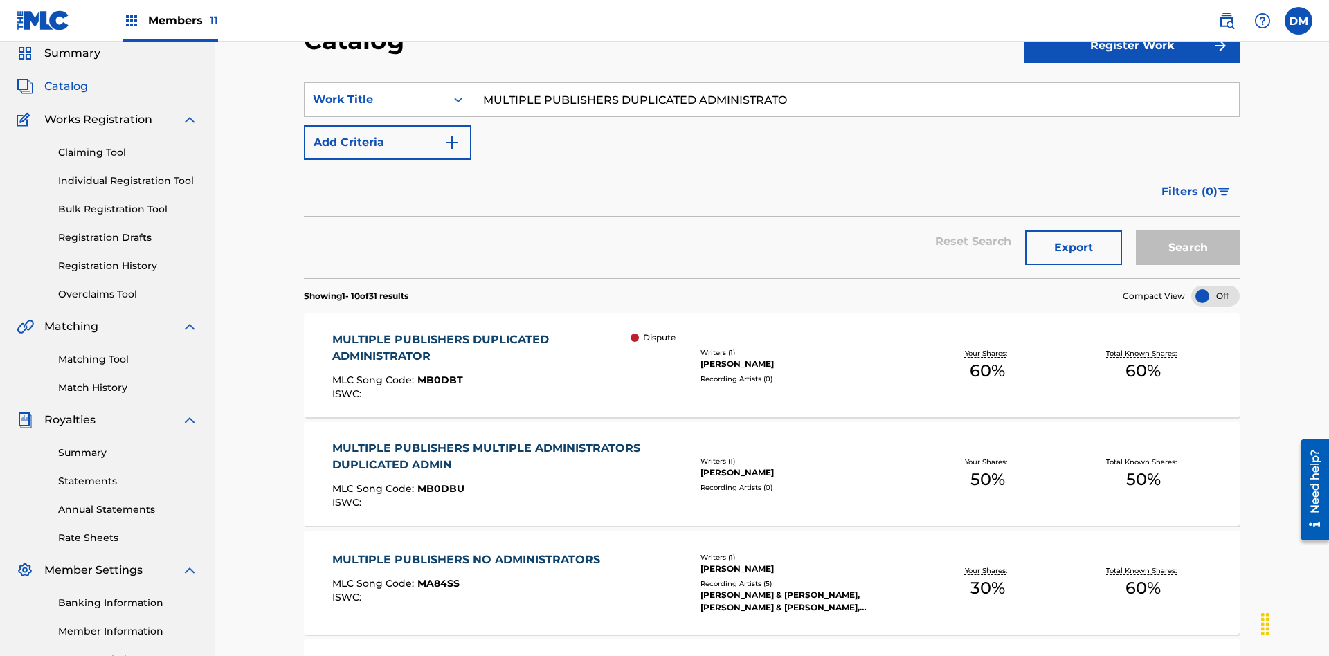
type input "MULTIPLE PUBLISHERS DUPLICATED ADMINISTRATOR"
